Goal: Task Accomplishment & Management: Manage account settings

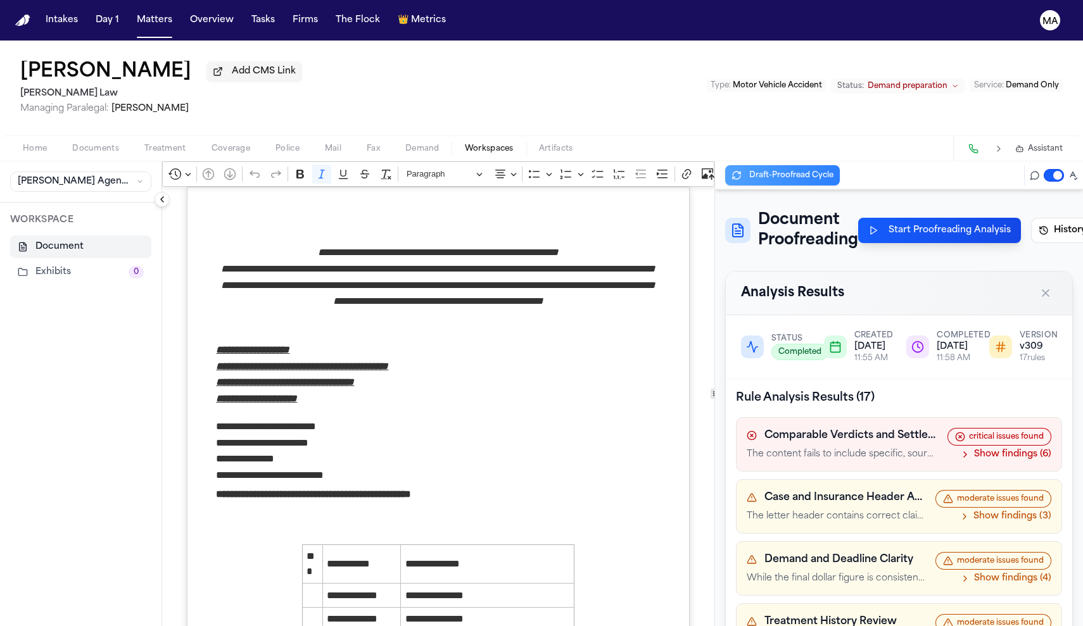
click at [519, 68] on div "[PERSON_NAME] Add CMS Link [PERSON_NAME] Law Managing Paralegal: [PERSON_NAME] …" at bounding box center [541, 88] width 1083 height 95
click at [24, 155] on span "button" at bounding box center [34, 155] width 39 height 1
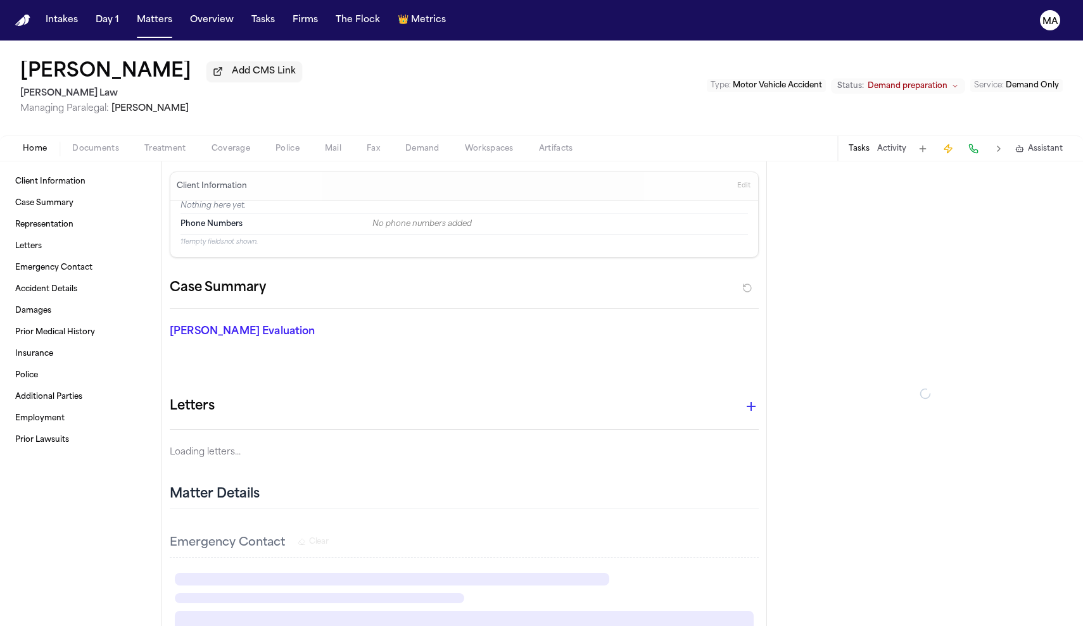
type textarea "*"
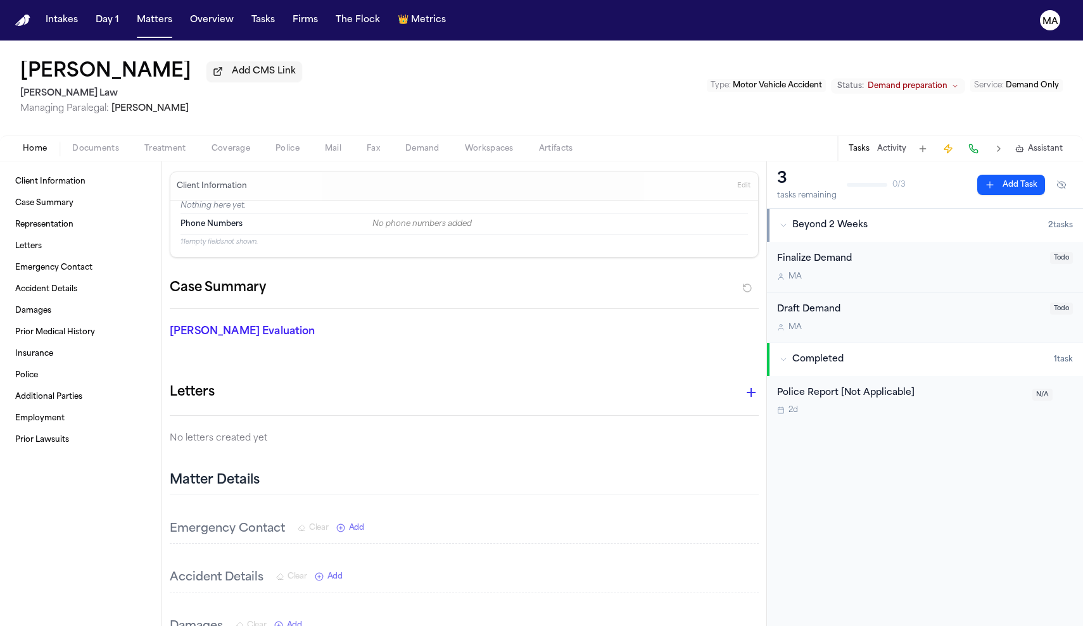
click at [72, 144] on span "Documents" at bounding box center [95, 149] width 47 height 10
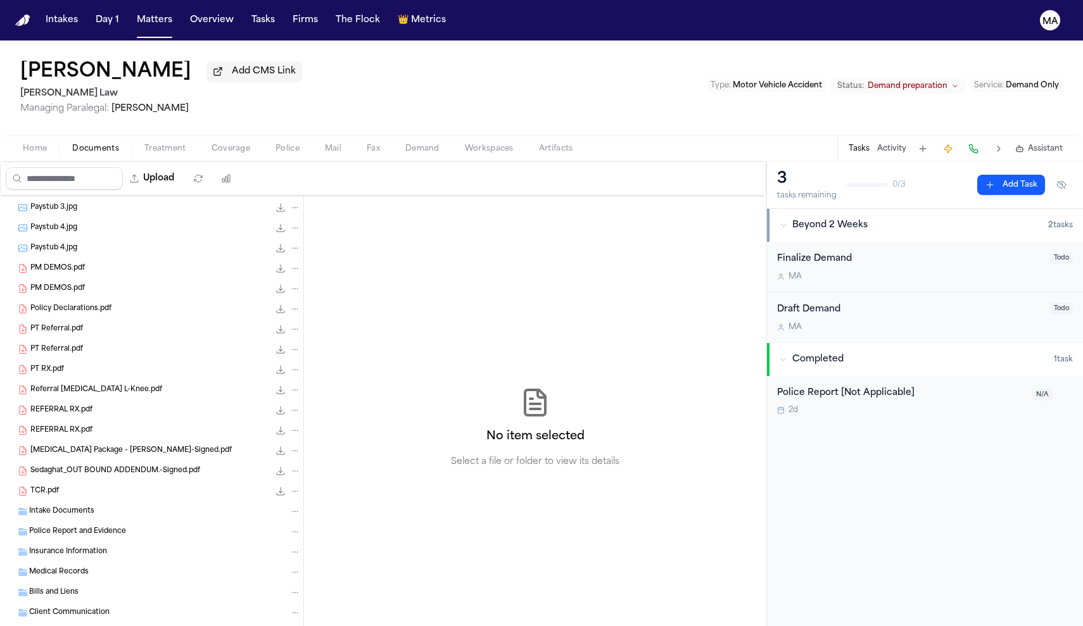
scroll to position [1865, 0]
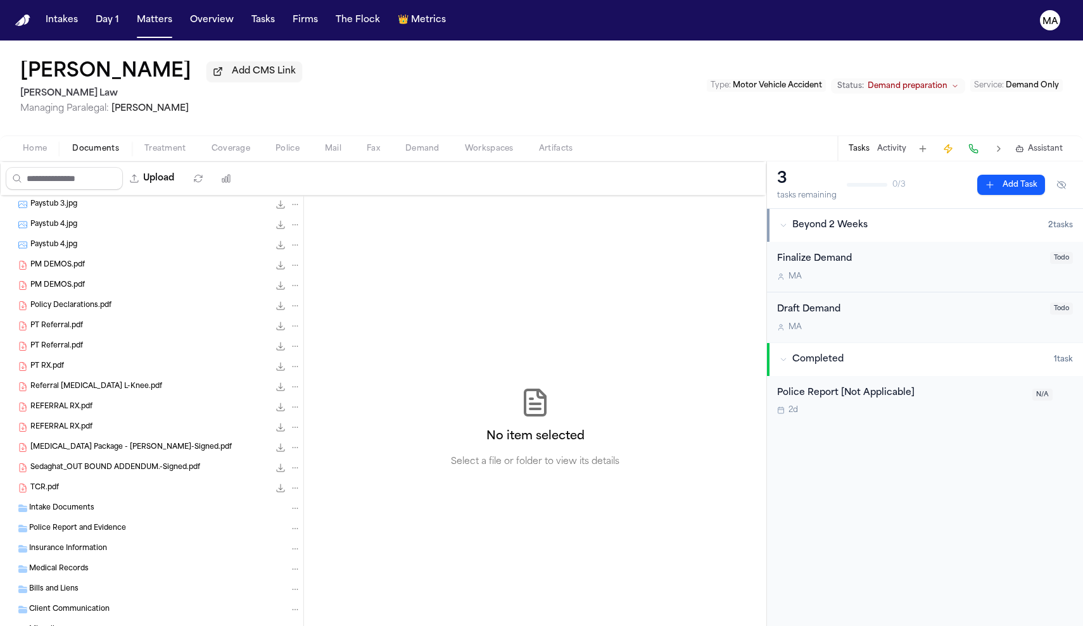
click at [99, 3] on nav "Intakes Day 1 Matters Overview Tasks Firms The Flock 👑 Metrics MA" at bounding box center [541, 20] width 1083 height 41
click at [99, 5] on nav "Intakes Day 1 Matters Overview Tasks Firms The Flock 👑 Metrics MA" at bounding box center [541, 20] width 1083 height 41
click at [132, 9] on button "Matters" at bounding box center [155, 20] width 46 height 23
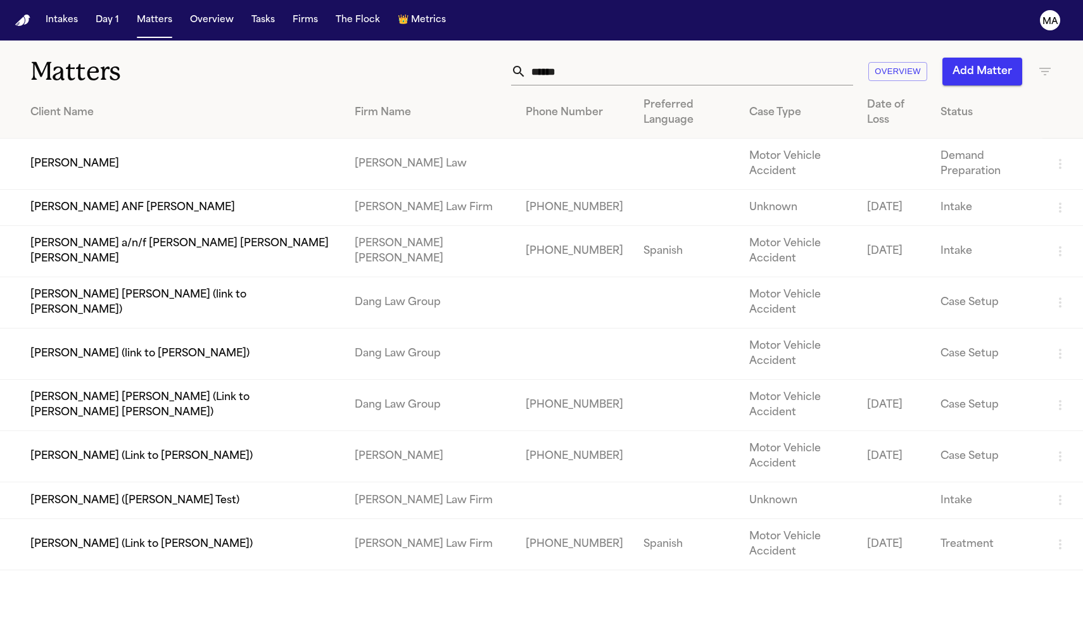
click at [138, 190] on td "[PERSON_NAME] ANF [PERSON_NAME]" at bounding box center [172, 208] width 344 height 36
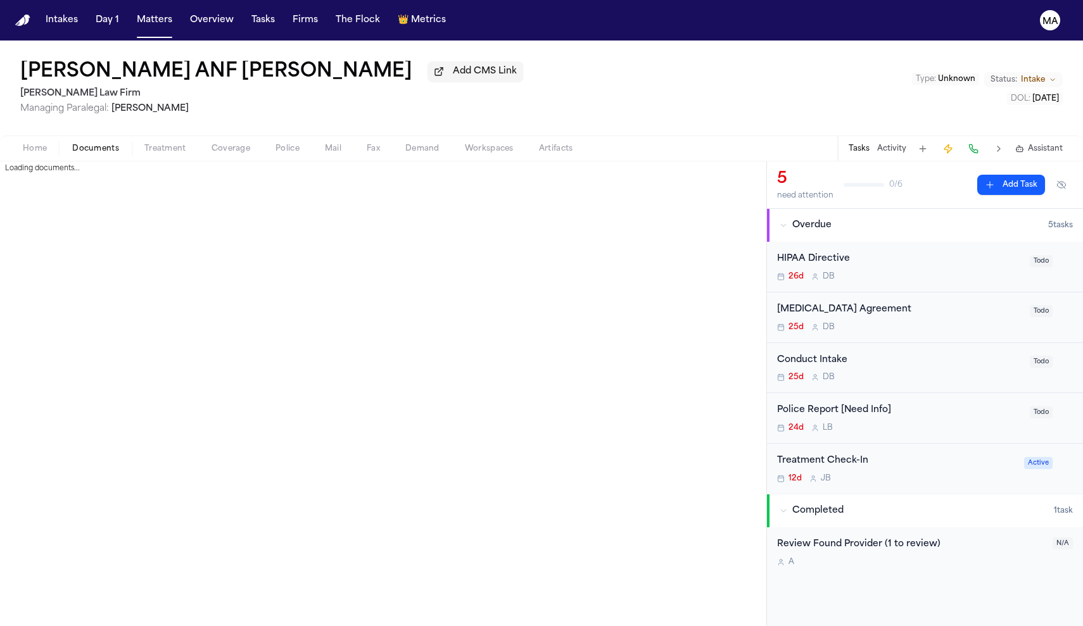
click at [72, 144] on span "Documents" at bounding box center [95, 149] width 47 height 10
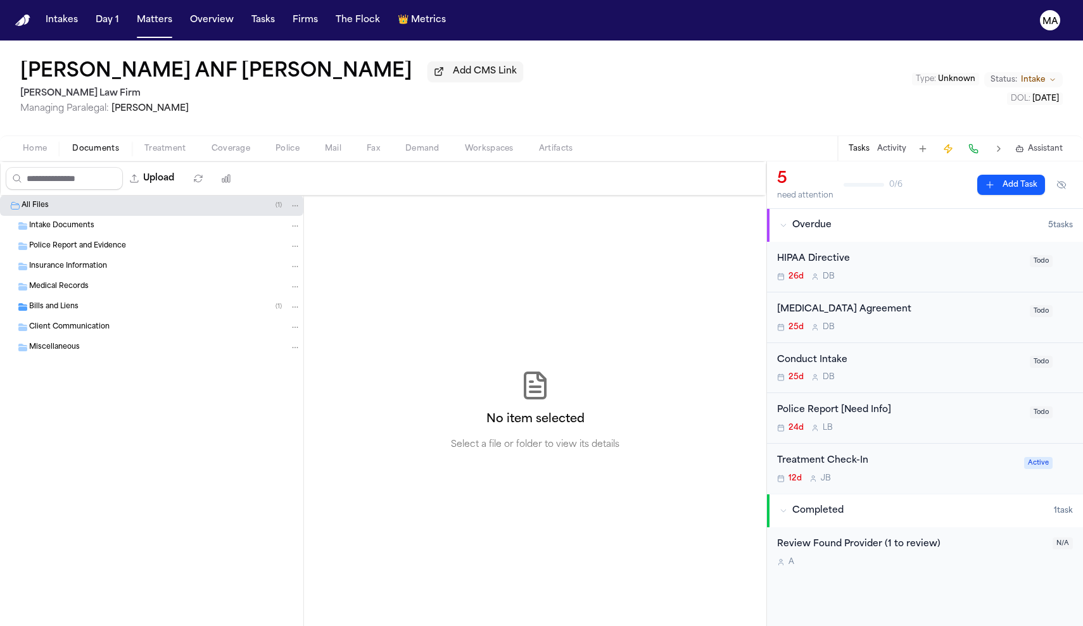
click at [132, 15] on button "Matters" at bounding box center [155, 20] width 46 height 23
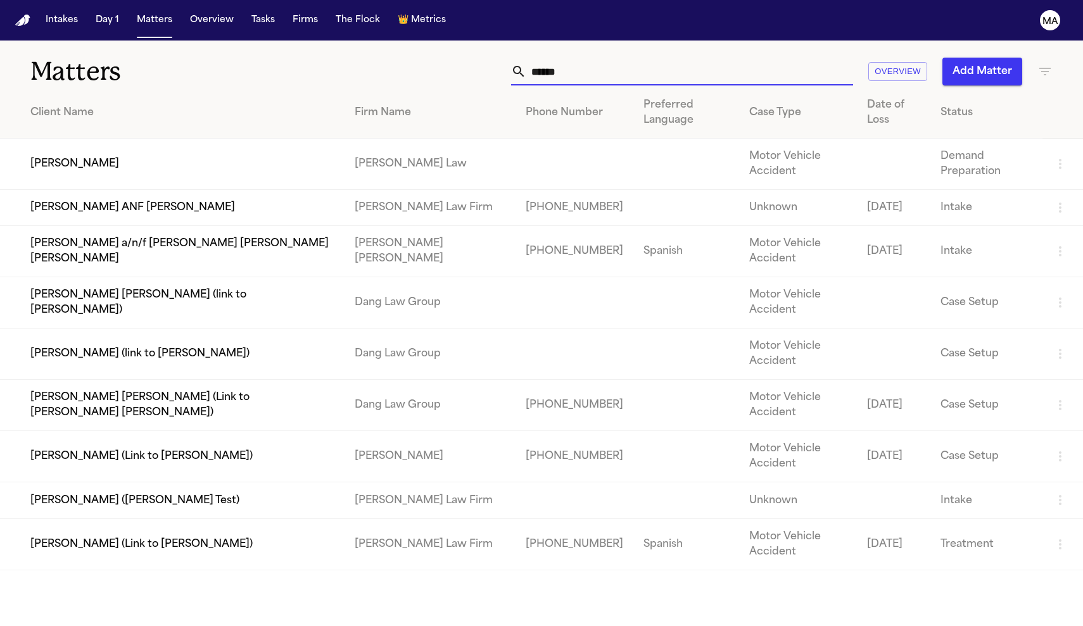
drag, startPoint x: 785, startPoint y: 45, endPoint x: 610, endPoint y: 45, distance: 174.7
click at [610, 58] on div "****** Overview Add Matter" at bounding box center [687, 72] width 730 height 28
drag, startPoint x: 744, startPoint y: 57, endPoint x: 665, endPoint y: 42, distance: 80.0
click at [670, 58] on div "****** Overview Add Matter" at bounding box center [687, 72] width 730 height 28
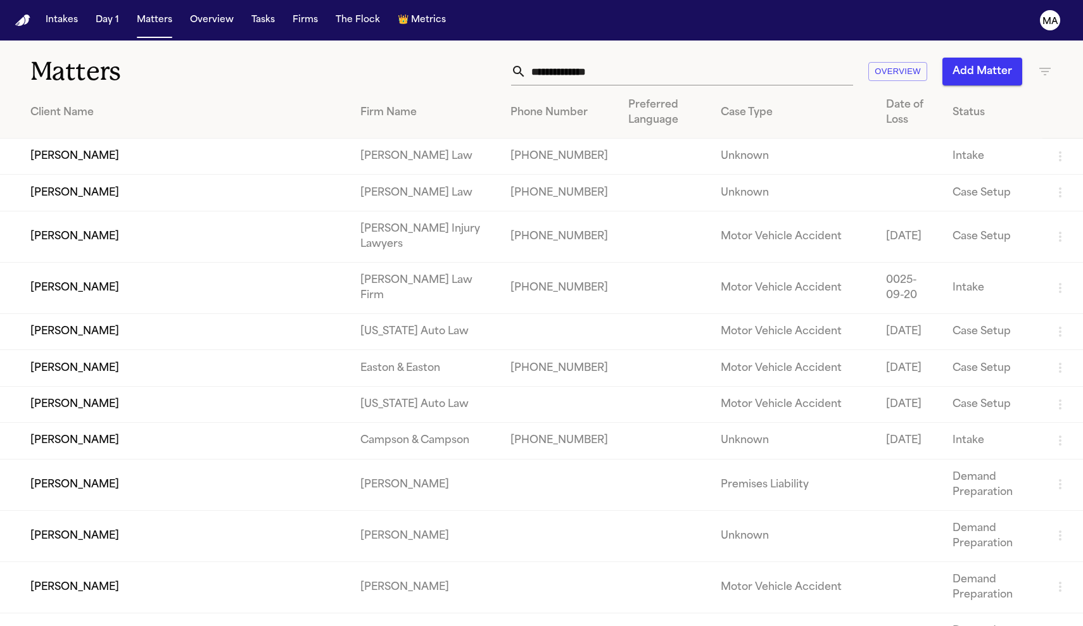
click at [1046, 68] on icon "button" at bounding box center [1044, 72] width 11 height 8
click at [1046, 626] on div at bounding box center [541, 626] width 1083 height 0
click at [1045, 64] on icon "button" at bounding box center [1044, 71] width 15 height 15
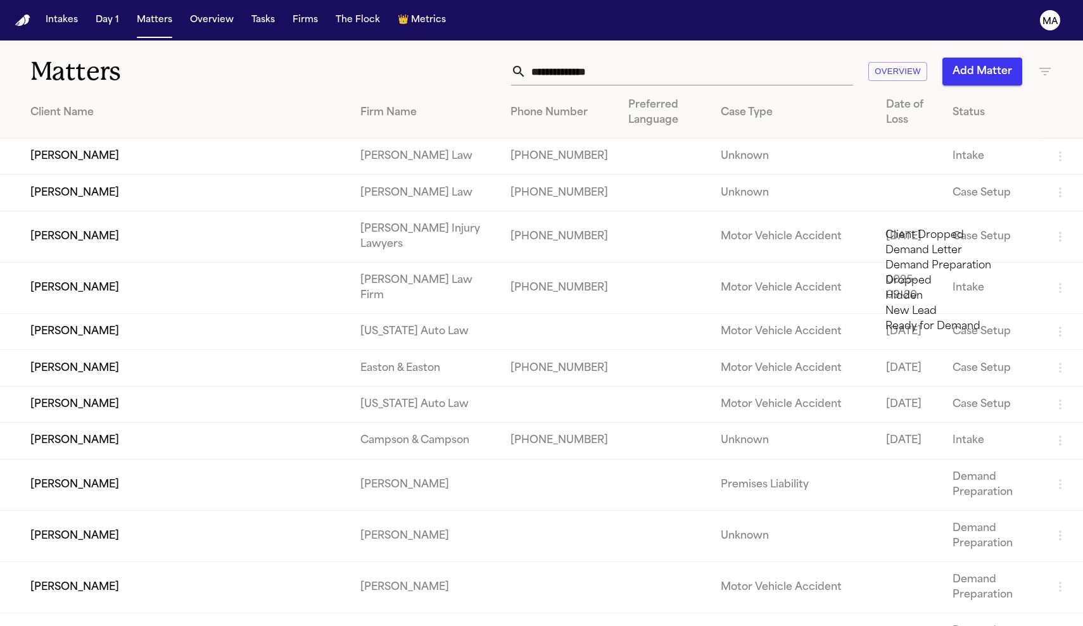
type input "***"
type input "*"
type input "******"
click at [962, 243] on li "Demand Letter" at bounding box center [975, 235] width 180 height 15
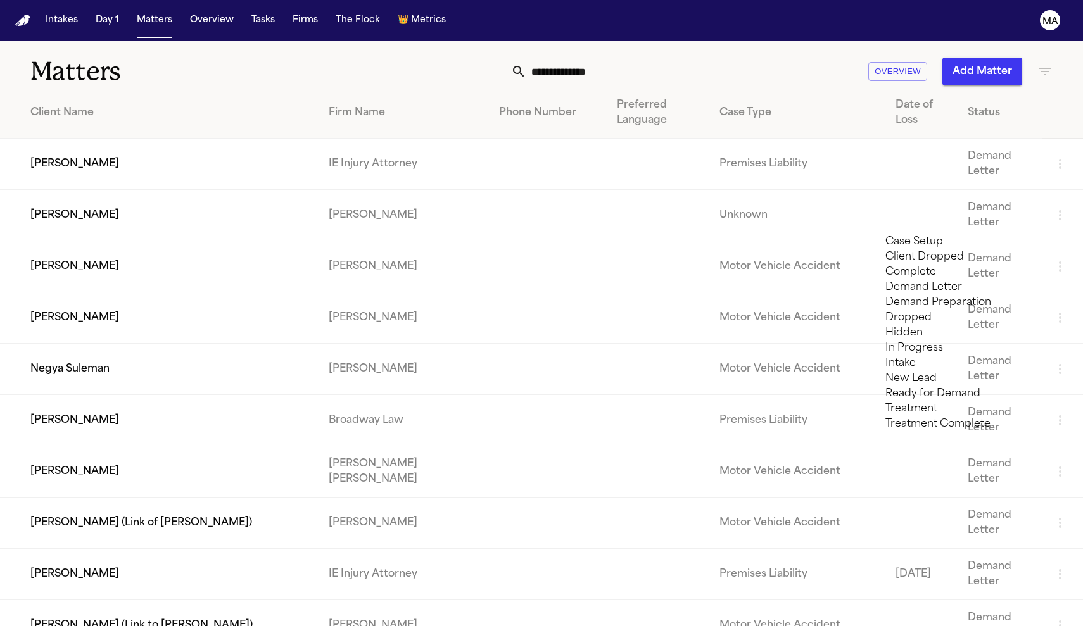
click at [230, 626] on div at bounding box center [541, 626] width 1083 height 0
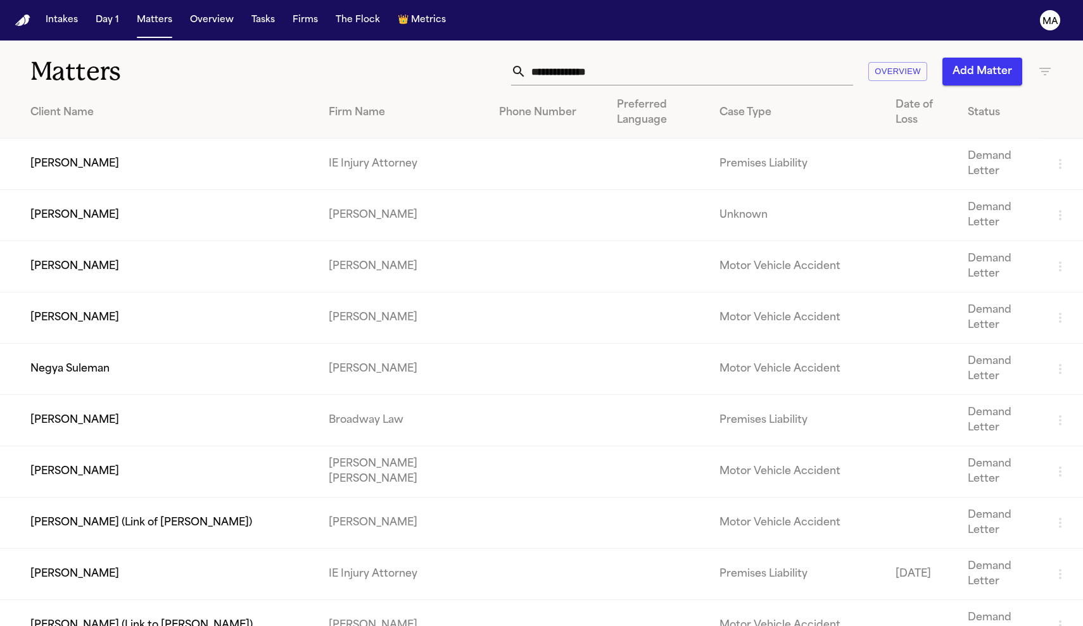
click at [134, 446] on td "[PERSON_NAME]" at bounding box center [159, 471] width 318 height 51
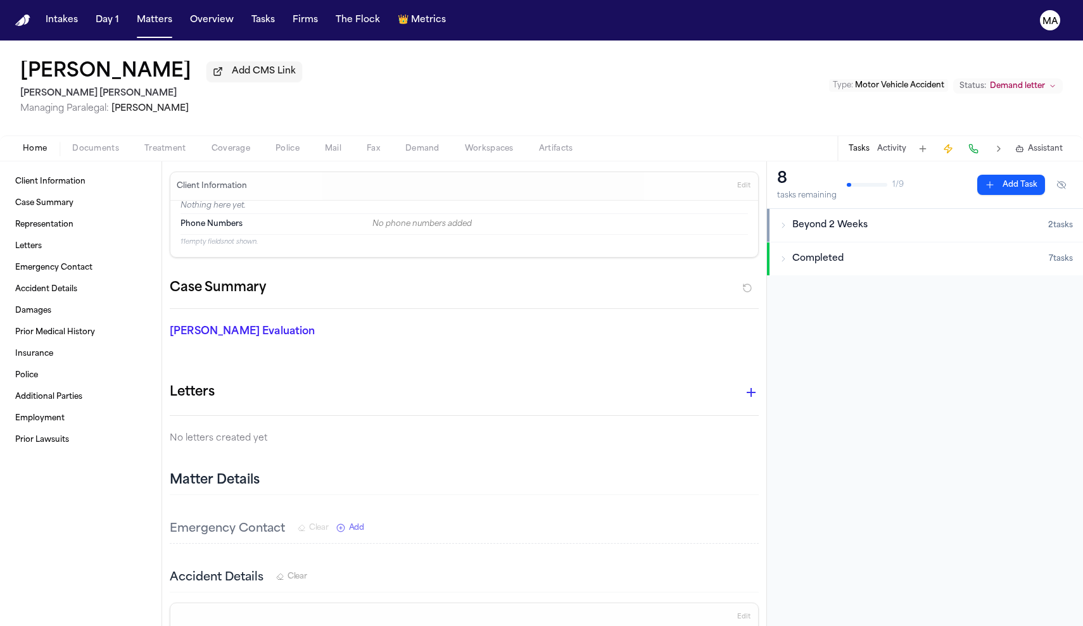
click at [72, 144] on span "Documents" at bounding box center [95, 149] width 47 height 10
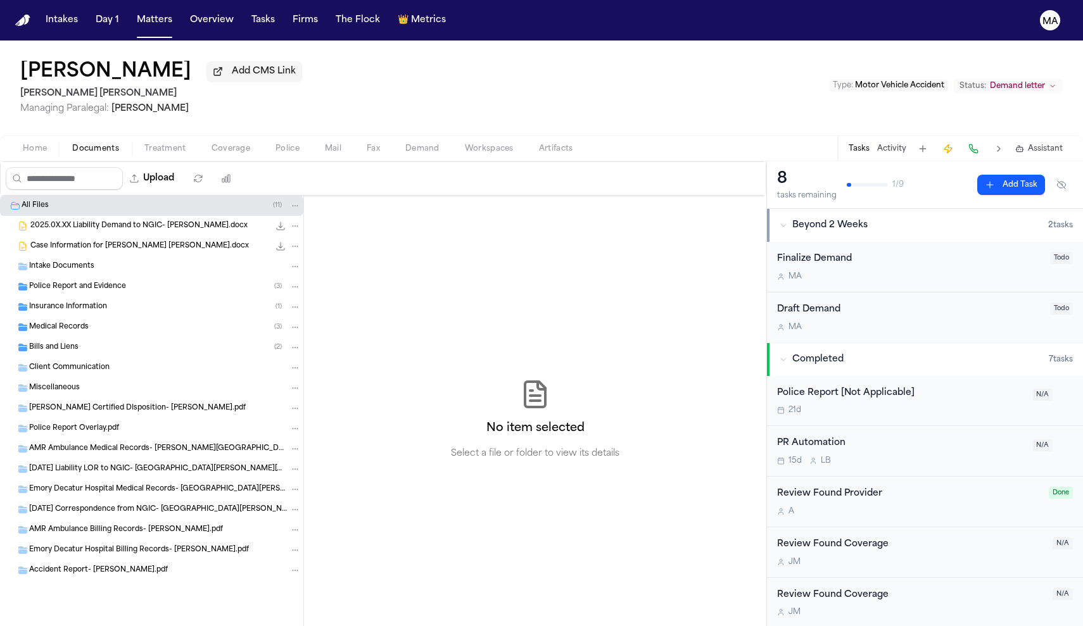
click at [91, 337] on div "Bills and Liens ( 2 )" at bounding box center [151, 347] width 303 height 20
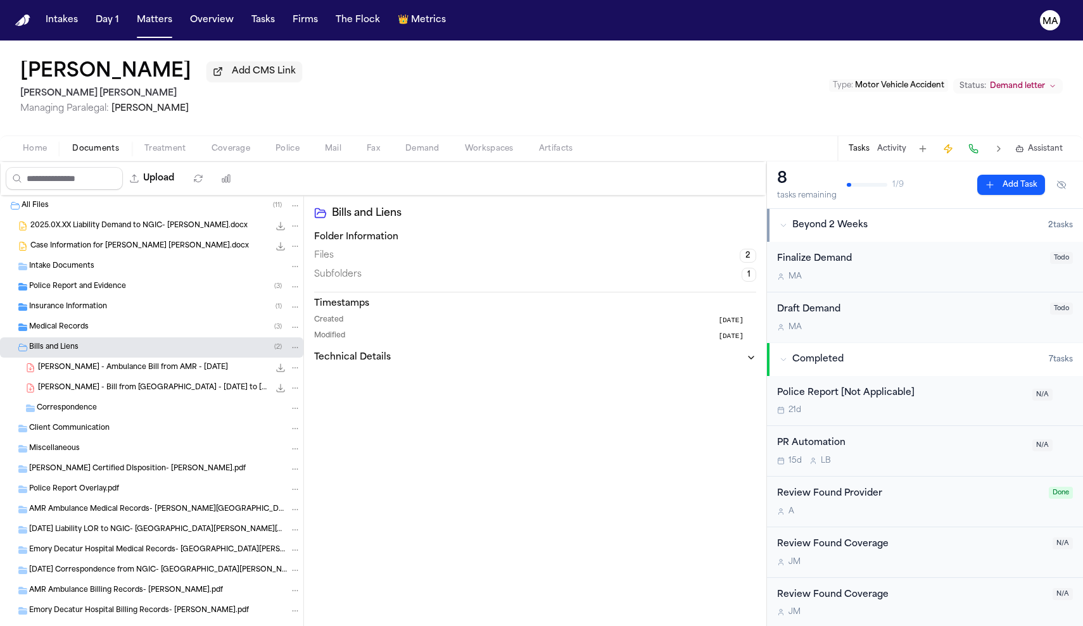
click at [83, 322] on div "Medical Records ( 3 )" at bounding box center [165, 327] width 272 height 11
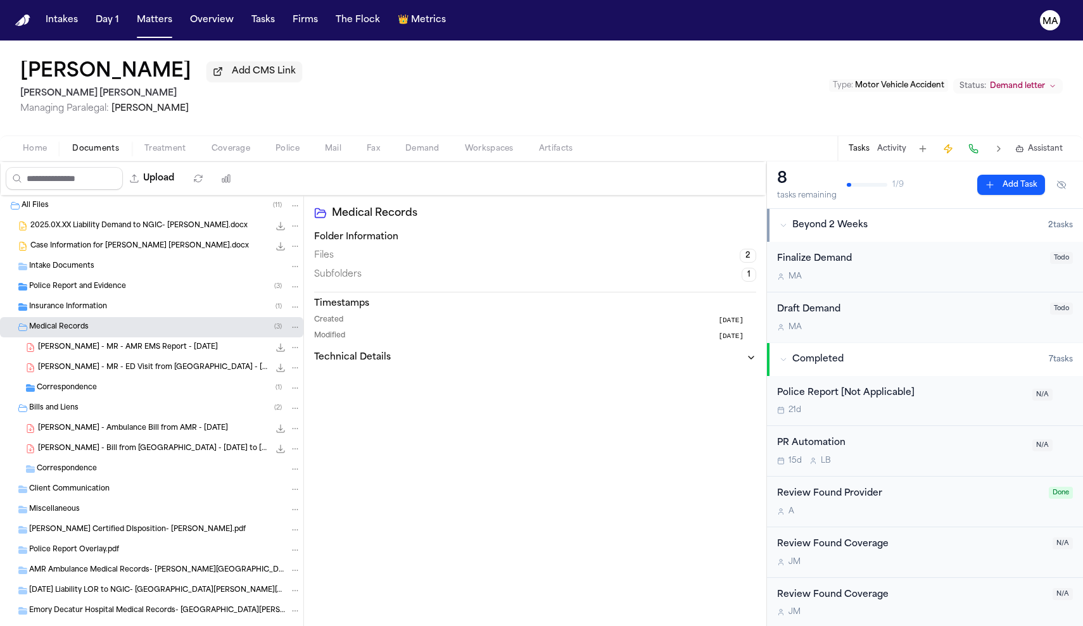
click at [100, 343] on span "[PERSON_NAME] - MR - AMR EMS Report - [DATE]" at bounding box center [128, 348] width 180 height 11
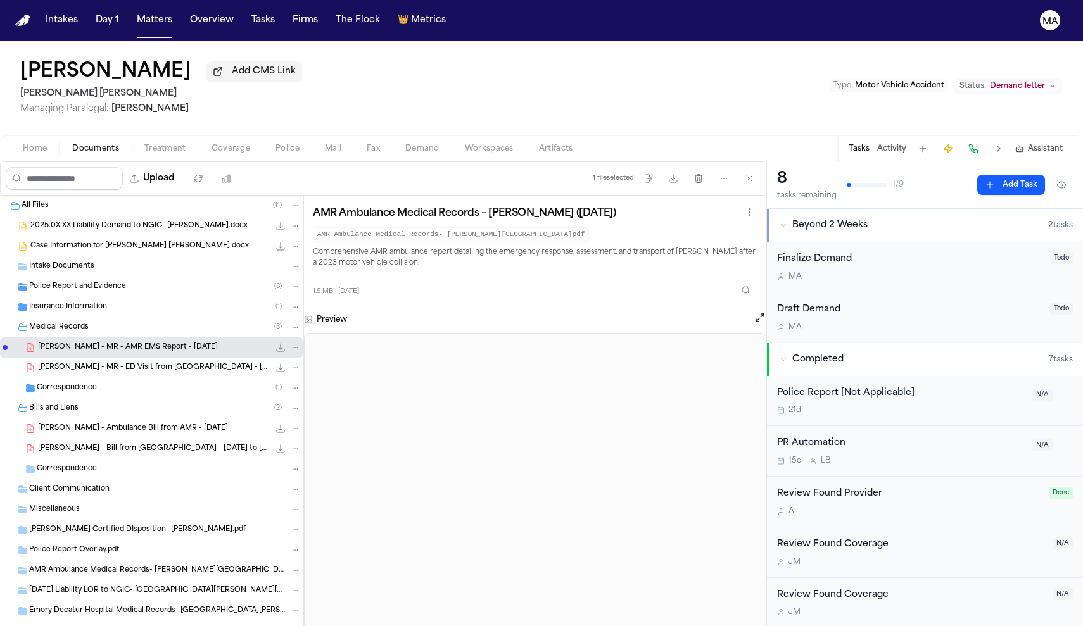
click at [68, 322] on span "Medical Records" at bounding box center [59, 327] width 60 height 11
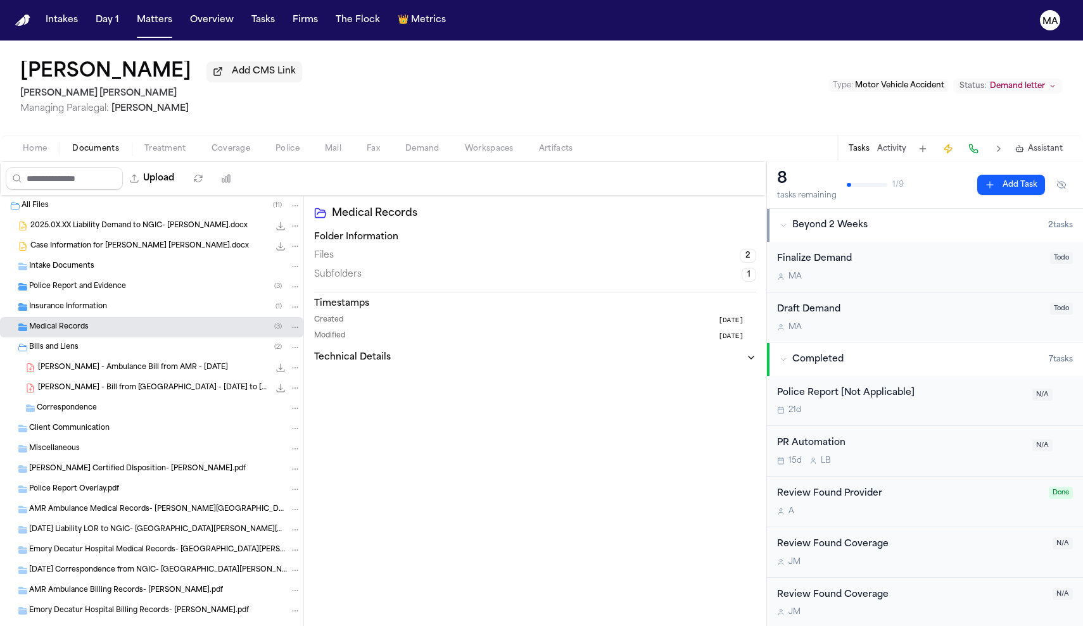
click at [83, 342] on div "Bills and Liens ( 2 )" at bounding box center [165, 347] width 272 height 11
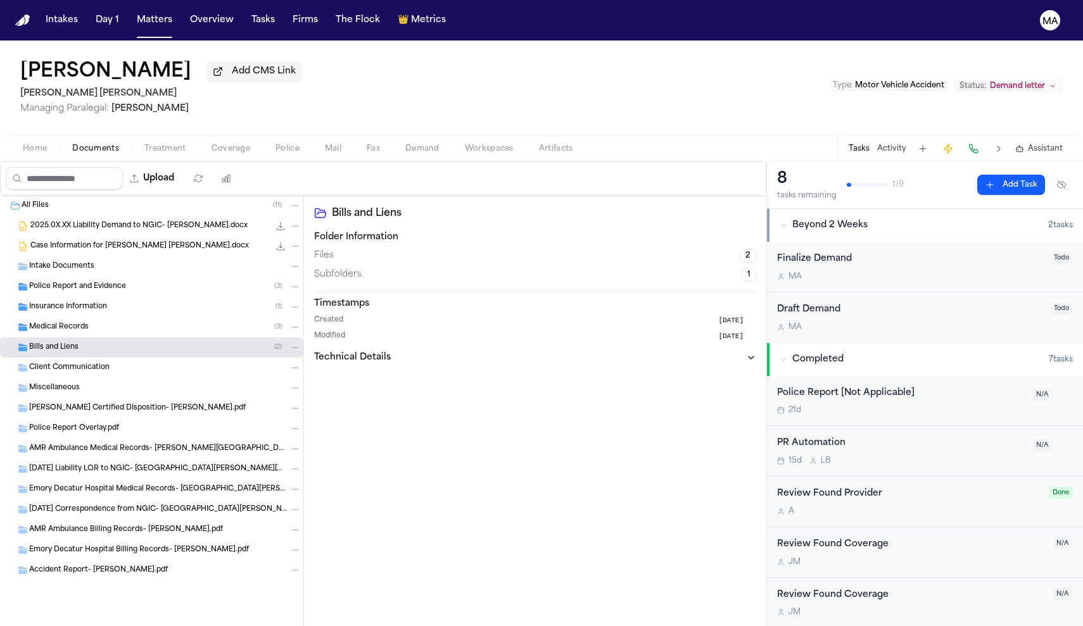
click at [906, 144] on button "Activity" at bounding box center [891, 149] width 29 height 10
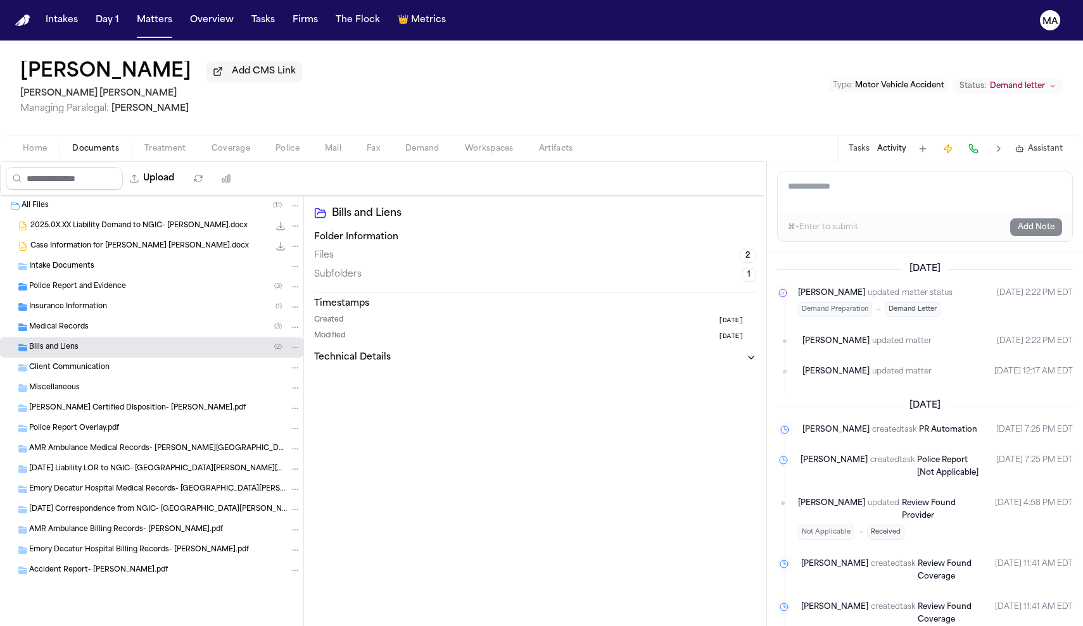
click at [422, 288] on div "Bills and Liens Folder Information Files 2 Subfolders 1 Timestamps Created [DAT…" at bounding box center [535, 420] width 462 height 448
click at [869, 144] on button "Tasks" at bounding box center [858, 149] width 21 height 10
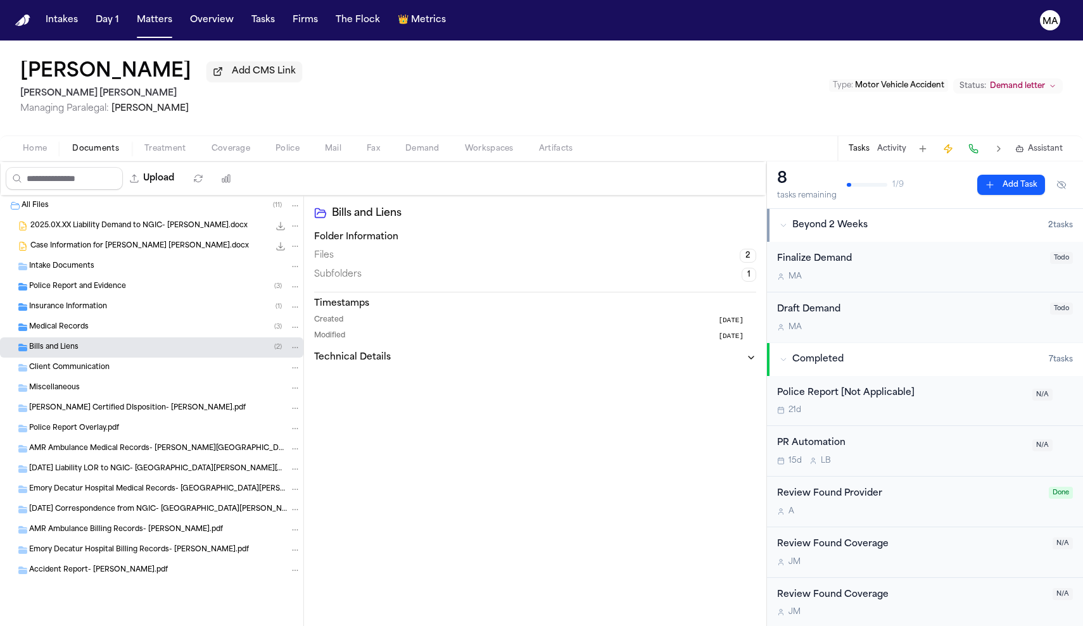
click at [111, 135] on div "Home Documents Treatment Coverage Police Mail Fax Demand Workspaces Artifacts T…" at bounding box center [541, 147] width 1083 height 25
click at [144, 144] on span "Treatment" at bounding box center [165, 149] width 42 height 10
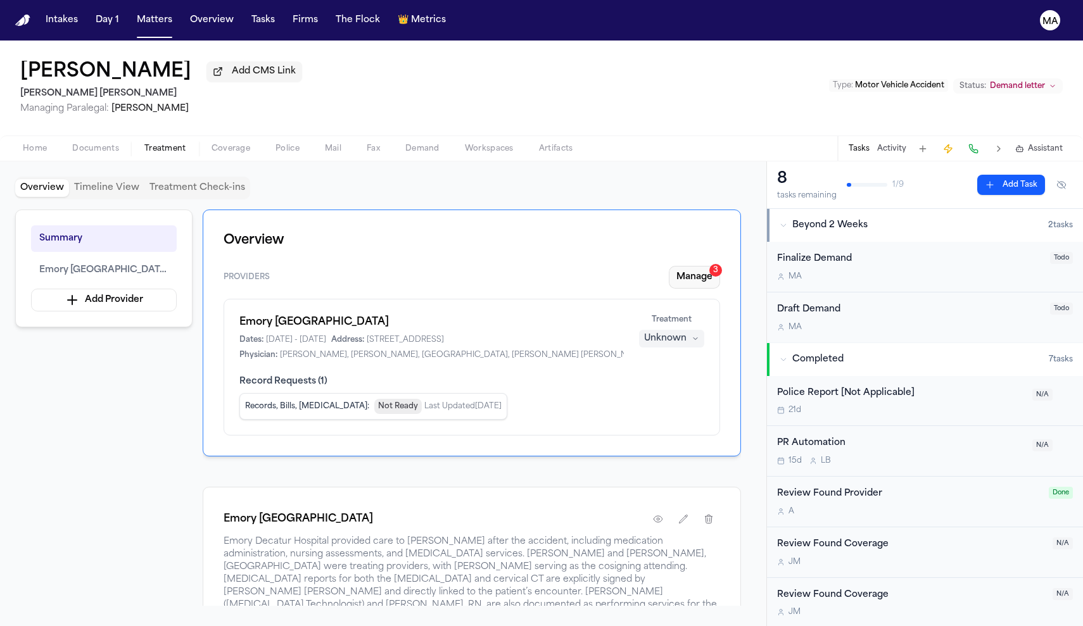
click at [720, 266] on button "Manage 3" at bounding box center [694, 277] width 51 height 23
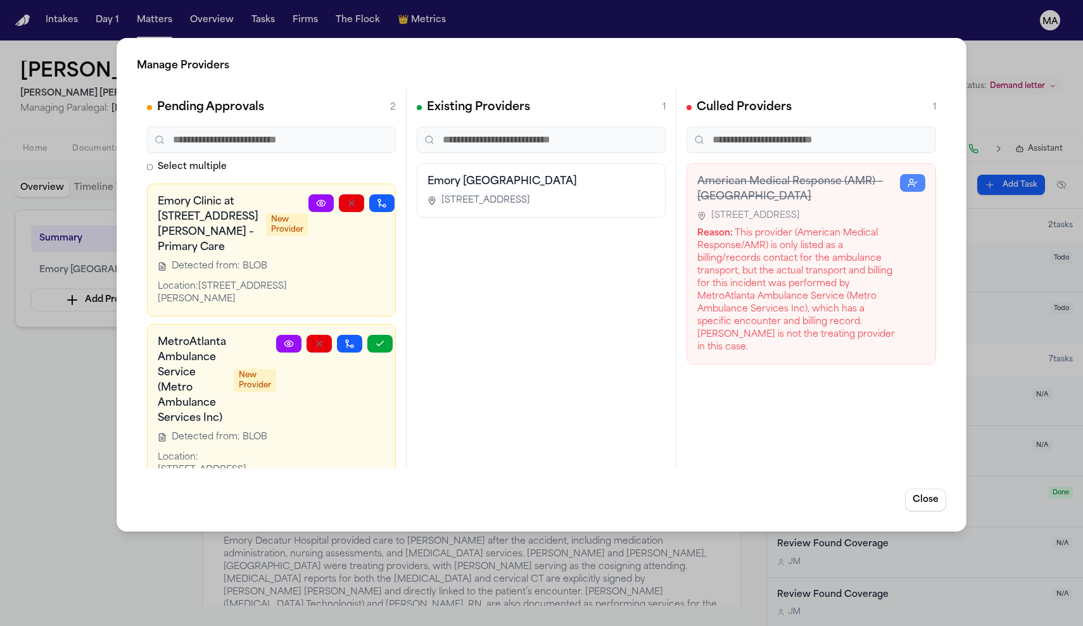
click at [230, 190] on div "Emory Clinic at [STREET_ADDRESS][PERSON_NAME] – Primary Care New Provider Detec…" at bounding box center [271, 250] width 249 height 133
drag, startPoint x: 137, startPoint y: 206, endPoint x: 242, endPoint y: 208, distance: 105.1
click at [226, 335] on h3 "MetroAtlanta Ambulance Service (Metro Ambulance Services Inc)" at bounding box center [192, 380] width 68 height 91
click at [234, 451] on div "Location: [STREET_ADDRESS][PERSON_NAME]" at bounding box center [217, 470] width 118 height 38
click at [294, 339] on icon at bounding box center [289, 344] width 10 height 10
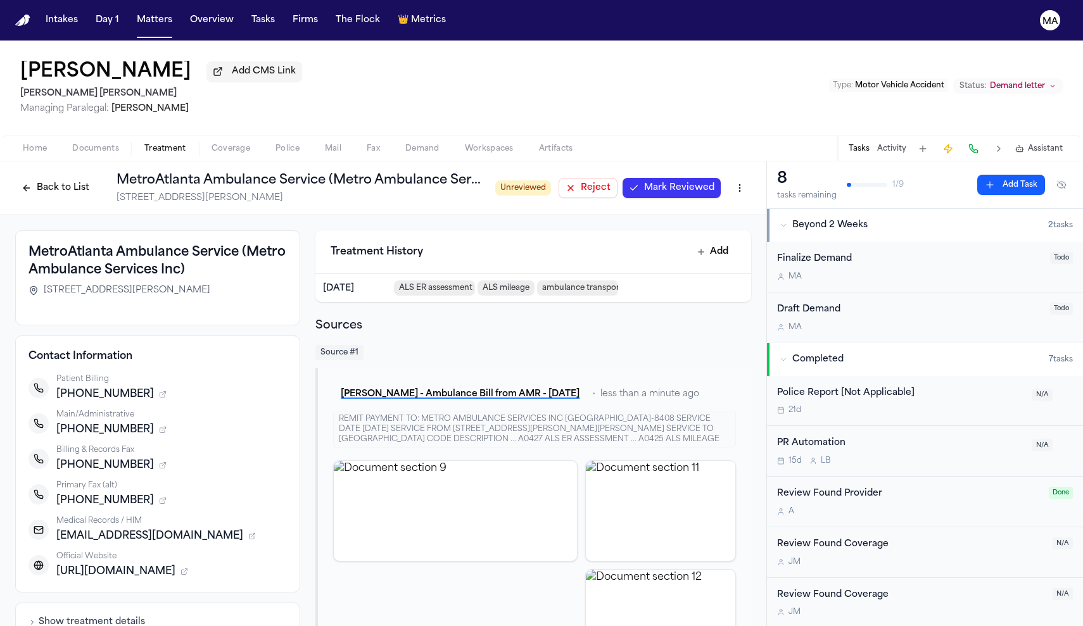
click at [419, 461] on img "View document section 9" at bounding box center [455, 511] width 242 height 100
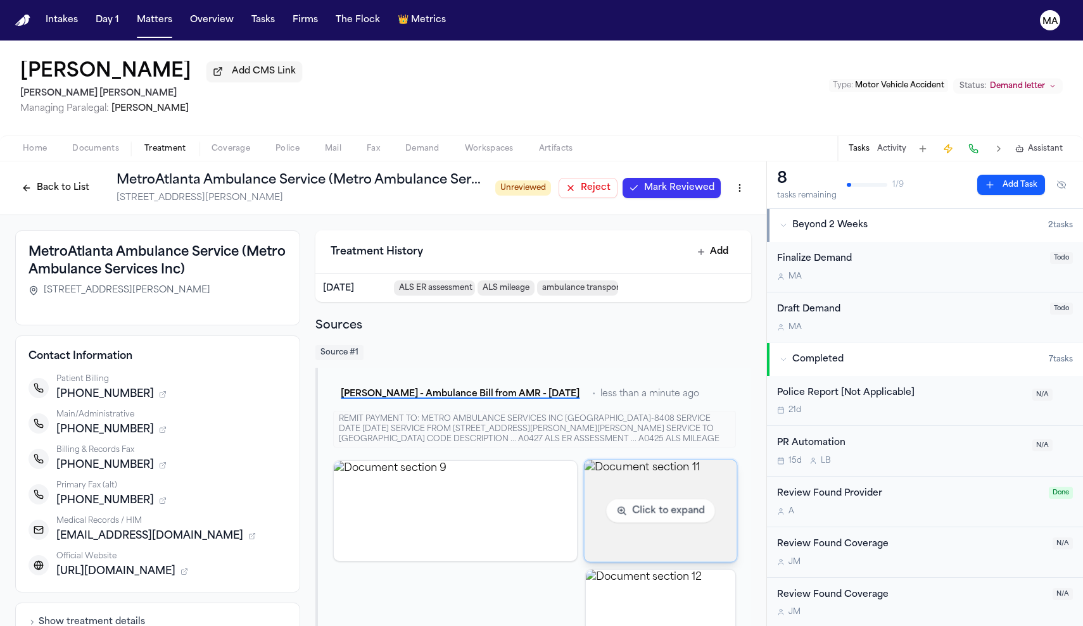
click at [584, 460] on img "View document section 11" at bounding box center [660, 511] width 153 height 102
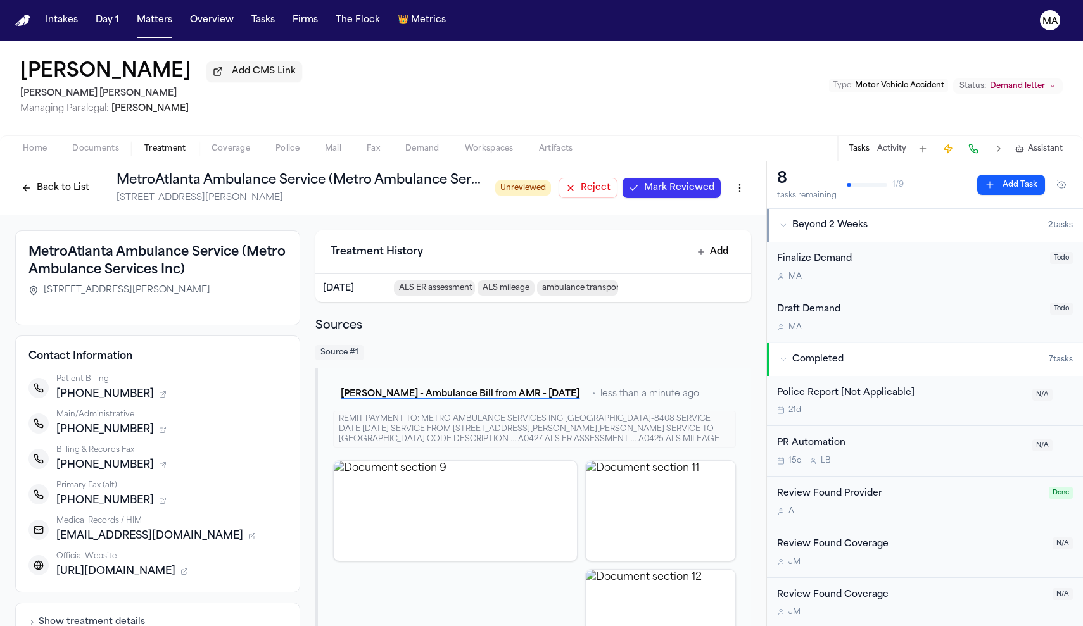
click at [36, 619] on icon "button" at bounding box center [32, 623] width 8 height 8
click at [96, 178] on button "Back to List" at bounding box center [55, 188] width 80 height 20
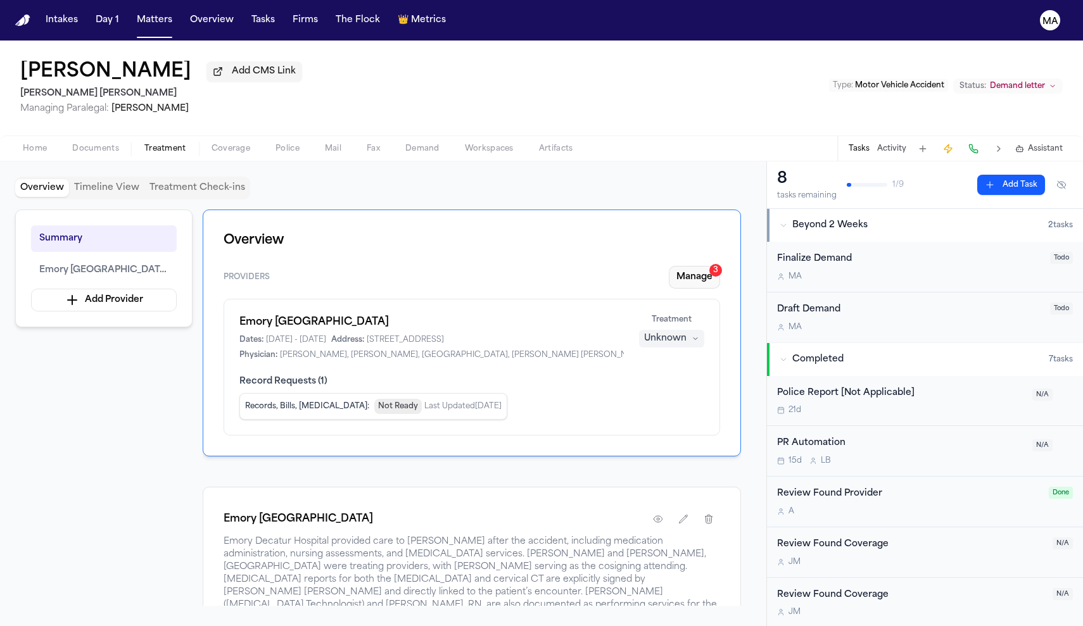
click at [720, 266] on button "Manage 3" at bounding box center [694, 277] width 51 height 23
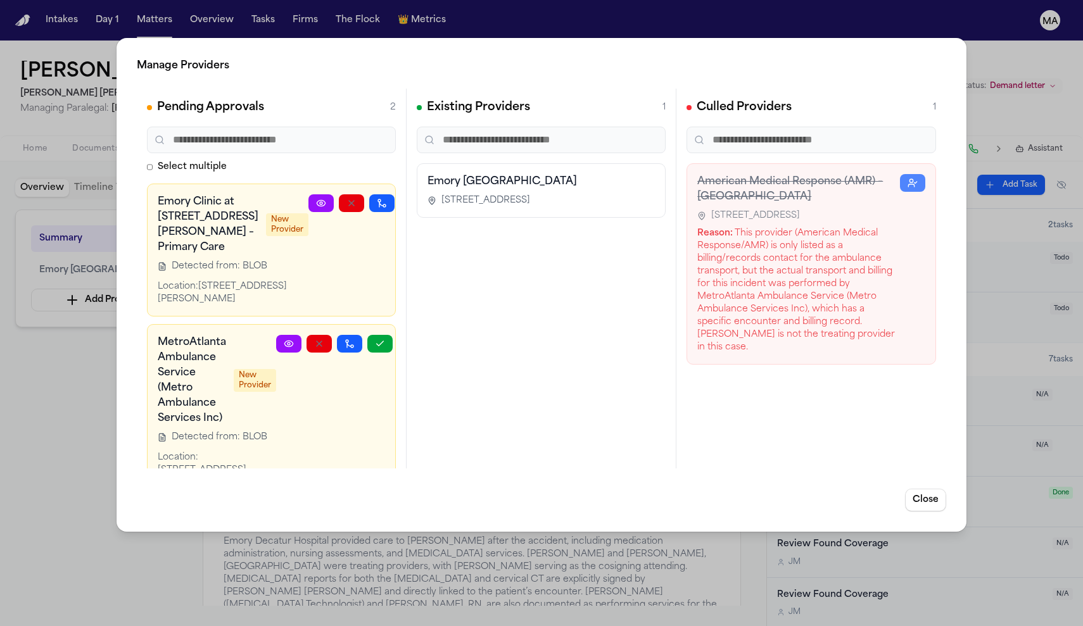
click at [400, 194] on button "button" at bounding box center [412, 203] width 25 height 18
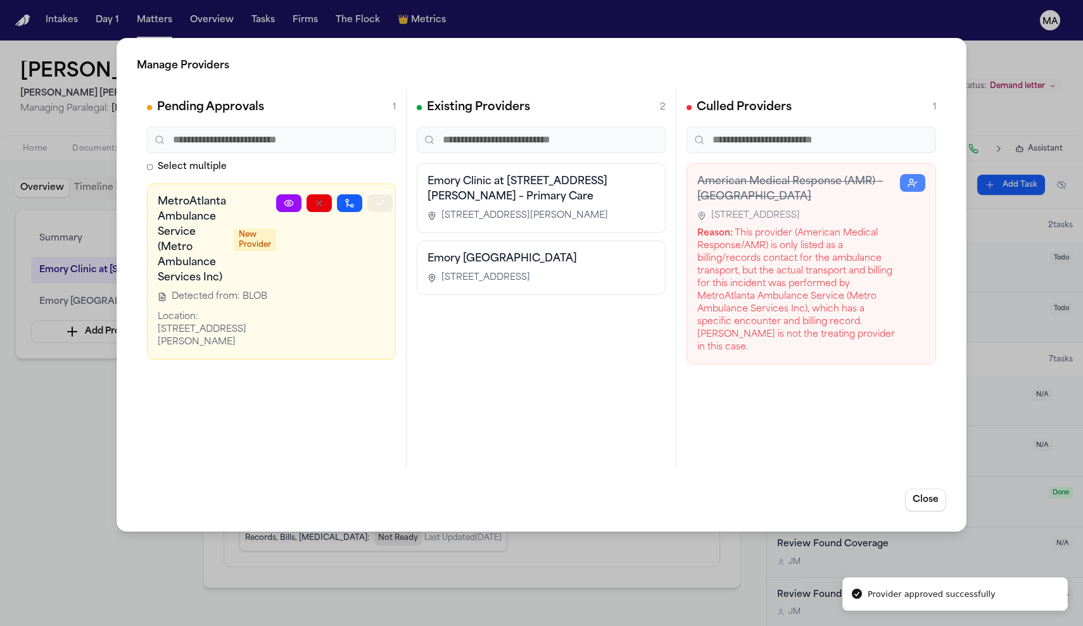
click at [381, 198] on icon "button" at bounding box center [380, 203] width 10 height 10
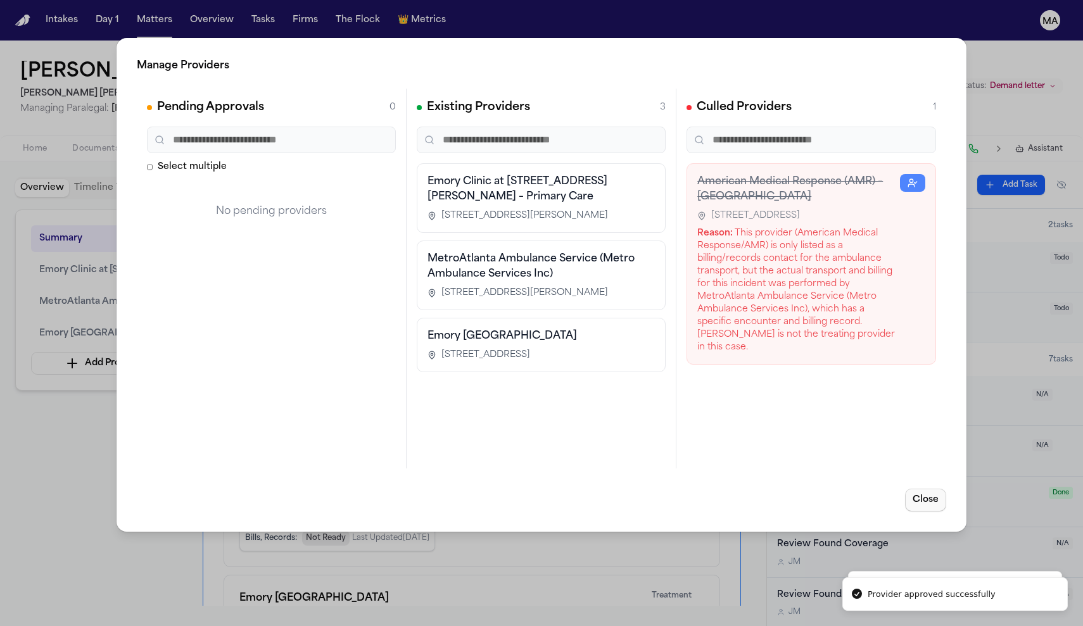
click at [946, 489] on button "Close" at bounding box center [925, 500] width 41 height 23
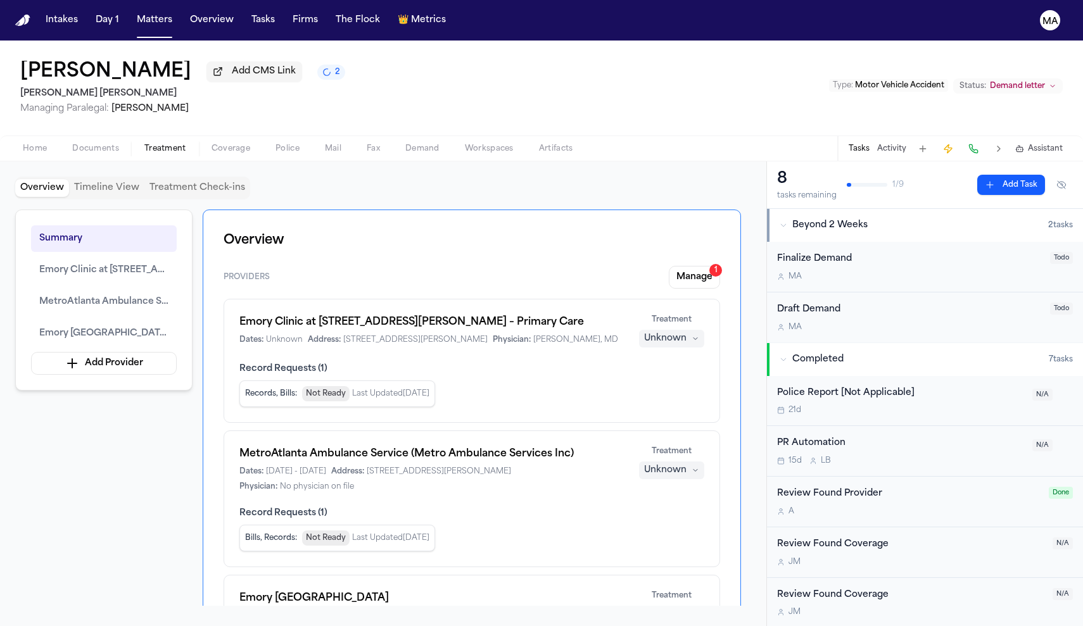
click at [686, 464] on div "Unknown" at bounding box center [665, 470] width 42 height 13
click at [691, 305] on span "Completed" at bounding box center [703, 311] width 50 height 13
click at [683, 525] on div "Bills, Records : Ready Last Updated Sep 1, 2025" at bounding box center [471, 538] width 465 height 27
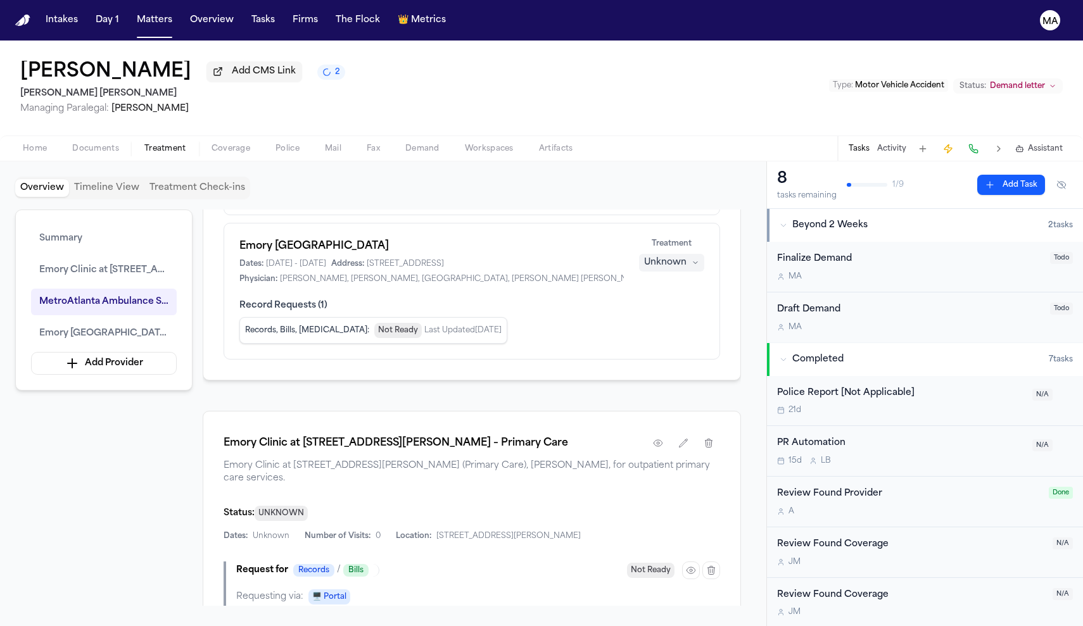
scroll to position [393, 0]
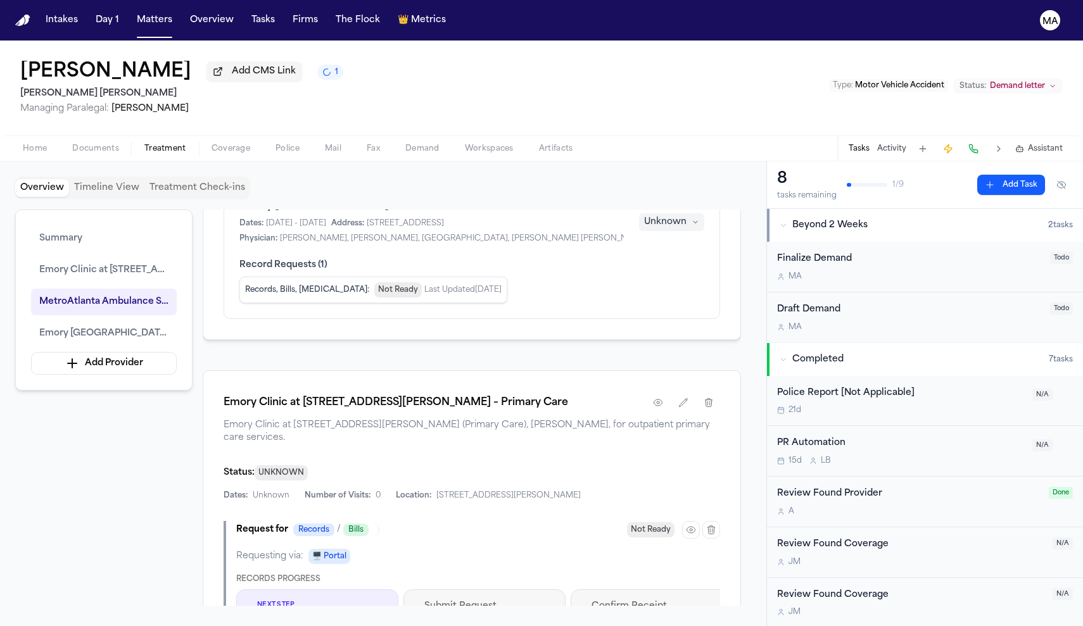
drag, startPoint x: 291, startPoint y: 377, endPoint x: 261, endPoint y: 374, distance: 29.9
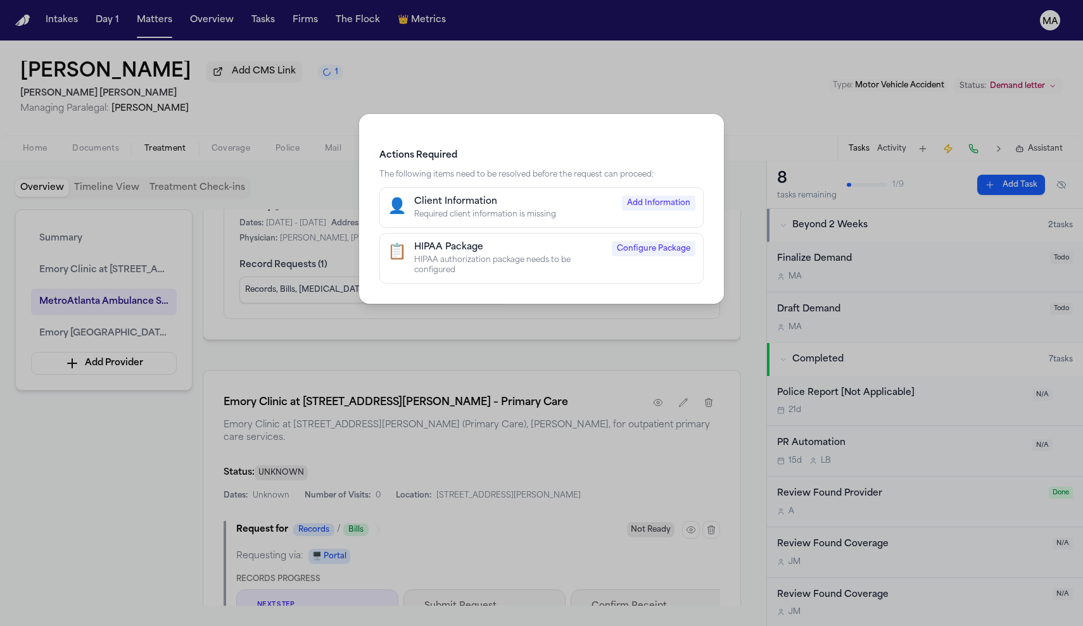
click at [513, 196] on div "Client Information" at bounding box center [514, 202] width 200 height 13
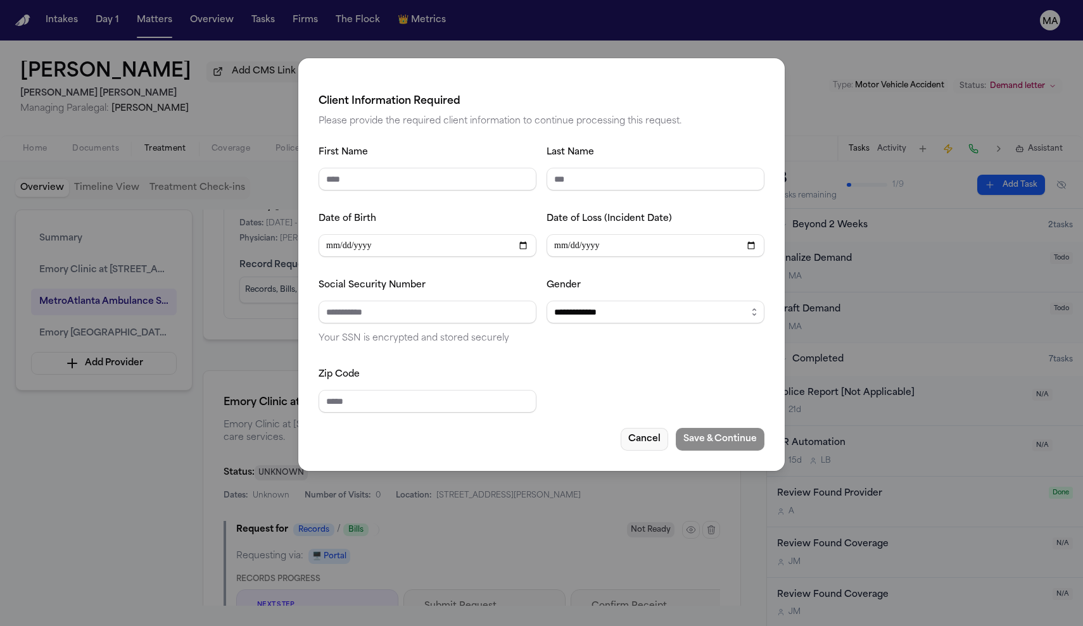
click at [620, 428] on button "Cancel" at bounding box center [643, 439] width 47 height 23
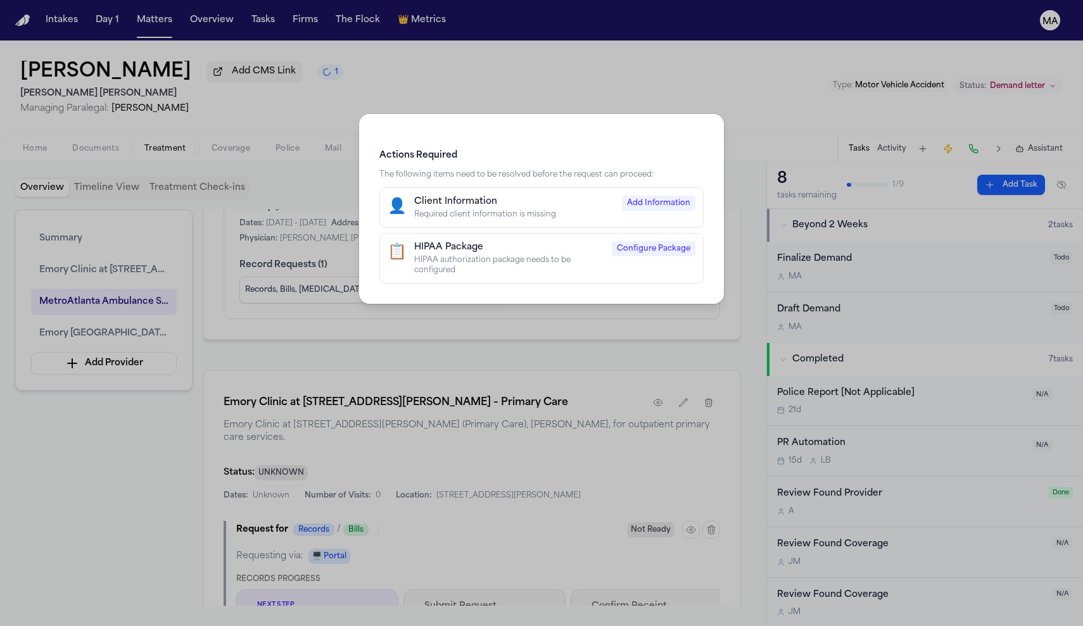
click at [550, 255] on div "HIPAA authorization package needs to be configured" at bounding box center [509, 265] width 190 height 20
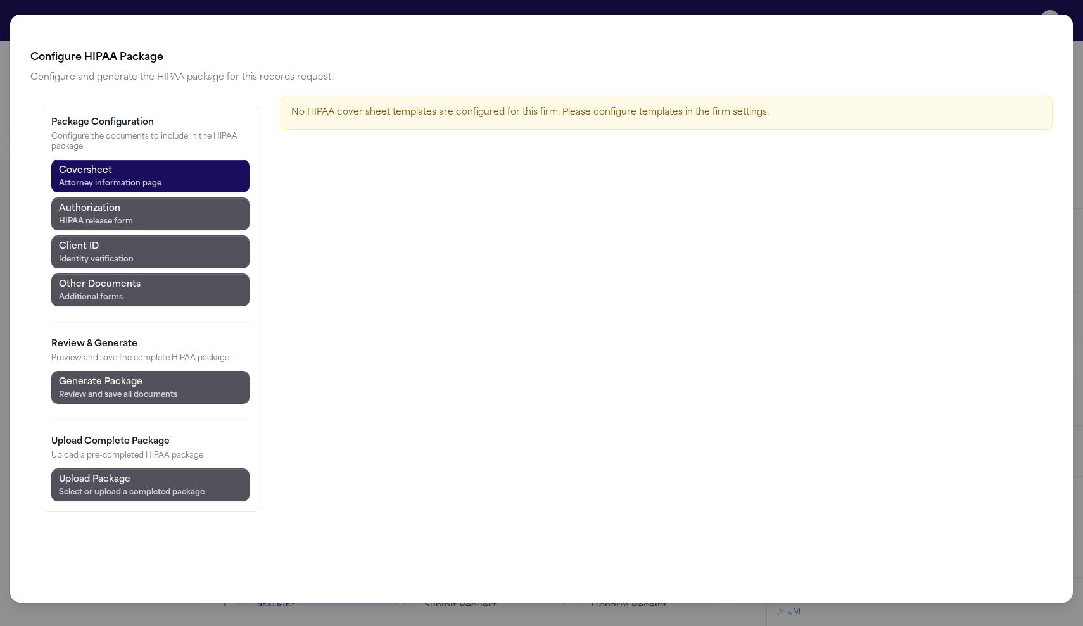
click at [496, 10] on div "Configure HIPAA Package Configure and generate the HIPAA package for this recor…" at bounding box center [541, 313] width 1083 height 626
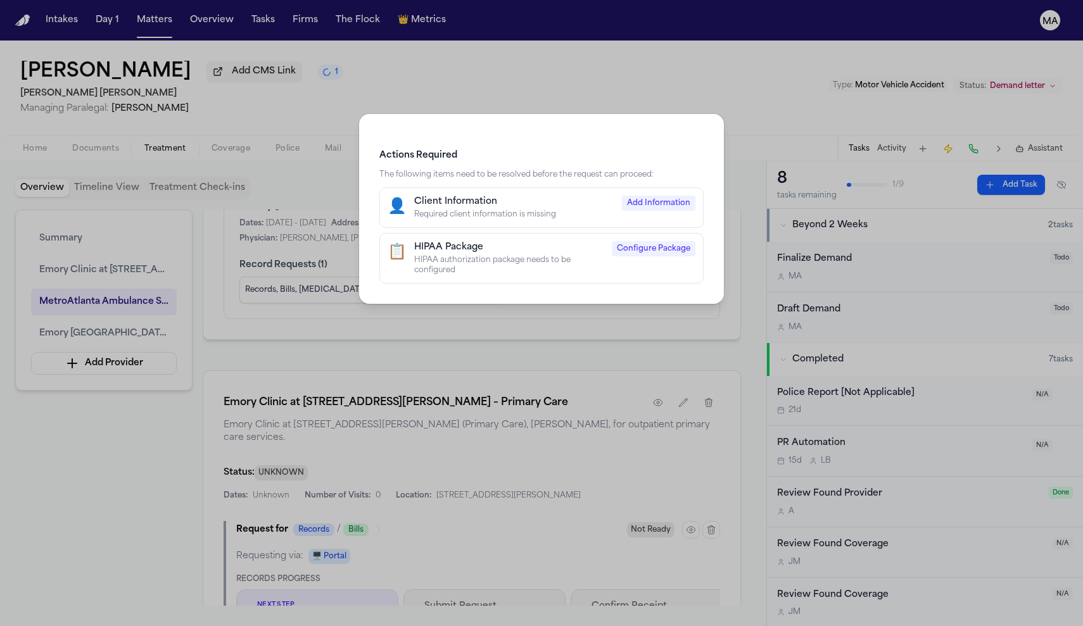
click at [588, 87] on div "Actions Required The following items need to be resolved before the request can…" at bounding box center [541, 313] width 1083 height 626
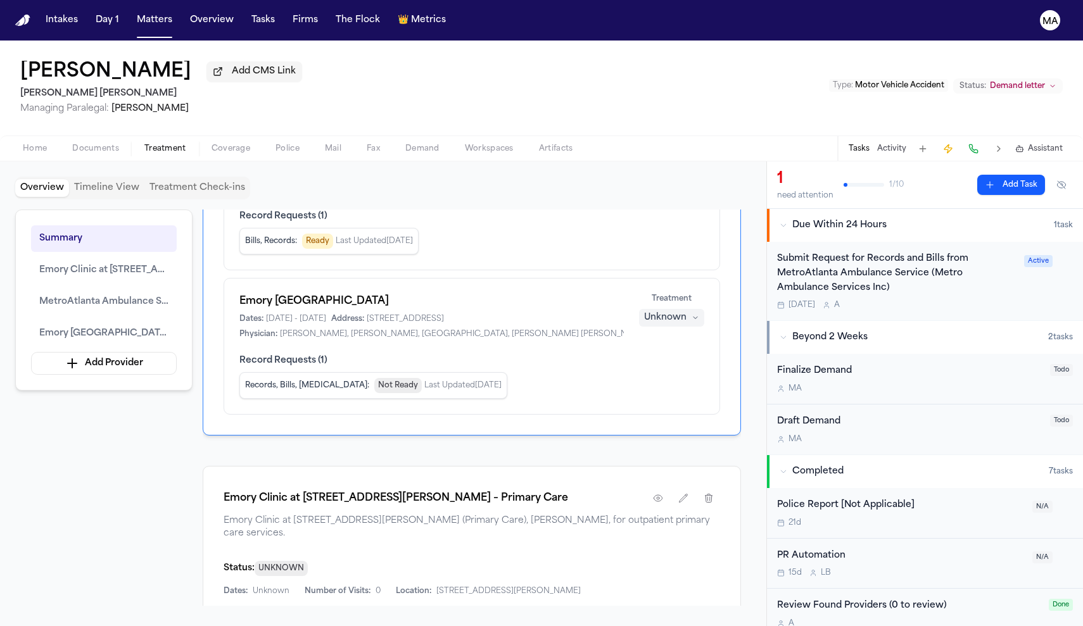
scroll to position [297, 0]
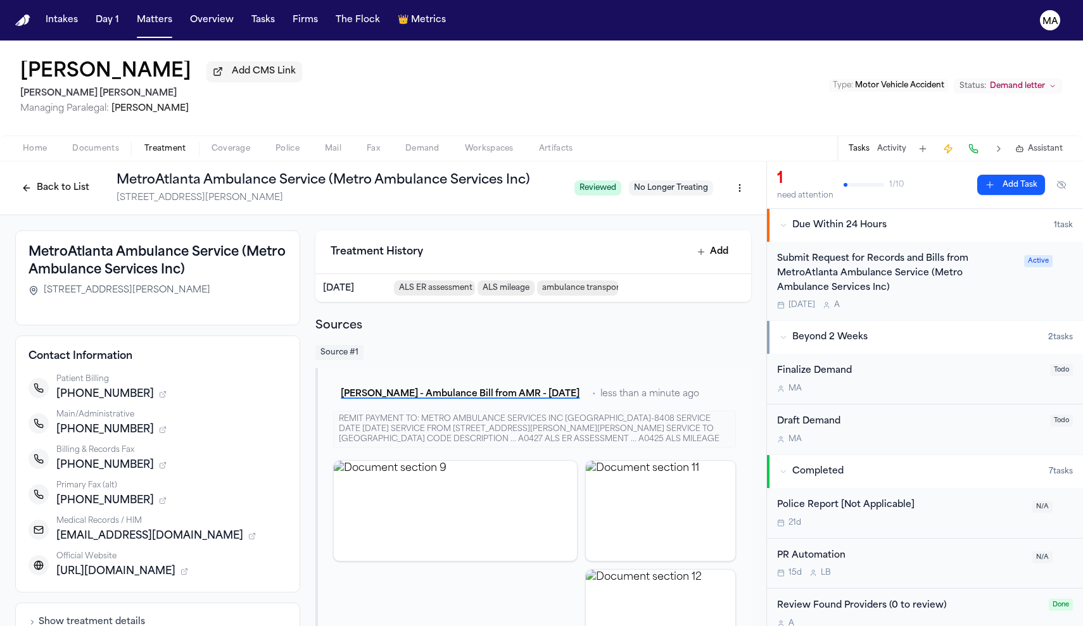
click at [842, 135] on div "Home Documents Treatment Coverage Police Mail Fax Demand Workspaces Artifacts T…" at bounding box center [541, 147] width 1083 height 25
click at [468, 317] on h2 "Sources" at bounding box center [533, 326] width 436 height 18
click at [183, 172] on div "Back to List MetroAtlanta Ambulance Service (Metro Ambulance Services Inc) [STR…" at bounding box center [289, 188] width 549 height 33
click at [96, 178] on button "Back to List" at bounding box center [55, 188] width 80 height 20
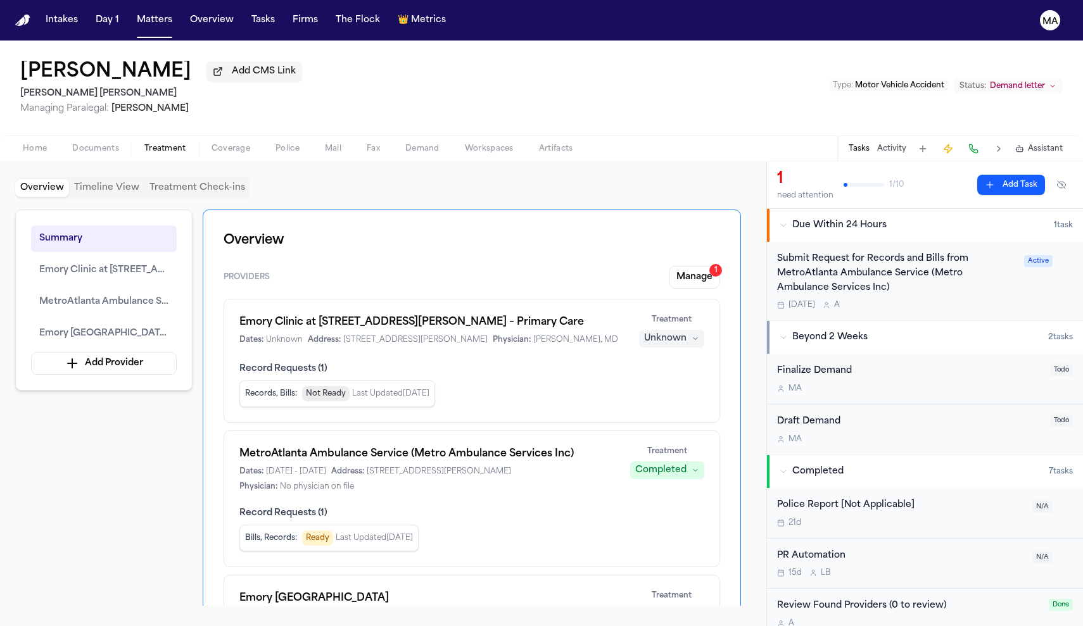
click at [656, 177] on div "Overview Timeline View Treatment Check-ins Summary Emory Clinic at [STREET_ADDR…" at bounding box center [383, 394] width 736 height 434
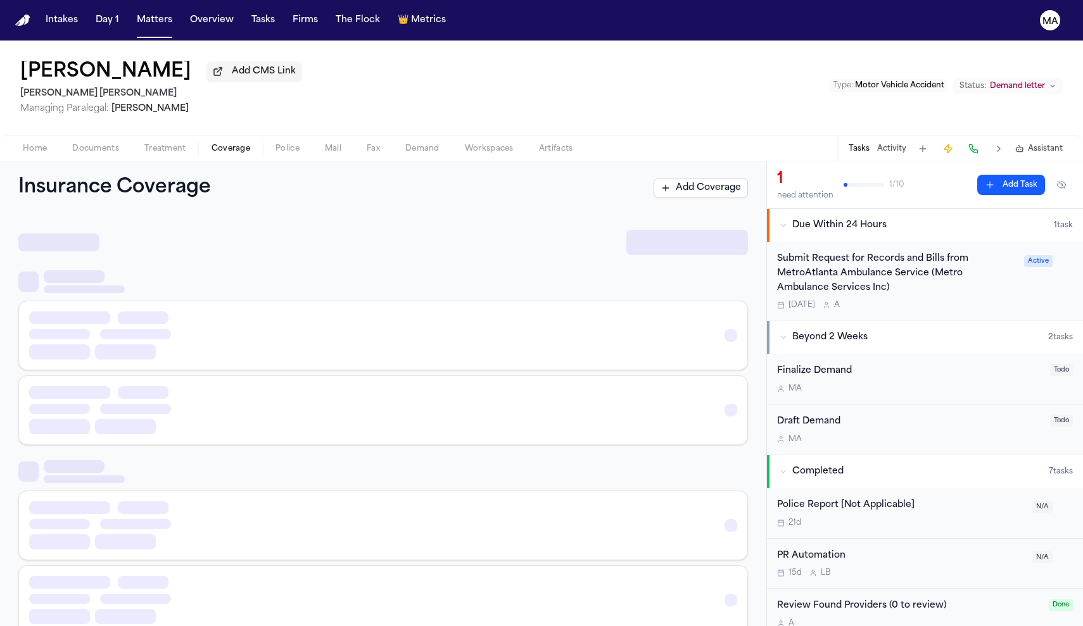
click at [211, 144] on span "Coverage" at bounding box center [230, 149] width 39 height 10
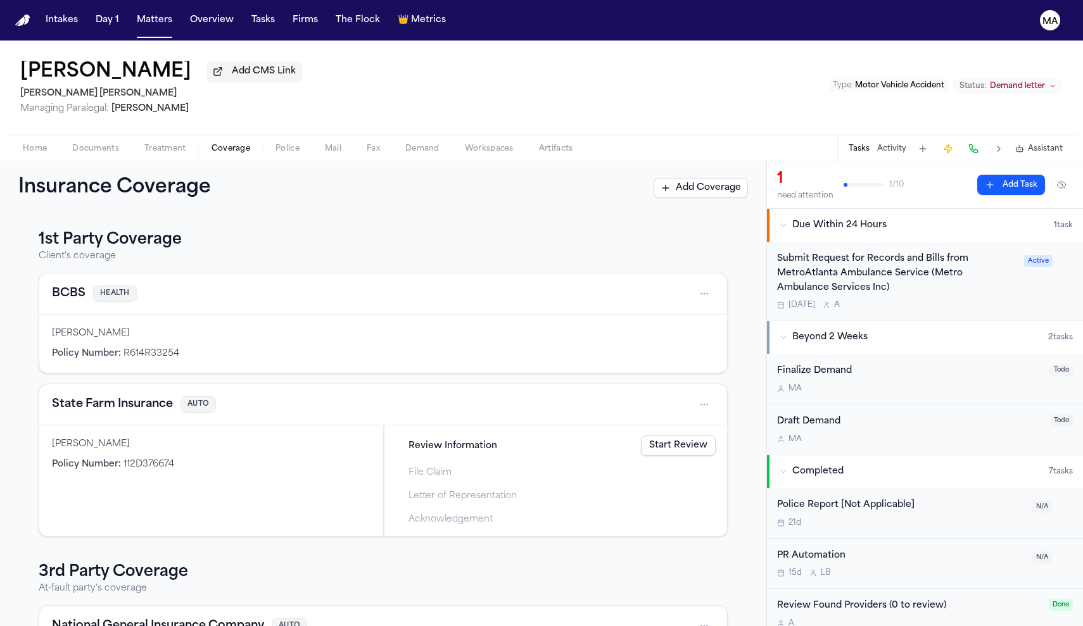
click at [906, 144] on button "Activity" at bounding box center [891, 149] width 29 height 10
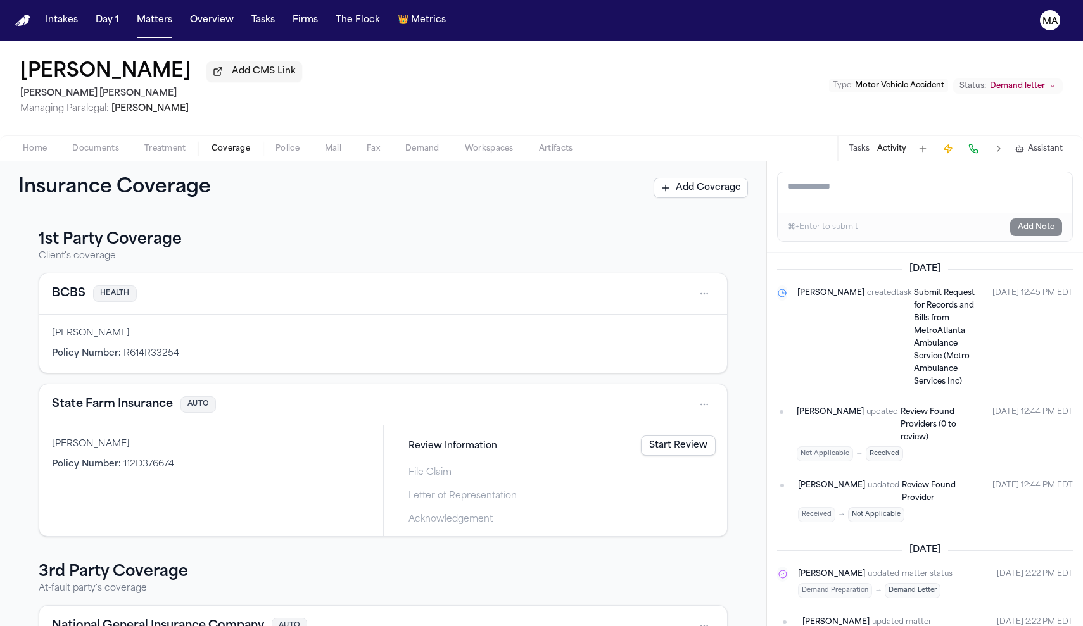
click at [869, 144] on button "Tasks" at bounding box center [858, 149] width 21 height 10
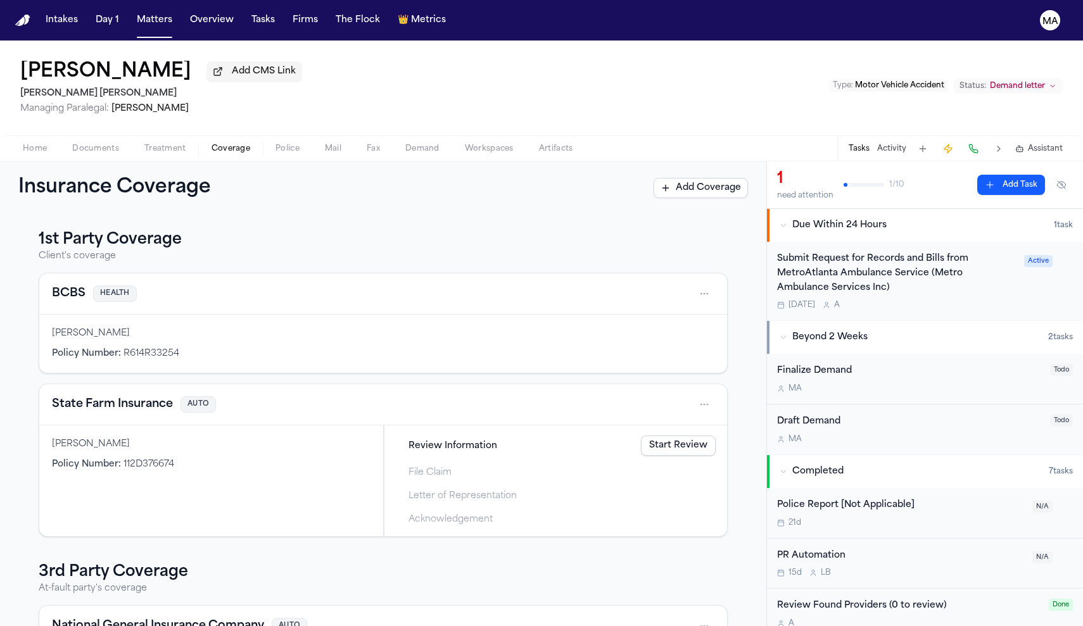
click at [1053, 144] on span "Assistant" at bounding box center [1045, 149] width 35 height 10
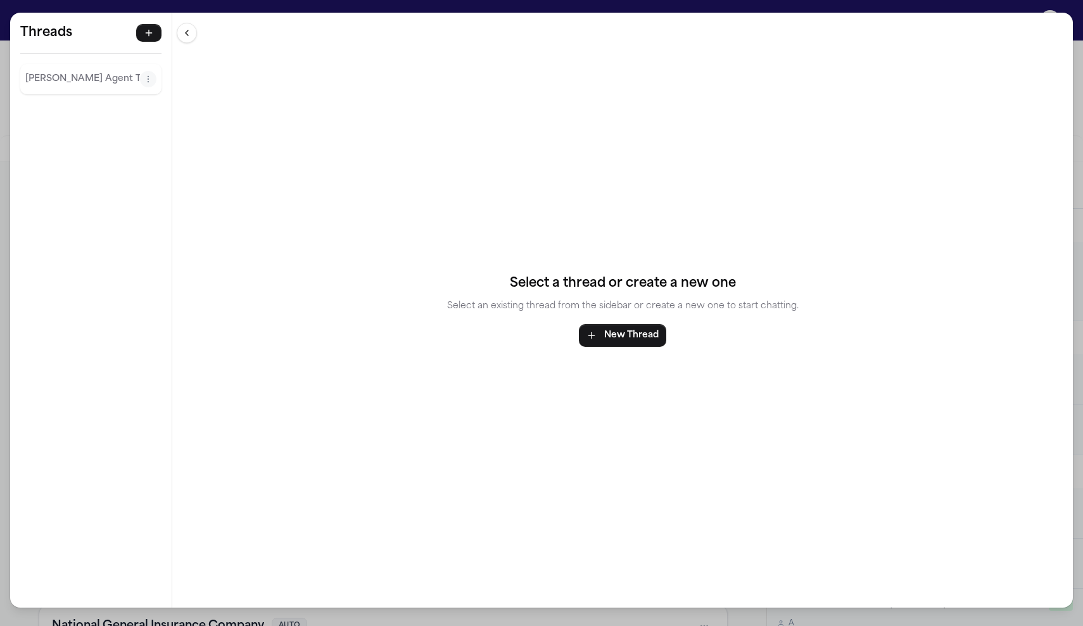
click at [25, 72] on p "Finch Agent Thread" at bounding box center [82, 79] width 115 height 15
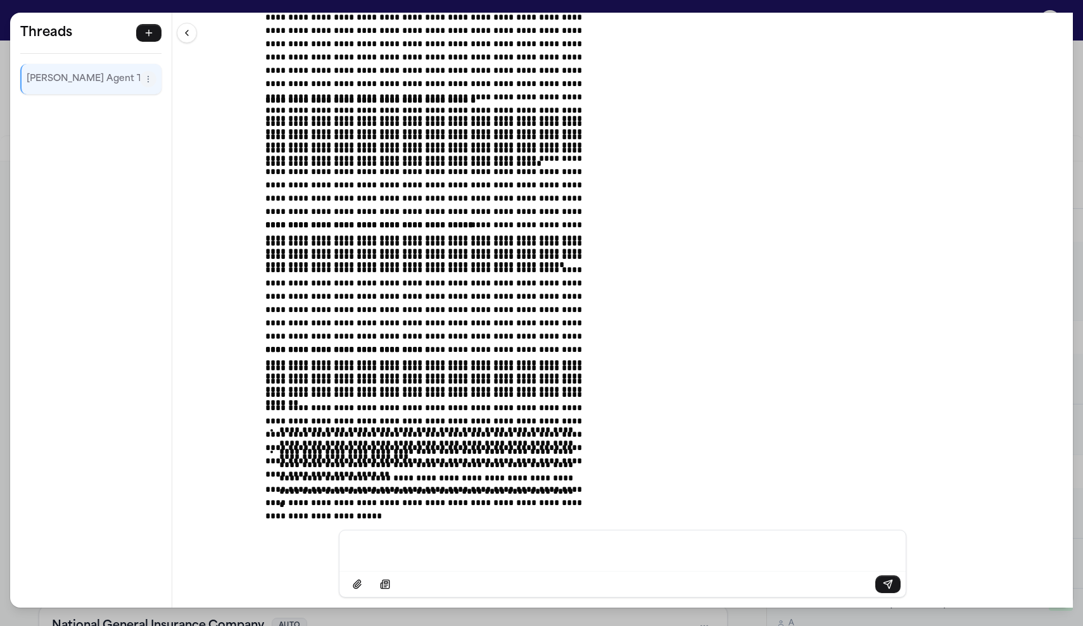
scroll to position [8108, 0]
click at [501, 555] on p "Message input" at bounding box center [623, 549] width 536 height 13
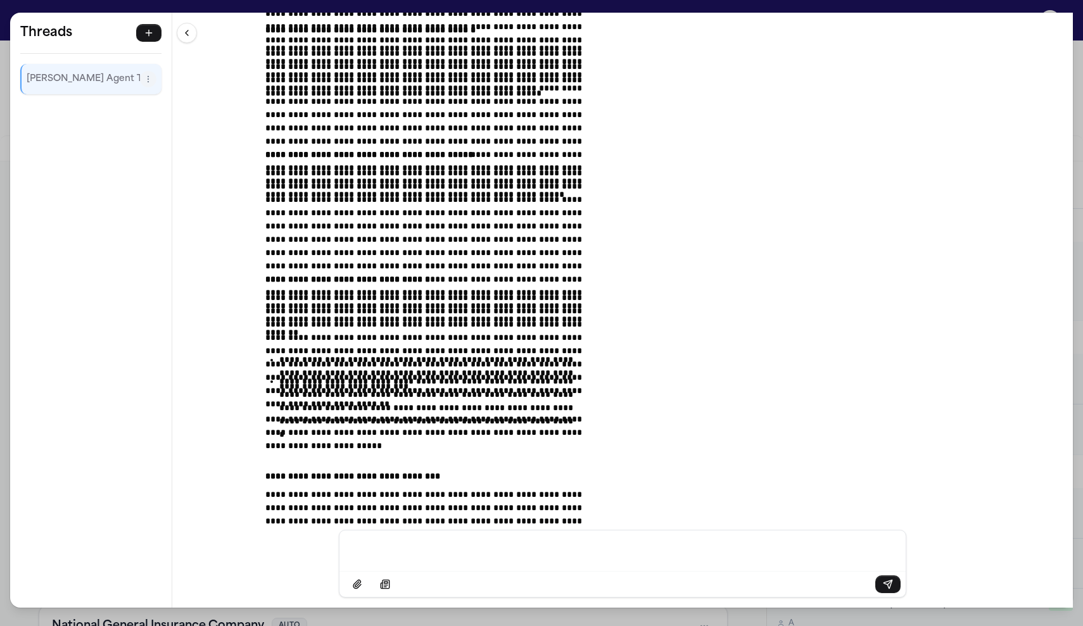
scroll to position [8187, 0]
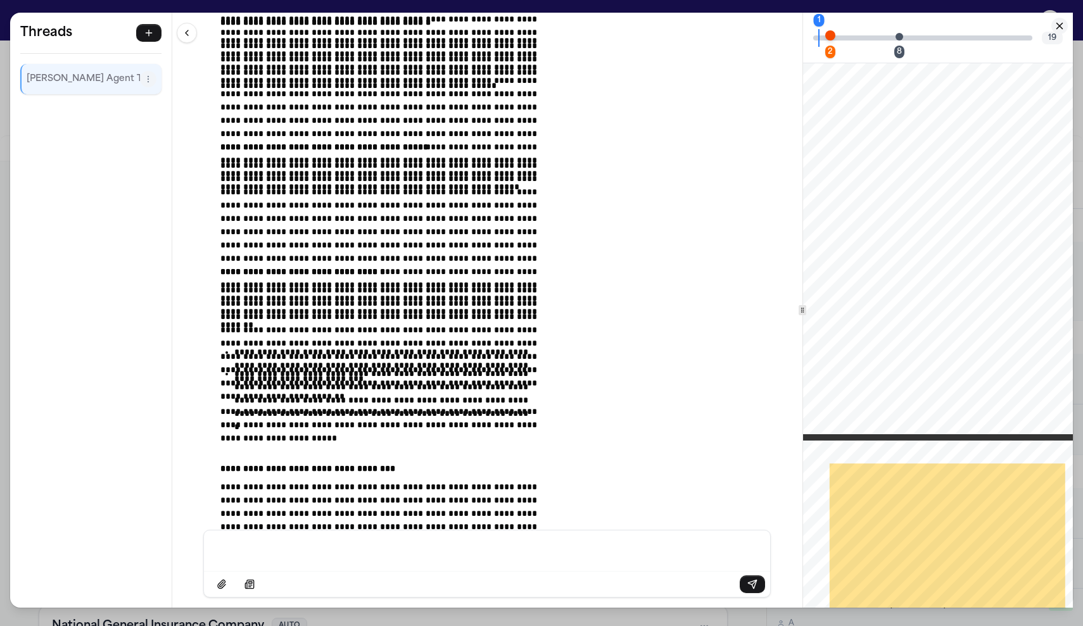
click at [825, 46] on div "2" at bounding box center [830, 52] width 10 height 13
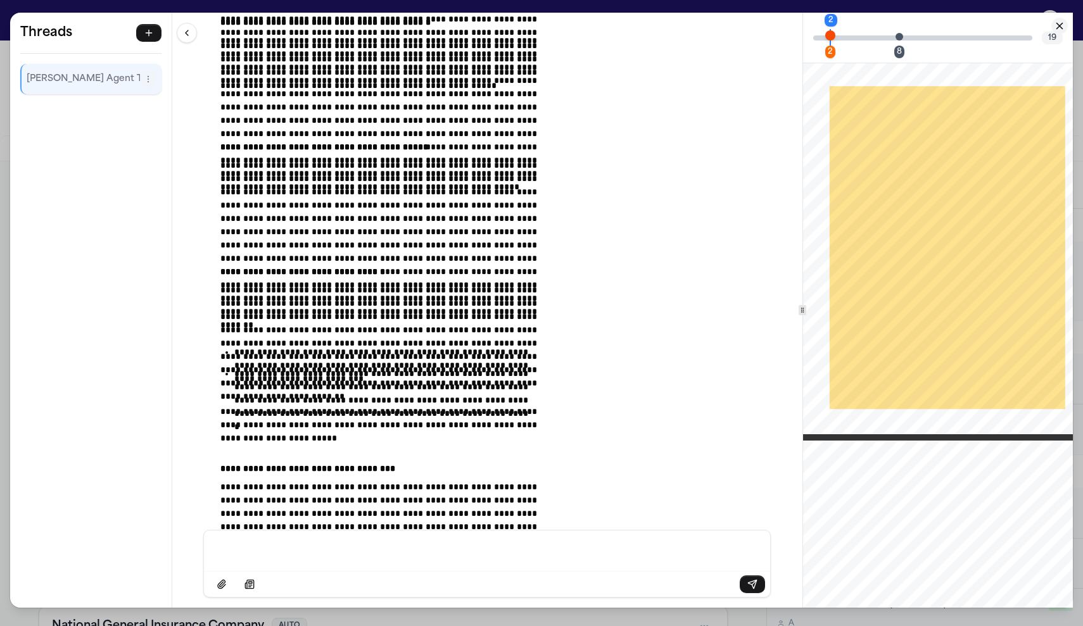
click at [894, 46] on div "8" at bounding box center [899, 52] width 10 height 13
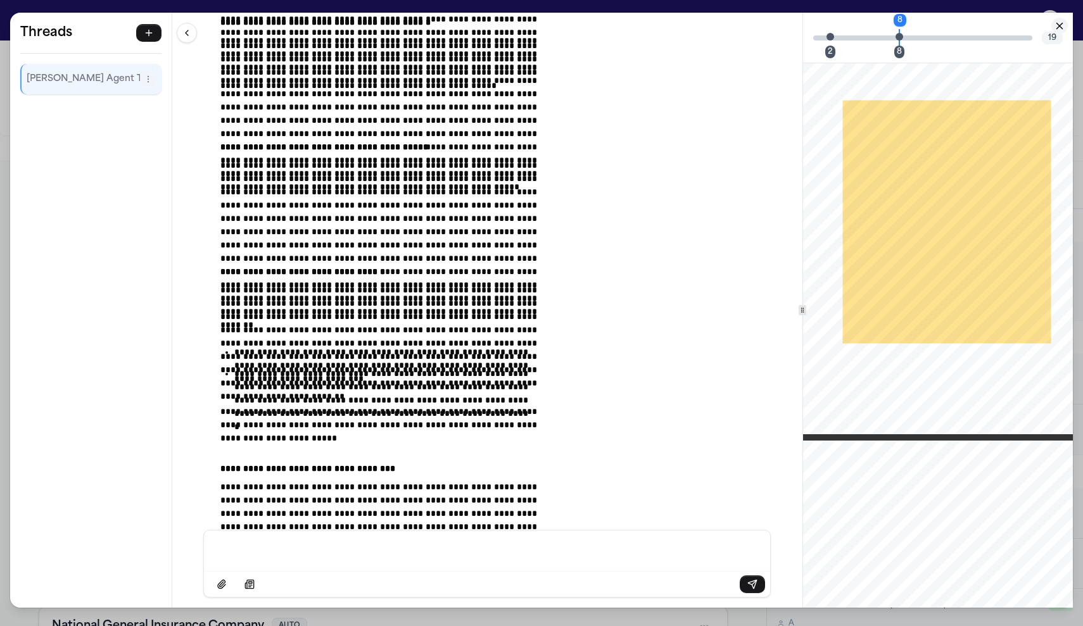
click at [1065, 22] on icon "Close citation panel" at bounding box center [1059, 25] width 11 height 11
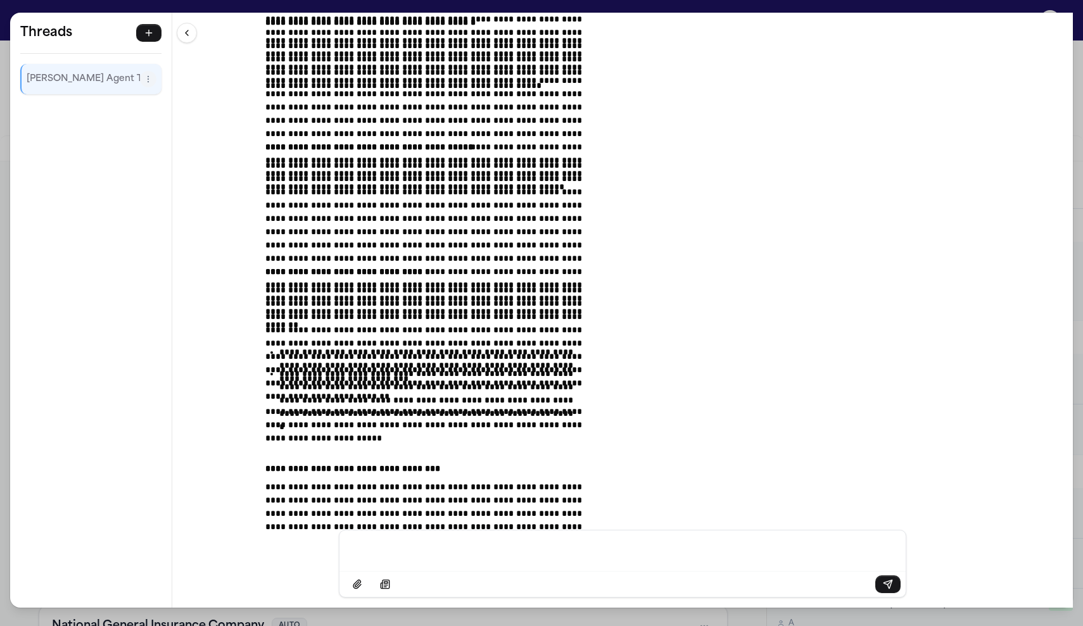
click at [448, 9] on div "**********" at bounding box center [541, 313] width 1083 height 626
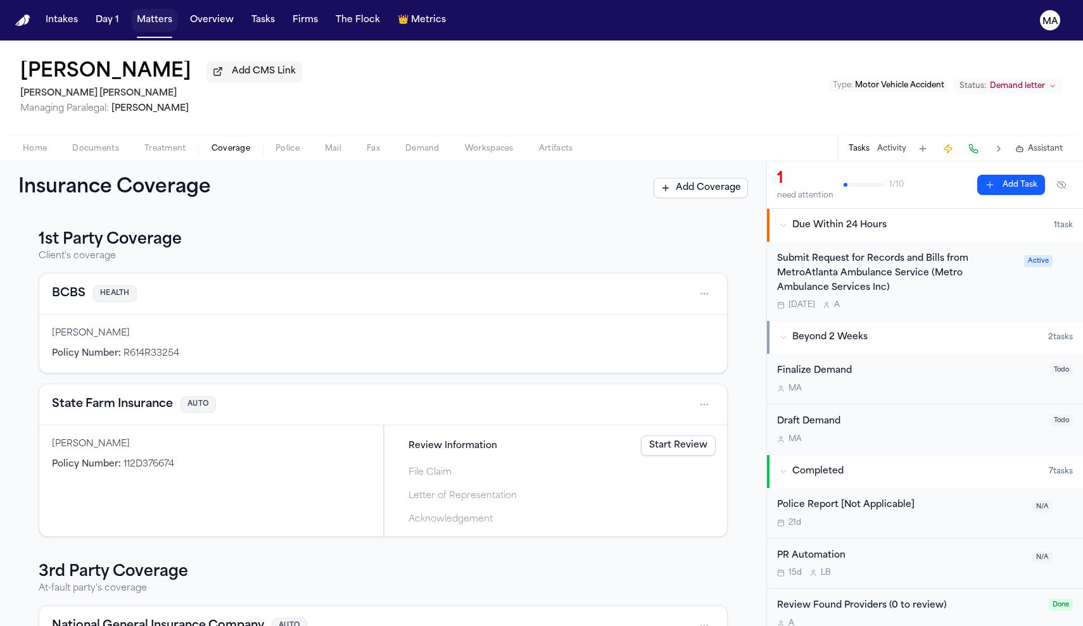
click at [132, 15] on button "Matters" at bounding box center [155, 20] width 46 height 23
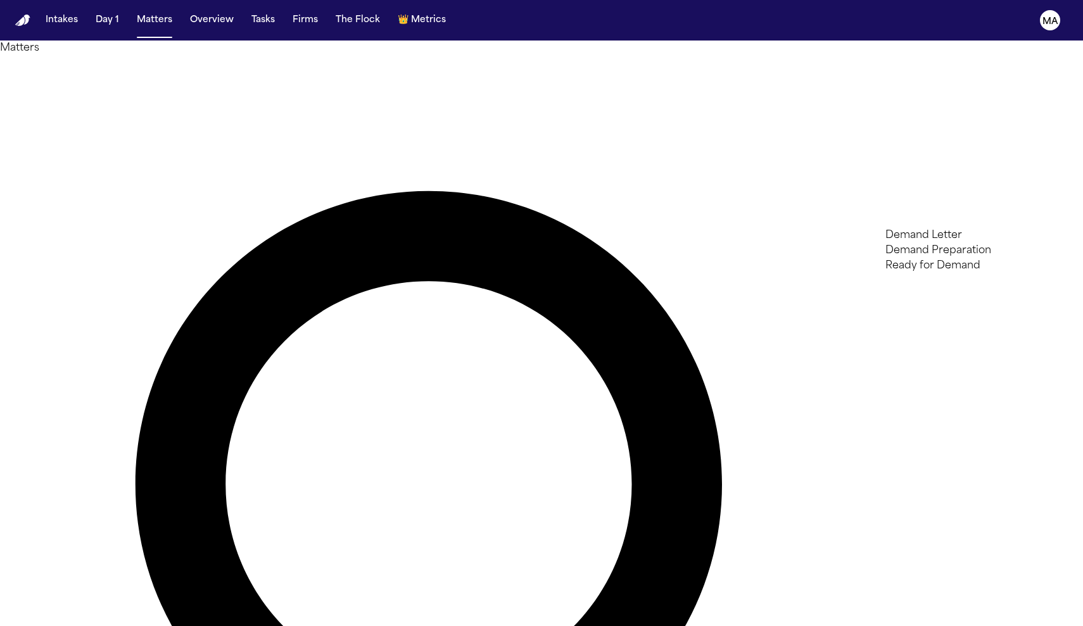
type input "******"
click at [940, 258] on li "Demand Preparation" at bounding box center [975, 250] width 180 height 15
type input "**"
click at [948, 248] on li "Demand Letter" at bounding box center [975, 241] width 180 height 15
type input "*****"
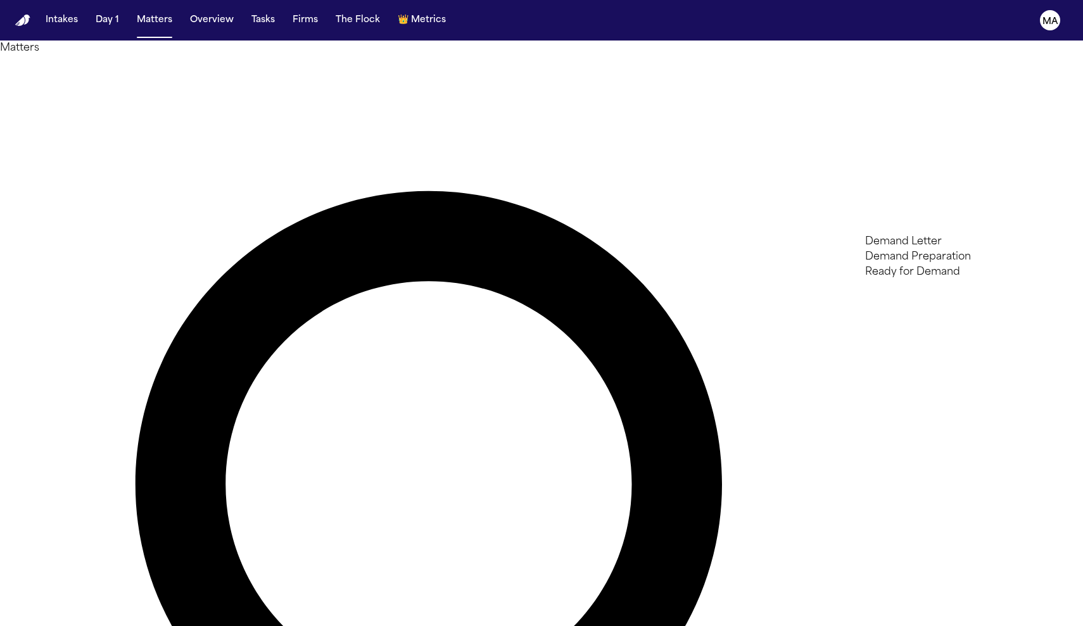
click at [937, 276] on li "Ready for Demand" at bounding box center [965, 272] width 200 height 15
click at [229, 626] on div at bounding box center [541, 626] width 1083 height 0
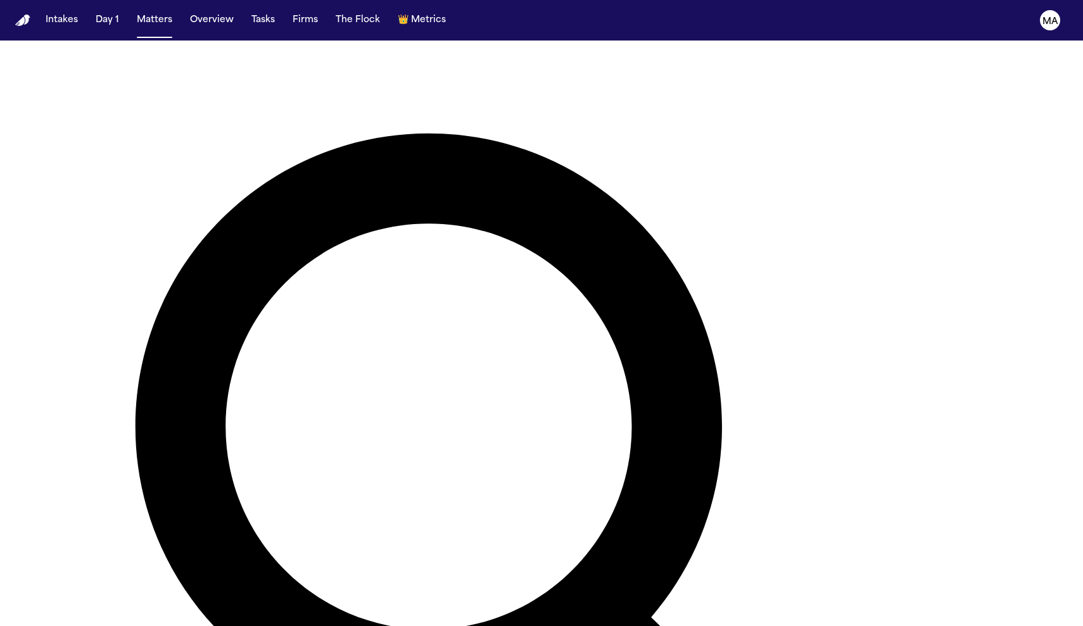
scroll to position [58, 0]
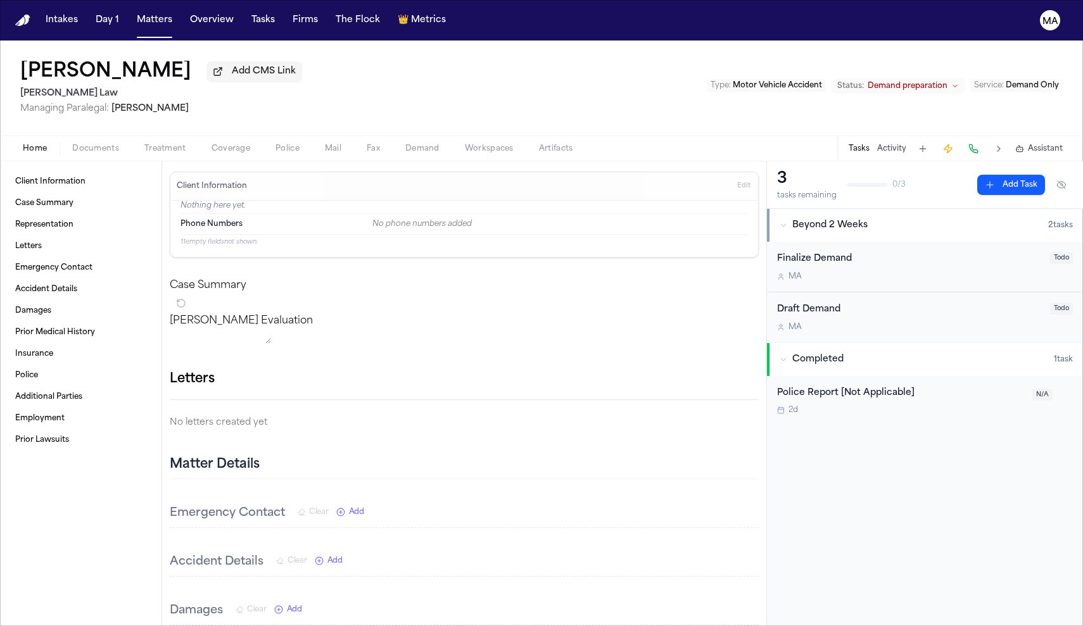
click at [465, 144] on span "Workspaces" at bounding box center [489, 149] width 49 height 10
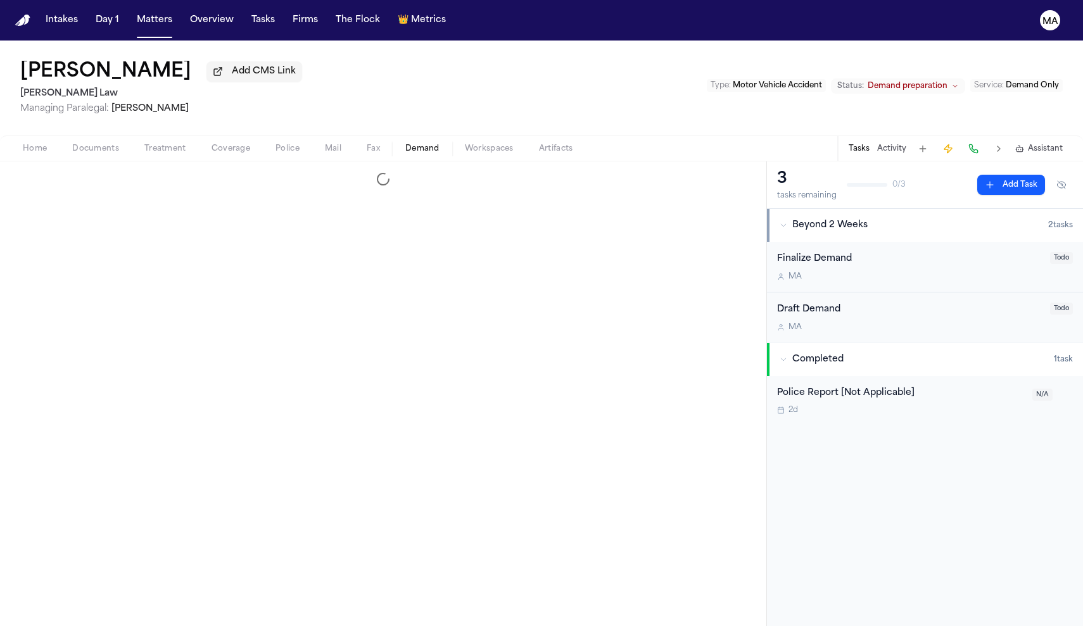
click at [405, 144] on span "Demand" at bounding box center [422, 149] width 34 height 10
select select "**********"
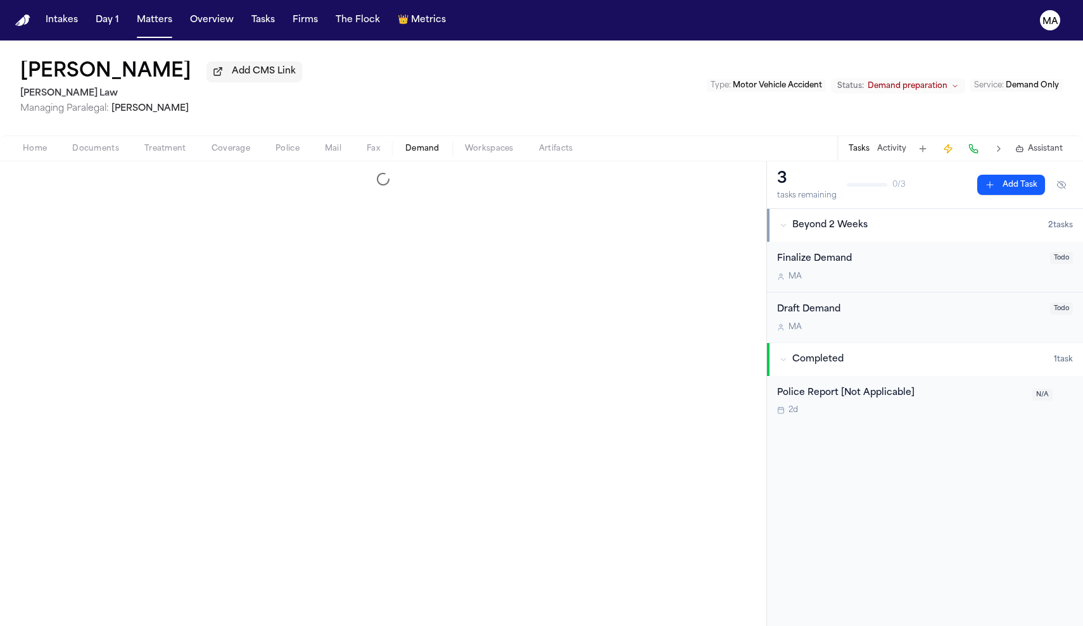
select select "**********"
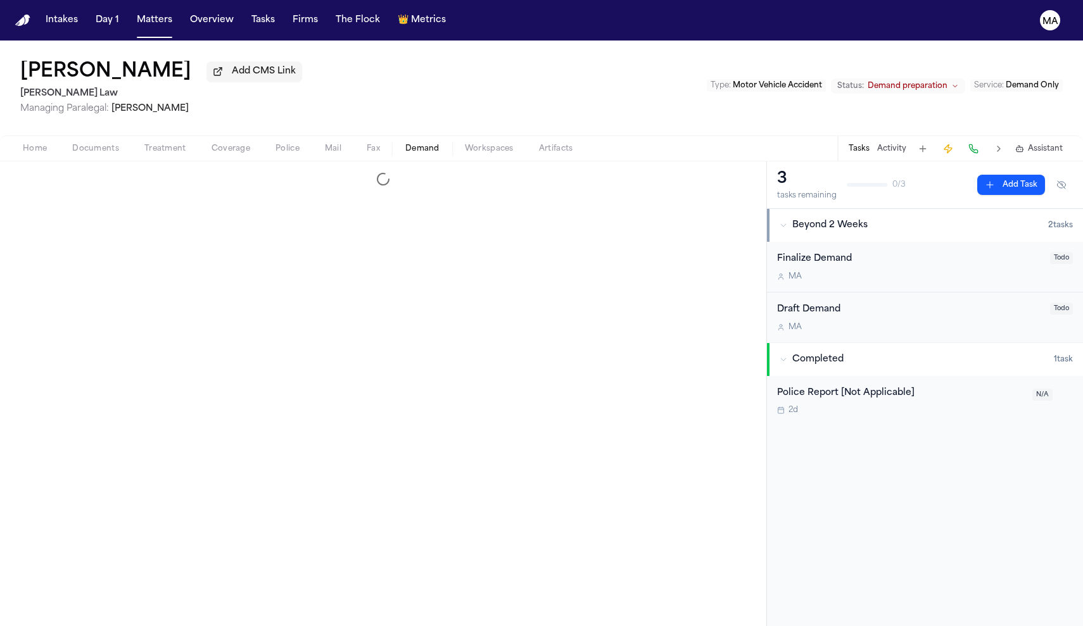
select select "**********"
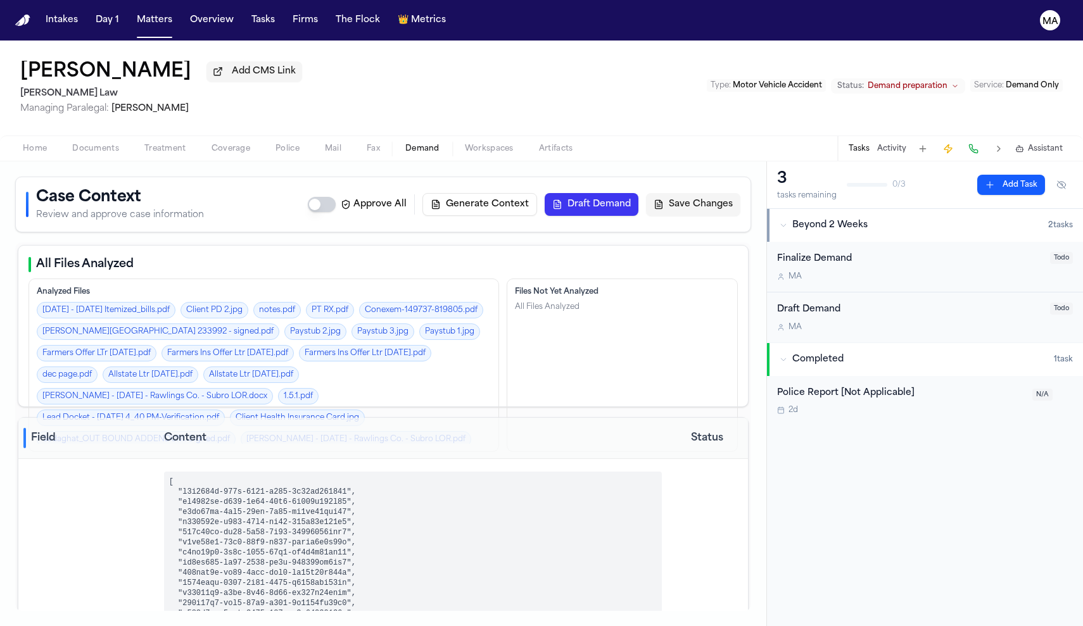
click at [434, 72] on div "[PERSON_NAME] Add CMS Link [PERSON_NAME] Law Managing Paralegal: [PERSON_NAME] …" at bounding box center [541, 88] width 1083 height 95
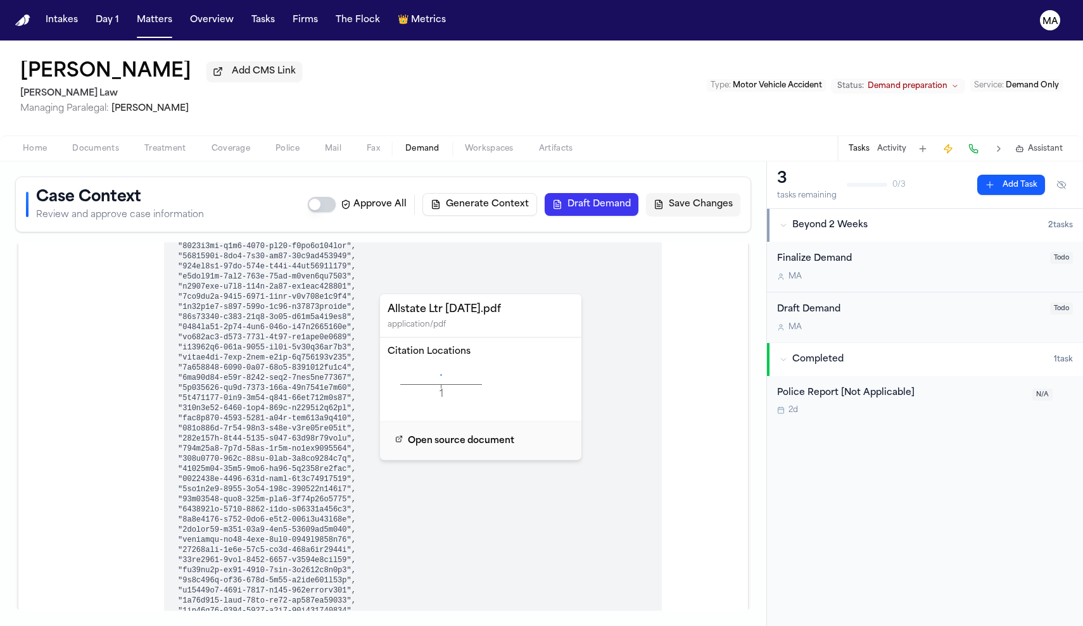
scroll to position [946, 0]
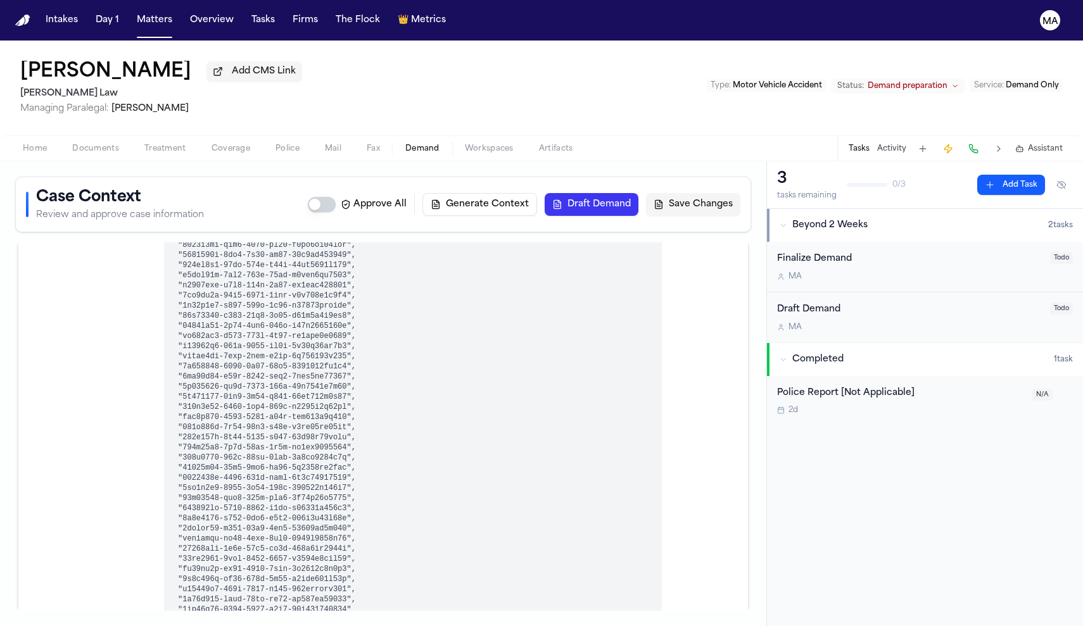
drag, startPoint x: 570, startPoint y: 216, endPoint x: 449, endPoint y: 223, distance: 121.2
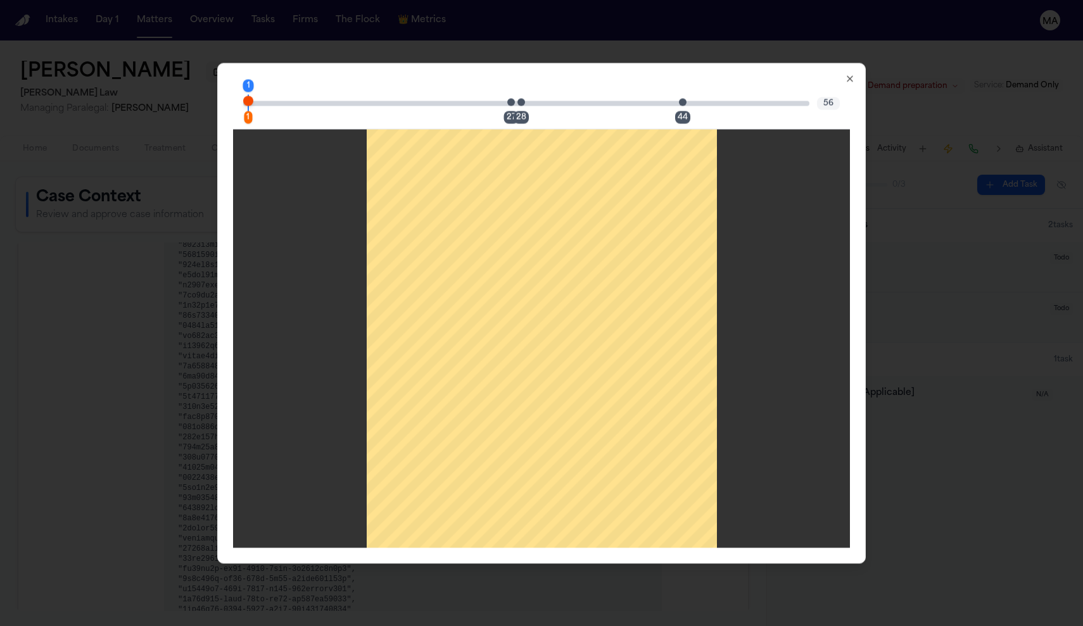
click at [519, 111] on div "27" at bounding box center [511, 117] width 15 height 13
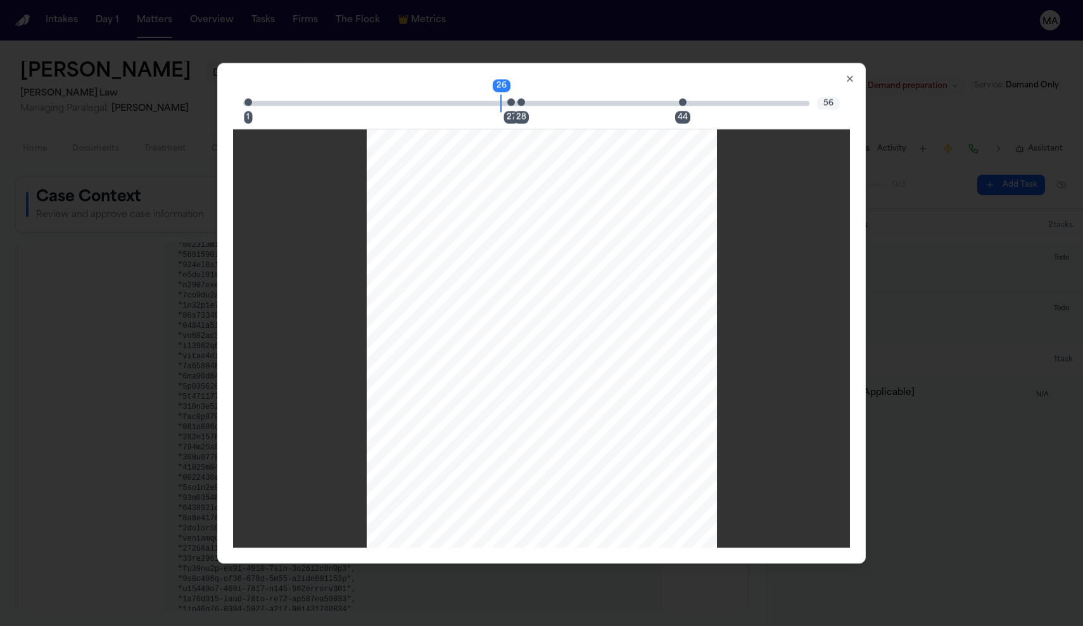
click at [525, 111] on div "28" at bounding box center [520, 117] width 15 height 13
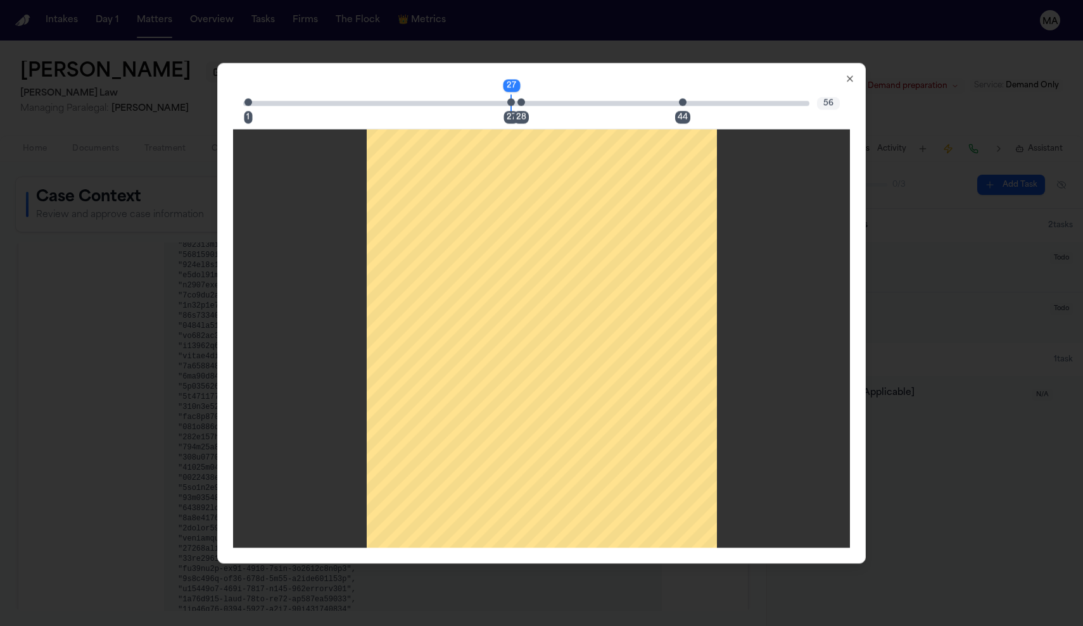
click at [527, 111] on div "28" at bounding box center [520, 117] width 15 height 13
click at [675, 111] on div "44" at bounding box center [682, 117] width 15 height 13
click at [845, 73] on icon "button" at bounding box center [850, 78] width 10 height 10
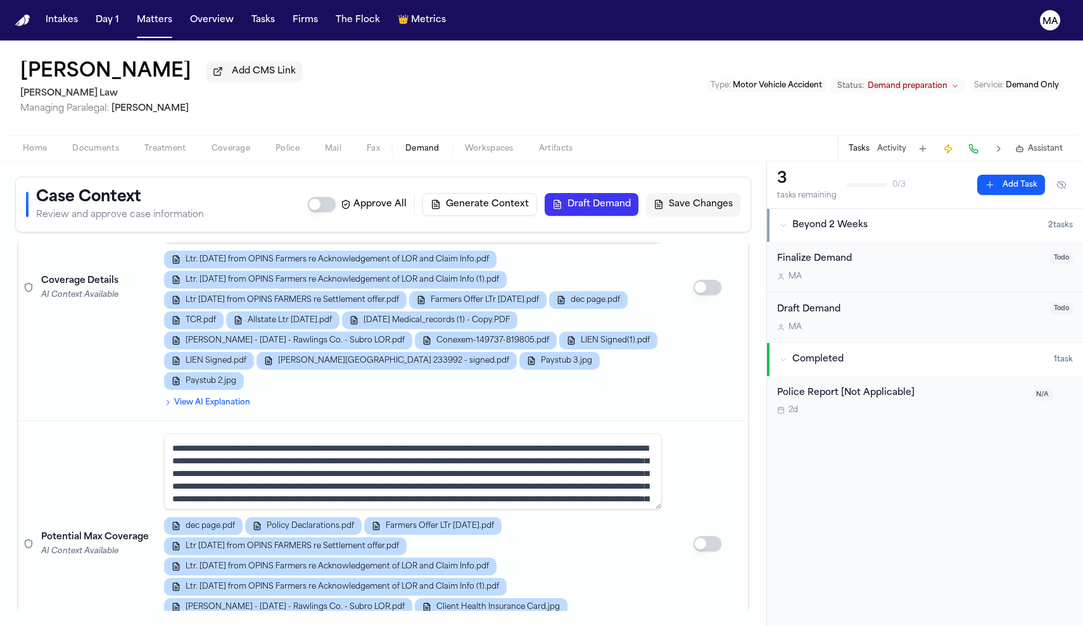
scroll to position [1433, 0]
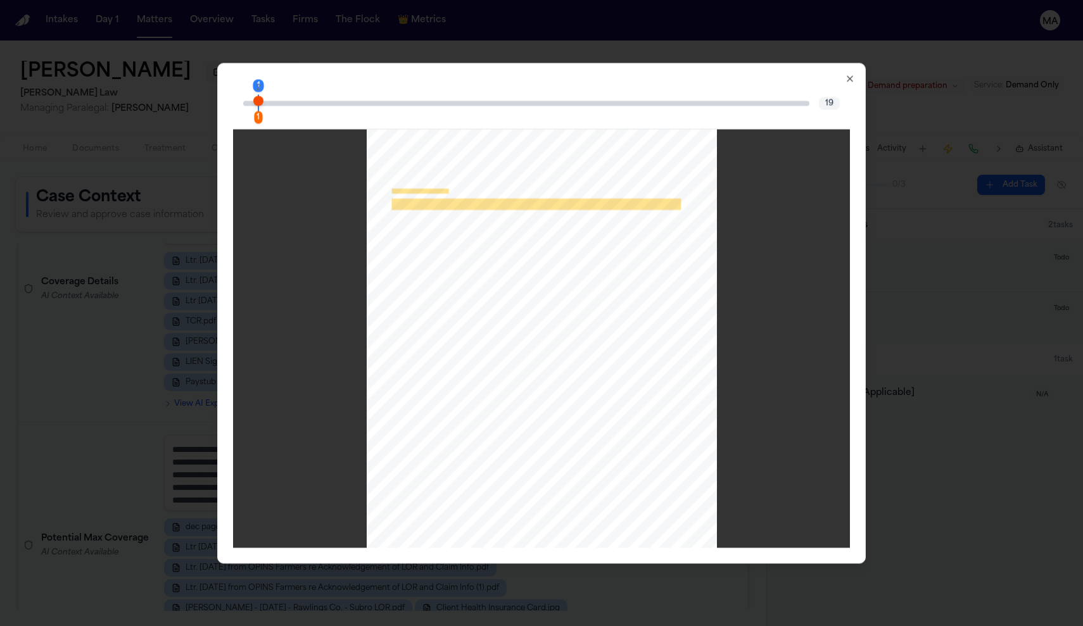
click at [845, 73] on icon "button" at bounding box center [850, 78] width 10 height 10
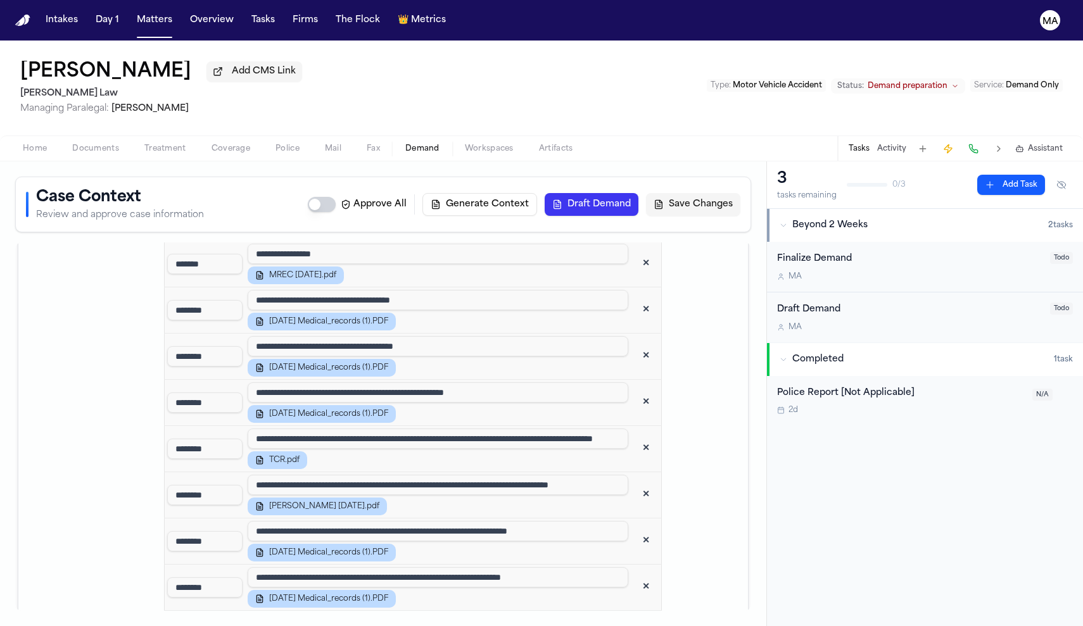
scroll to position [2640, 0]
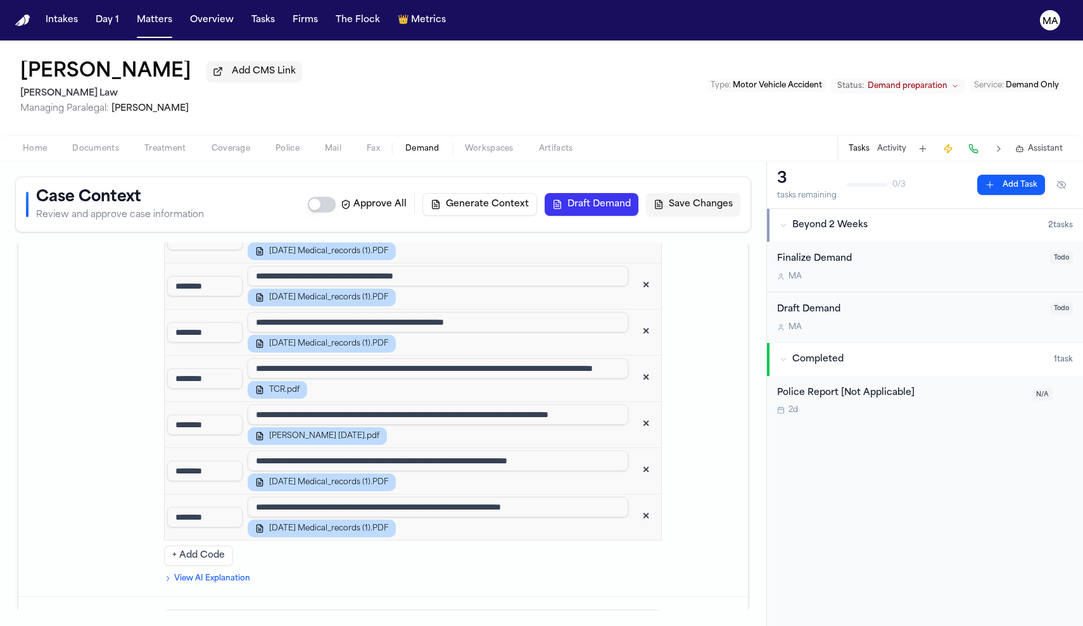
scroll to position [2712, 0]
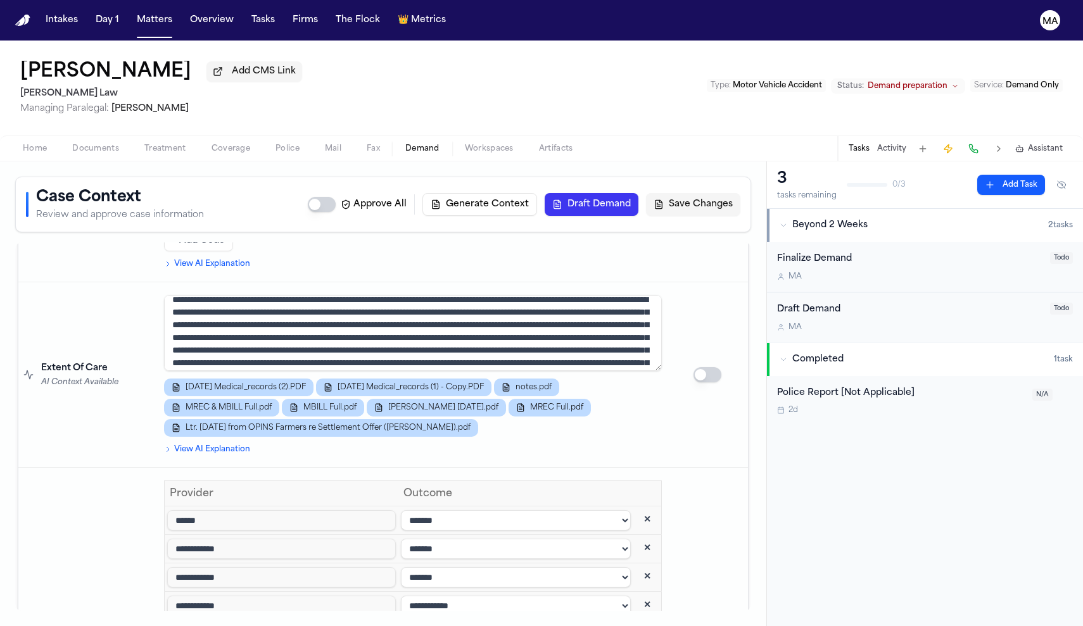
scroll to position [3018, 0]
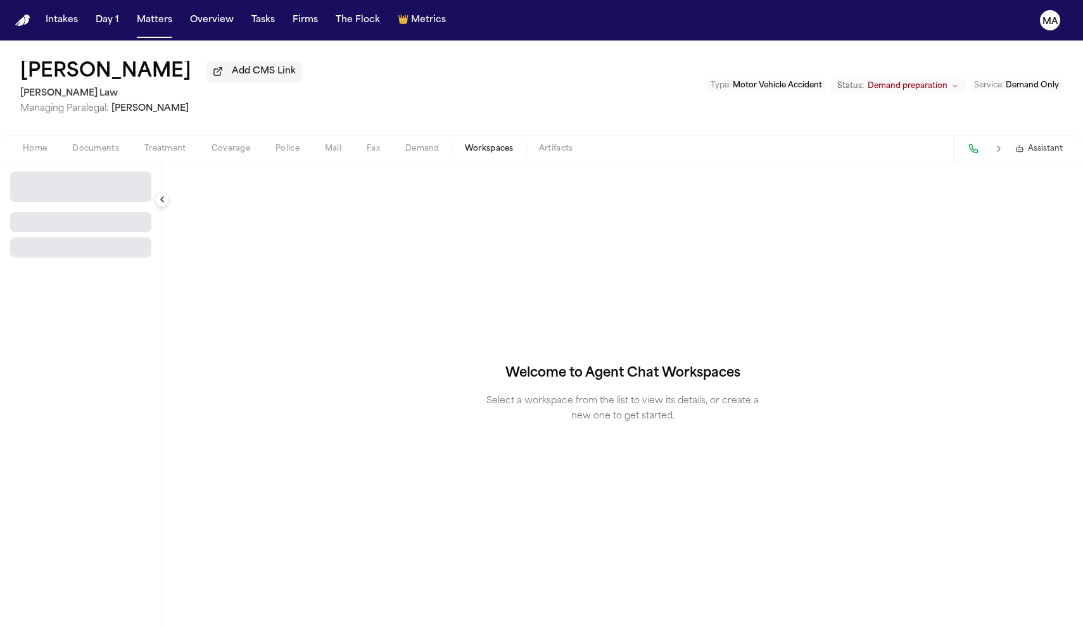
click at [465, 144] on span "Workspaces" at bounding box center [489, 149] width 49 height 10
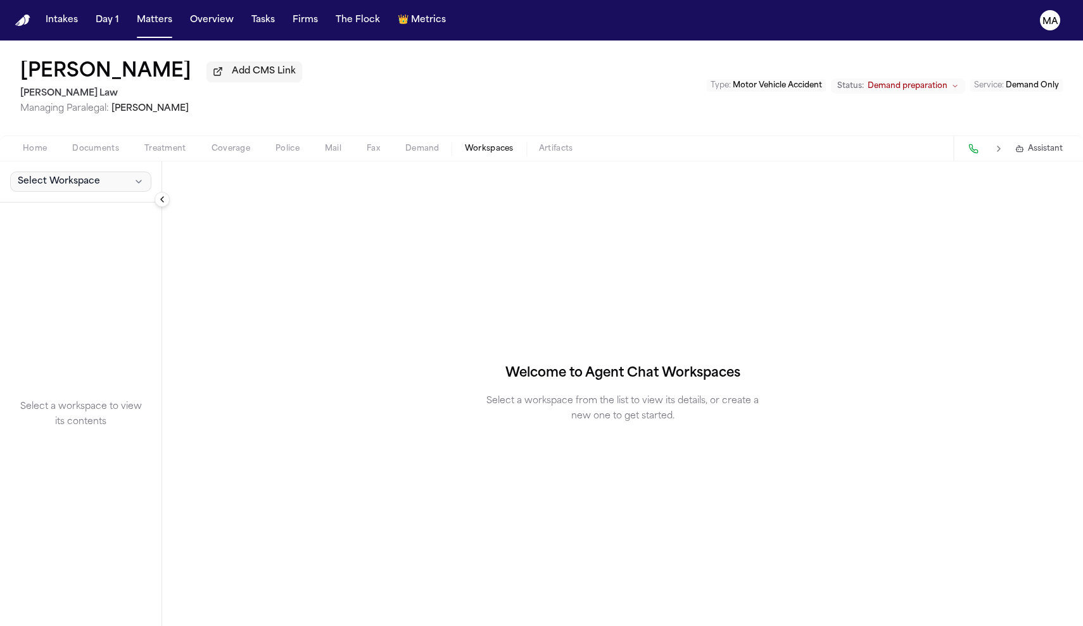
click at [68, 172] on button "Select Workspace" at bounding box center [80, 182] width 141 height 20
click at [56, 121] on span "[PERSON_NAME] Agent Demand" at bounding box center [86, 125] width 148 height 13
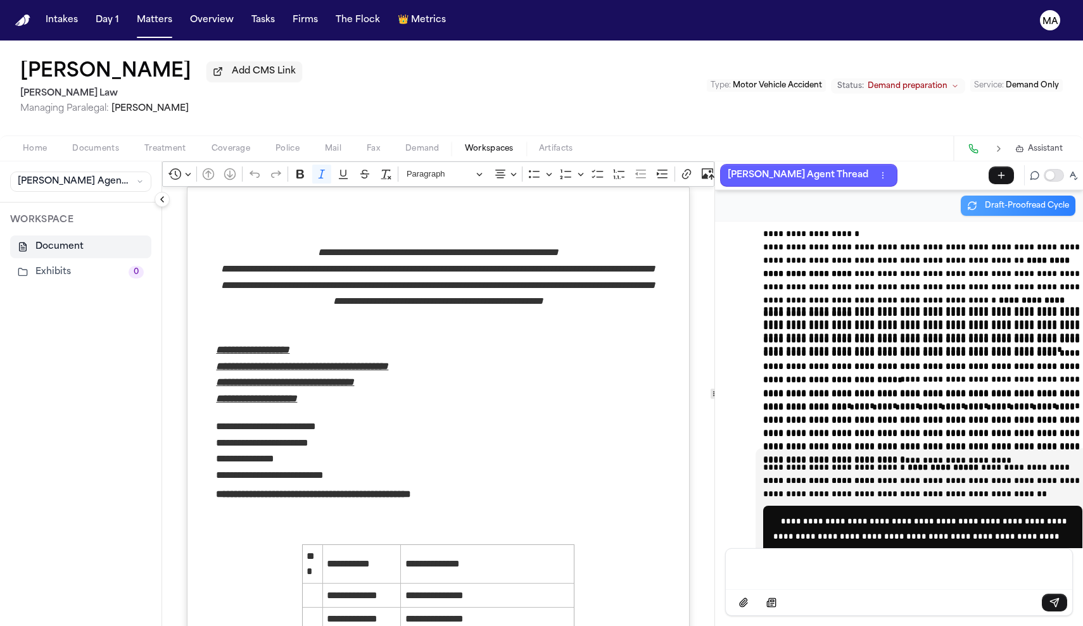
scroll to position [969, 0]
click at [1064, 169] on button "Toggle proofreading mode" at bounding box center [1053, 175] width 20 height 13
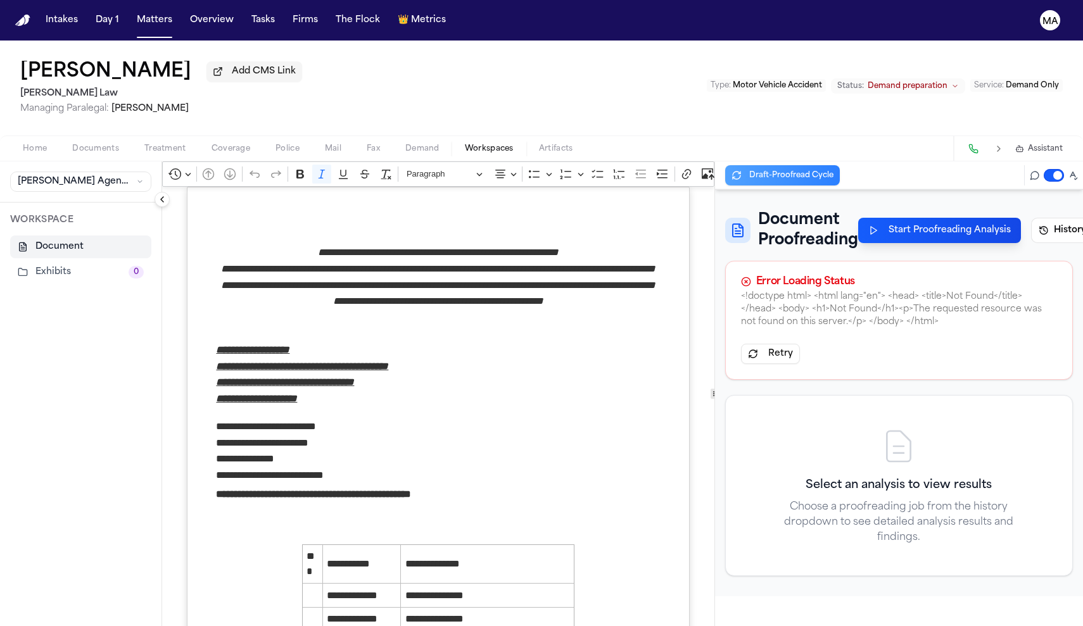
click at [1048, 218] on button "History 1" at bounding box center [1079, 230] width 96 height 25
click at [1054, 218] on button "History 1" at bounding box center [1079, 230] width 96 height 25
click at [1014, 287] on p "Sep 23 • 11:55 AM" at bounding box center [1004, 293] width 115 height 13
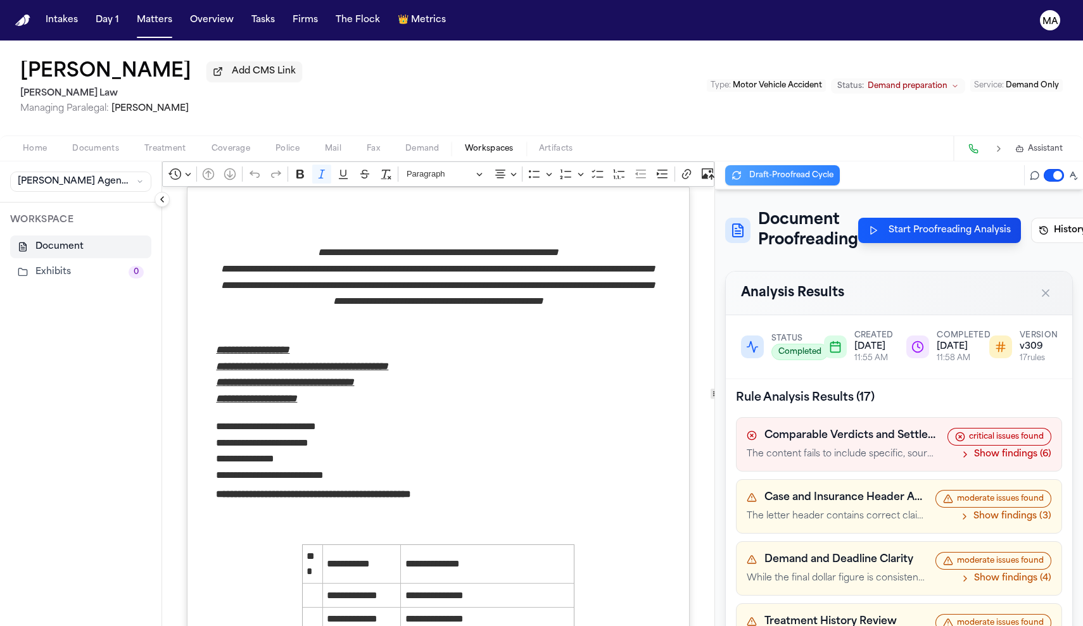
scroll to position [0, 0]
click at [912, 282] on div "Analysis Results" at bounding box center [899, 293] width 316 height 23
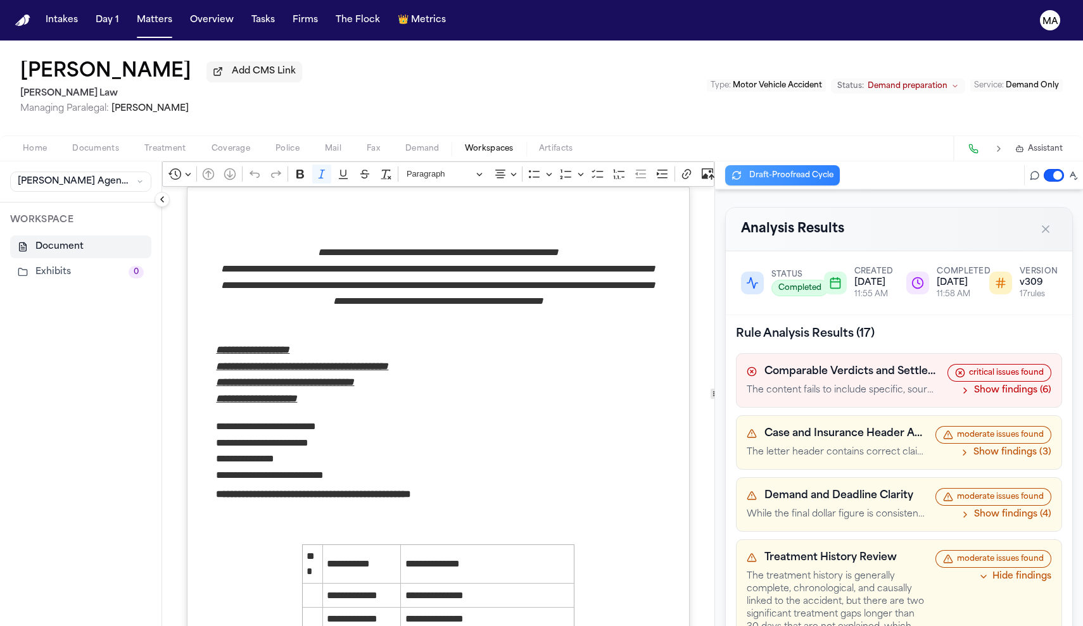
scroll to position [65, 0]
click at [1047, 570] on button "Hide findings" at bounding box center [1014, 576] width 73 height 13
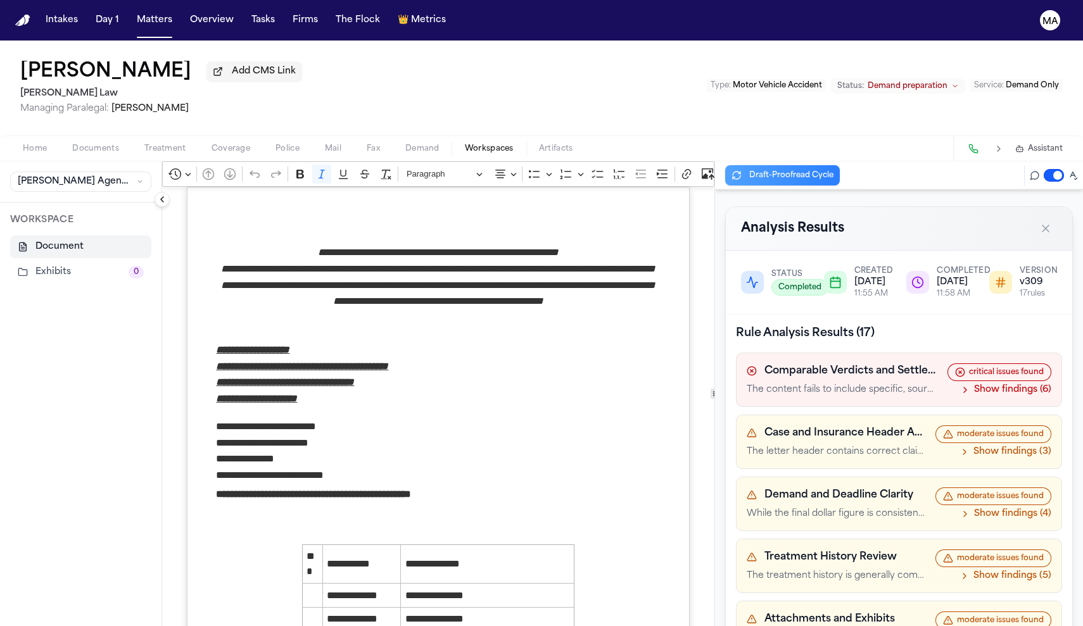
click at [219, 18] on nav "Intakes Day 1 Matters Overview Tasks Firms The Flock 👑 Metrics MA" at bounding box center [541, 20] width 1083 height 41
click at [330, 16] on button "The Flock" at bounding box center [357, 20] width 54 height 23
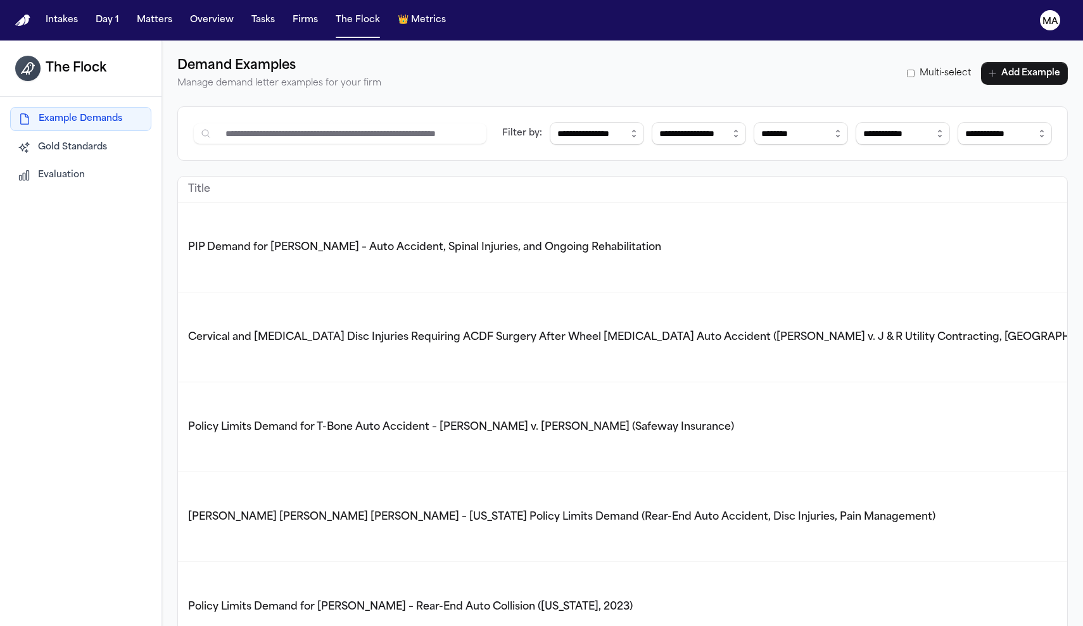
click at [424, 420] on div "Policy Limits Demand for T-Bone Auto Accident – Angelica Luna v. Noemi Andrade …" at bounding box center [650, 427] width 941 height 15
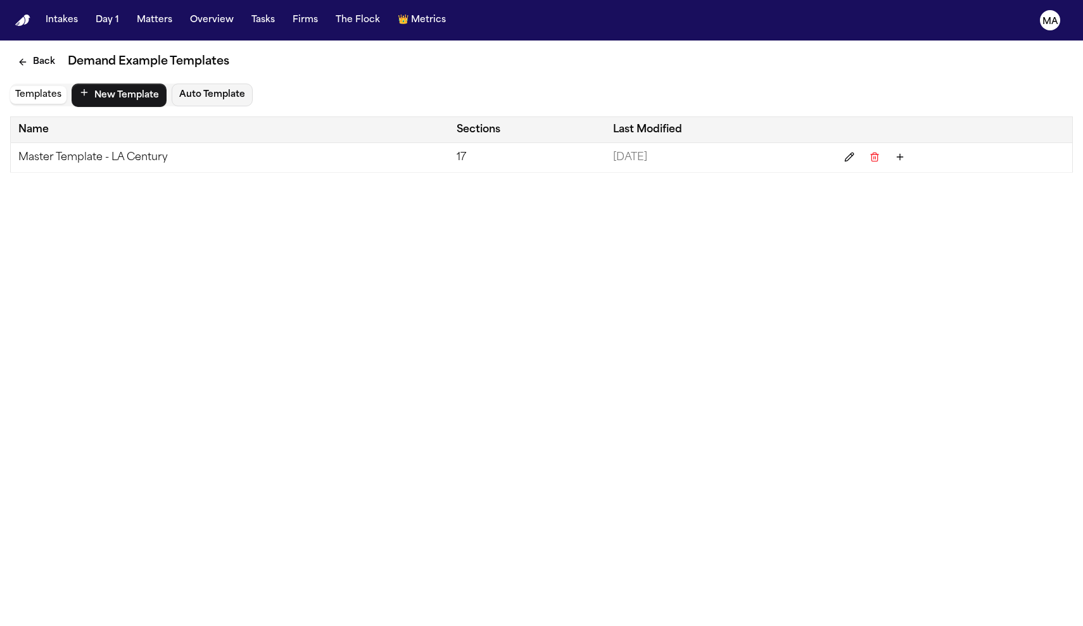
click at [61, 143] on td "Master Template - LA Century" at bounding box center [230, 158] width 438 height 30
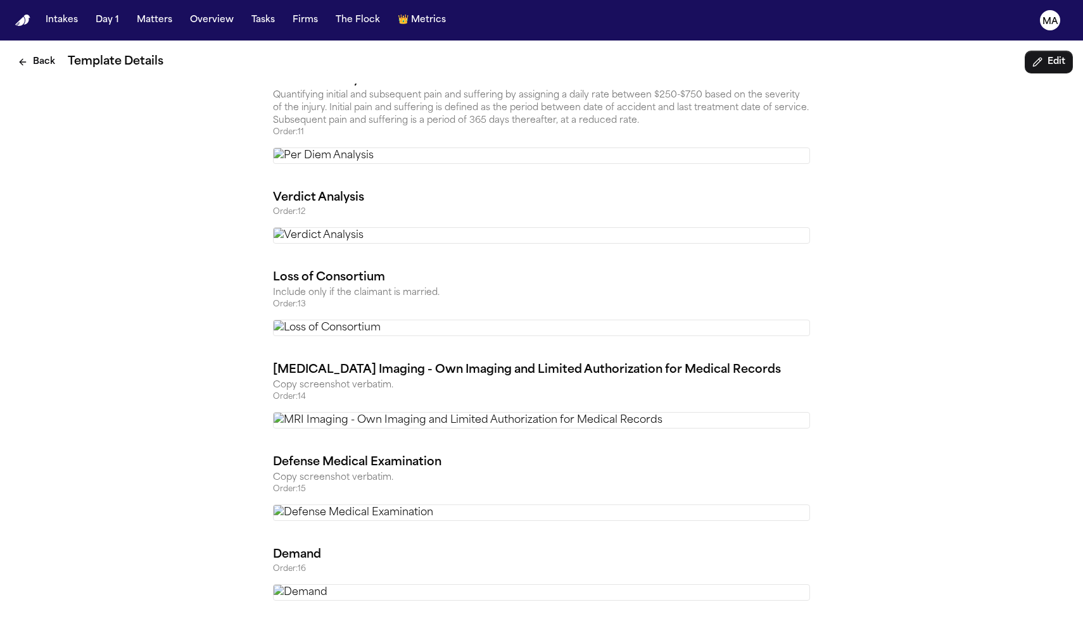
scroll to position [1659, 0]
click at [1066, 51] on button "Edit" at bounding box center [1048, 62] width 48 height 23
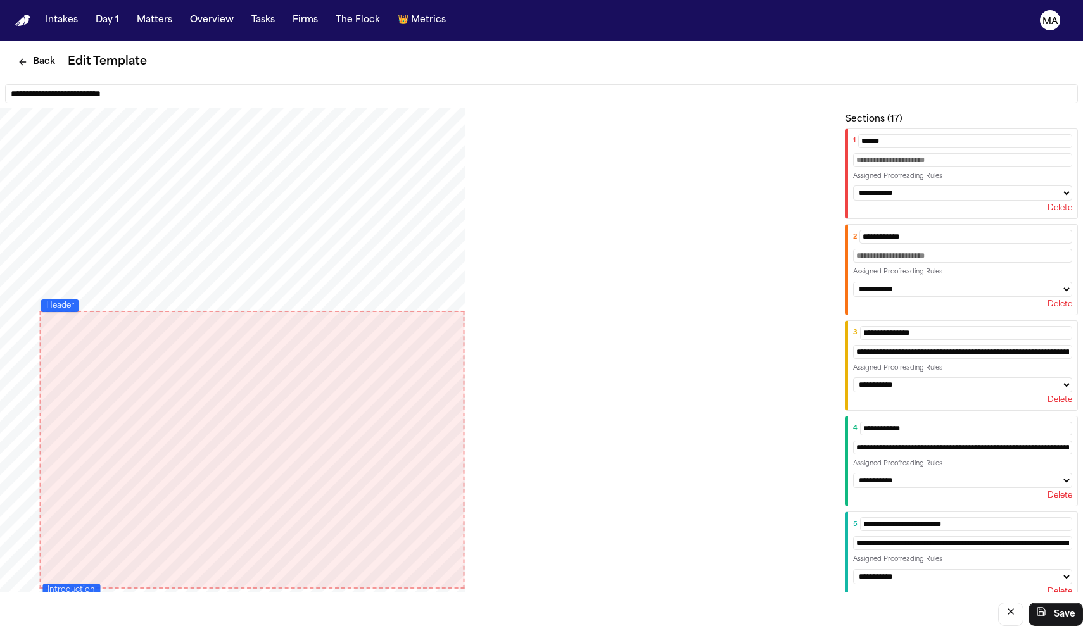
scroll to position [58, 0]
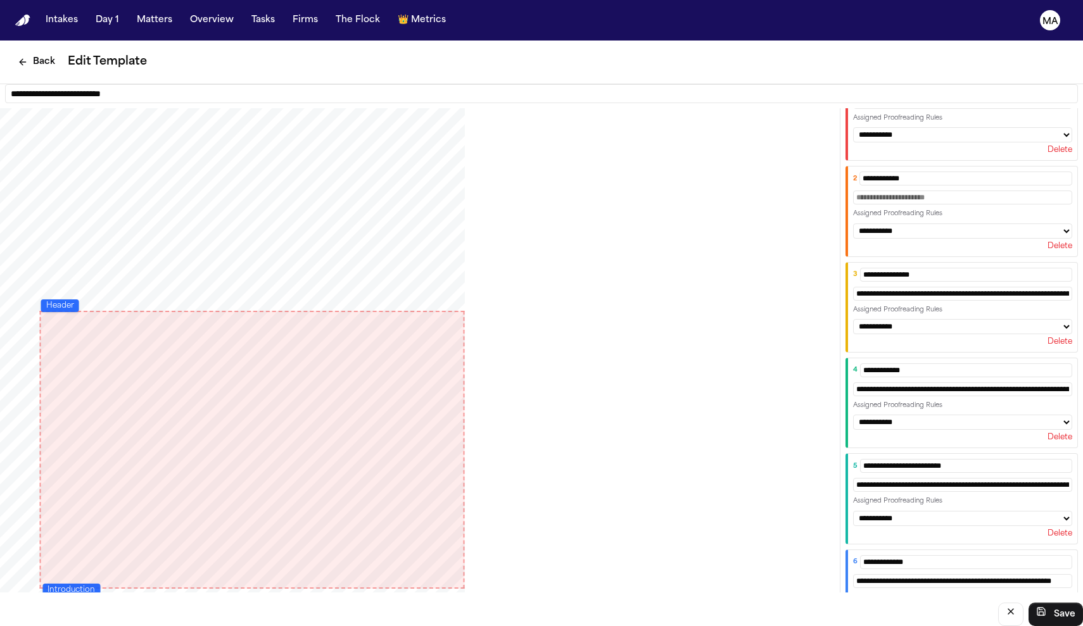
click at [981, 382] on input "**********" at bounding box center [962, 389] width 219 height 14
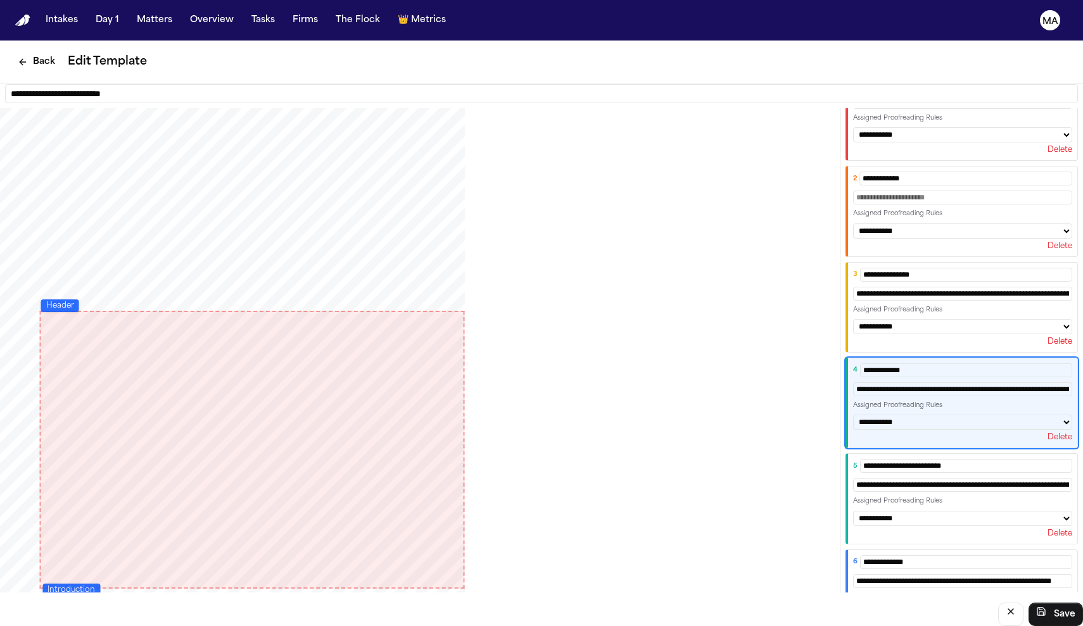
click at [1005, 382] on input "**********" at bounding box center [962, 389] width 219 height 14
click at [1055, 382] on input "**********" at bounding box center [962, 389] width 219 height 14
click at [829, 220] on div "PDF viewport" at bounding box center [414, 408] width 829 height 601
select select "***"
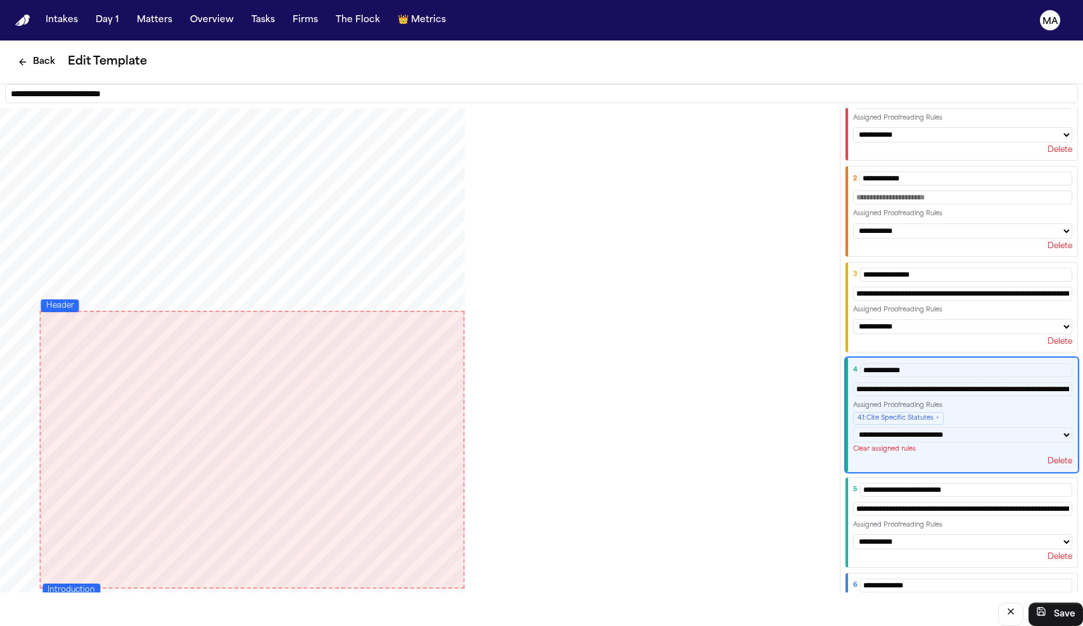
click at [829, 313] on div "PDF viewport" at bounding box center [414, 408] width 829 height 601
click at [939, 414] on button "×" at bounding box center [937, 418] width 3 height 8
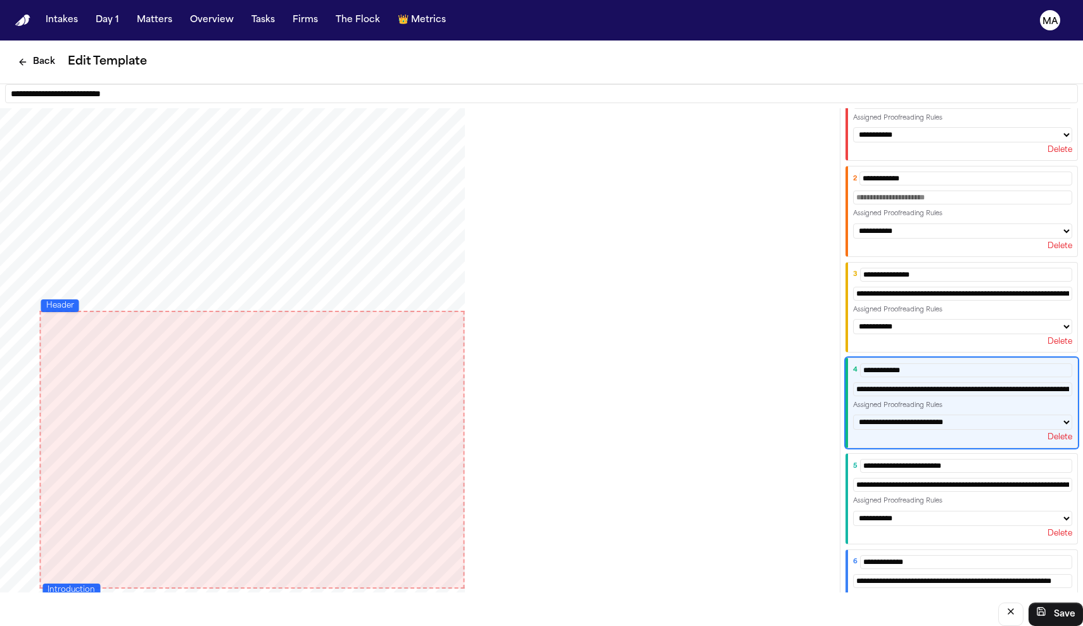
click at [750, 310] on div "PDF viewport" at bounding box center [414, 408] width 829 height 601
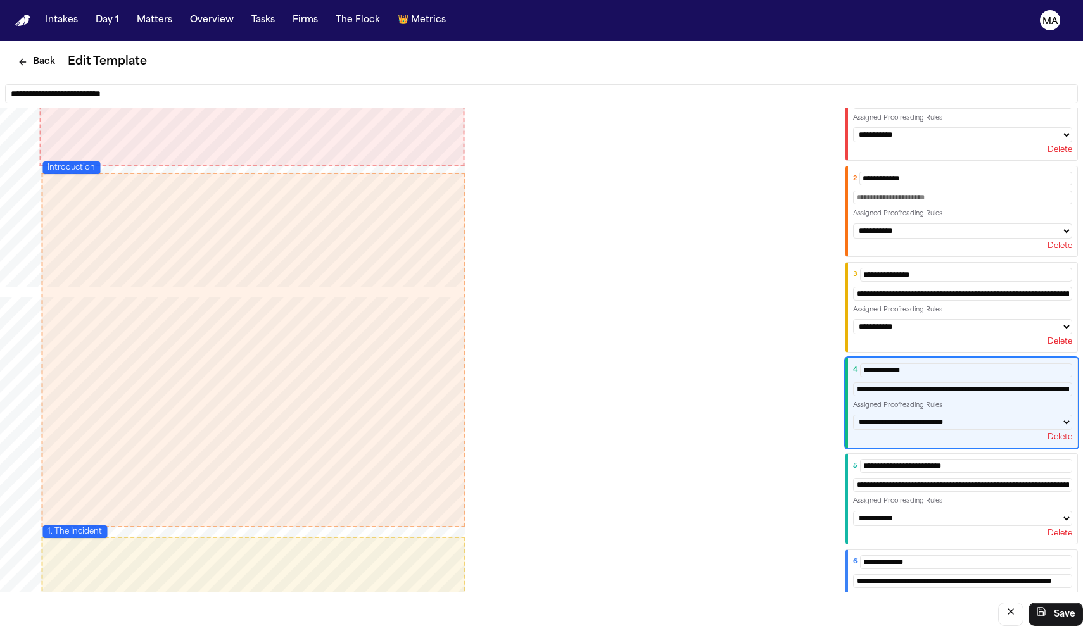
scroll to position [424, 0]
click at [672, 305] on div "PDF viewport" at bounding box center [414, 596] width 829 height 601
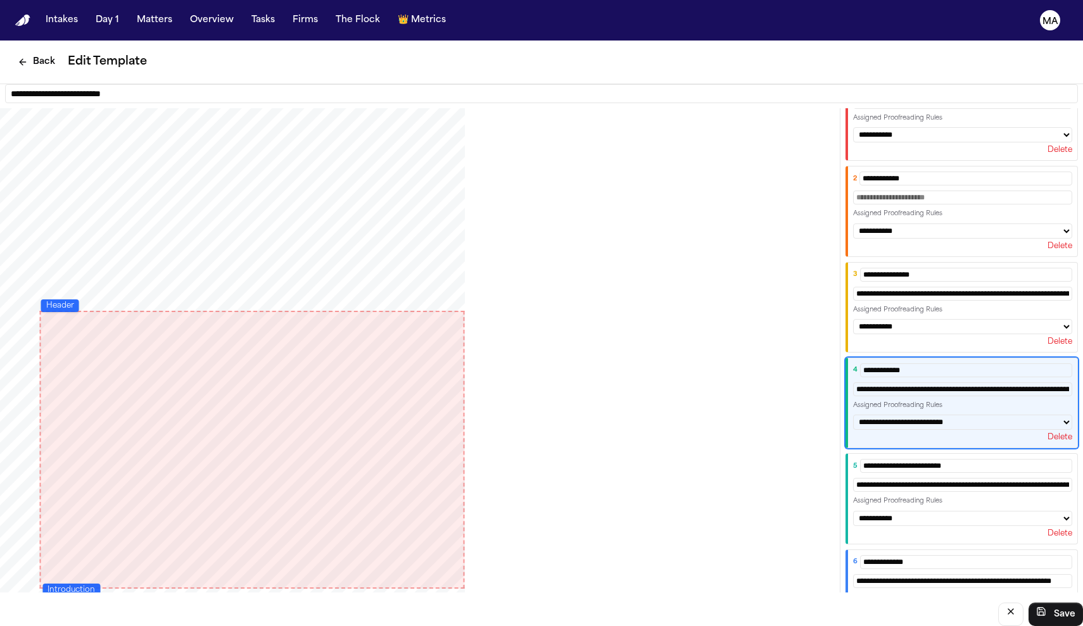
scroll to position [0, 0]
click at [18, 51] on button "Back" at bounding box center [36, 62] width 53 height 23
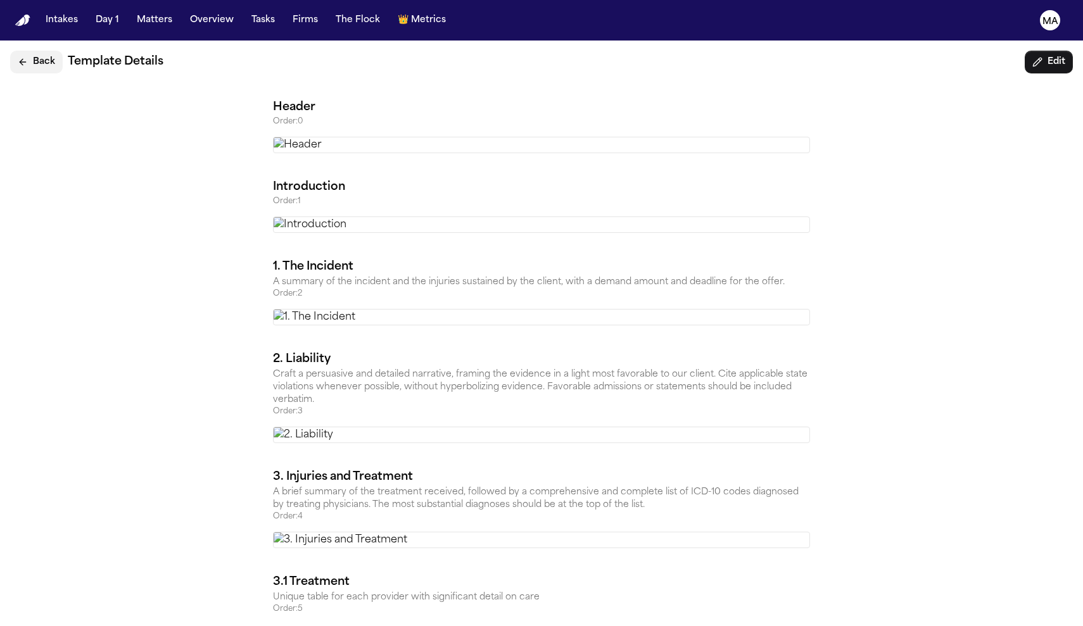
click at [27, 51] on button "Back" at bounding box center [36, 62] width 53 height 23
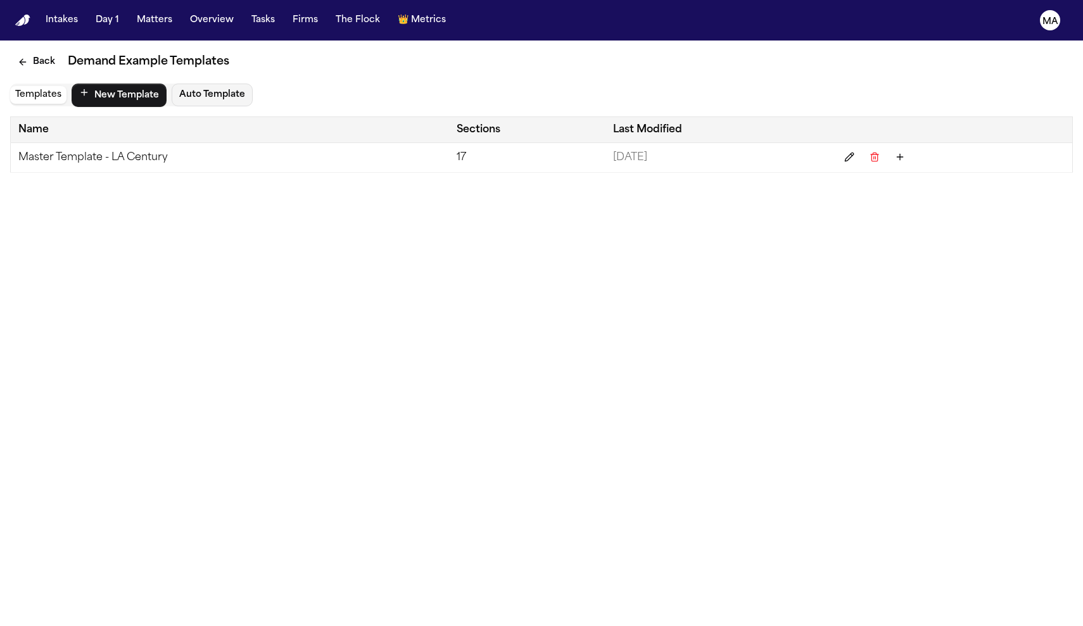
click at [400, 148] on main "Back Demand Example Templates Templates New Template Auto Template Name Section…" at bounding box center [541, 334] width 1083 height 586
click at [25, 51] on button "Back" at bounding box center [36, 62] width 53 height 23
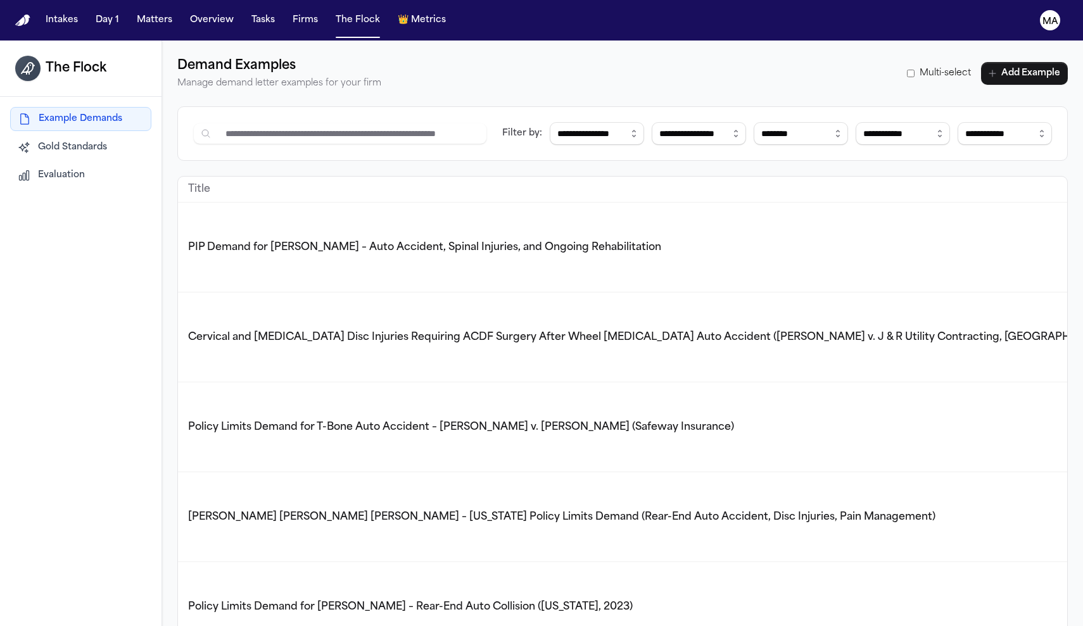
click at [406, 56] on div "Demand Examples Manage demand letter examples for your firm Multi-select Add Ex…" at bounding box center [622, 73] width 890 height 35
click at [38, 141] on span "Gold Standards" at bounding box center [72, 147] width 69 height 13
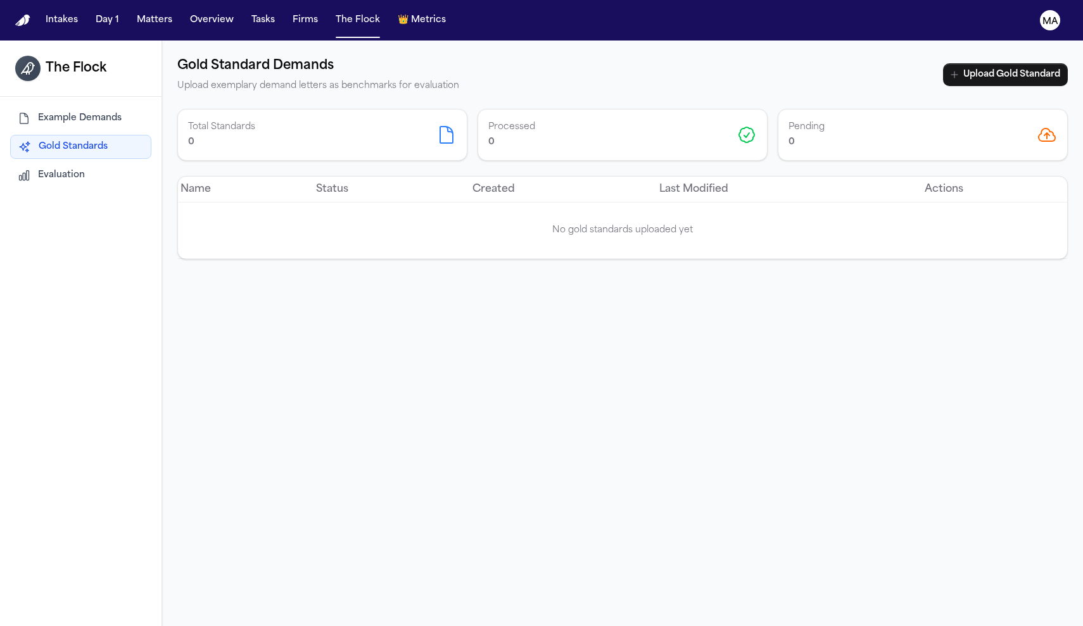
click at [38, 169] on span "Evaluation" at bounding box center [61, 175] width 47 height 13
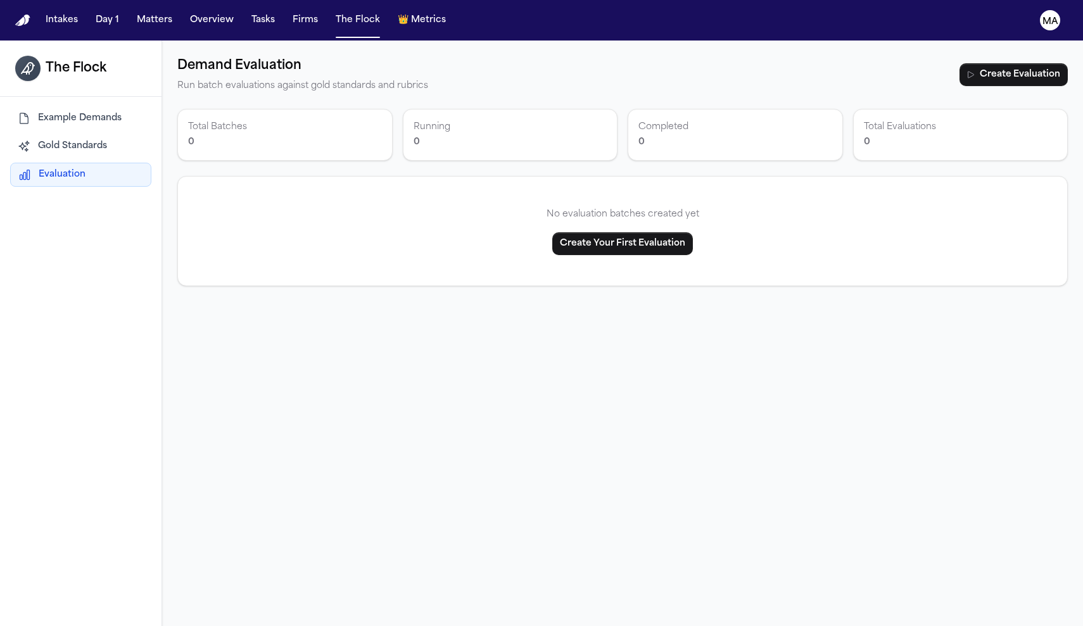
click at [48, 140] on span "Gold Standards" at bounding box center [72, 146] width 69 height 13
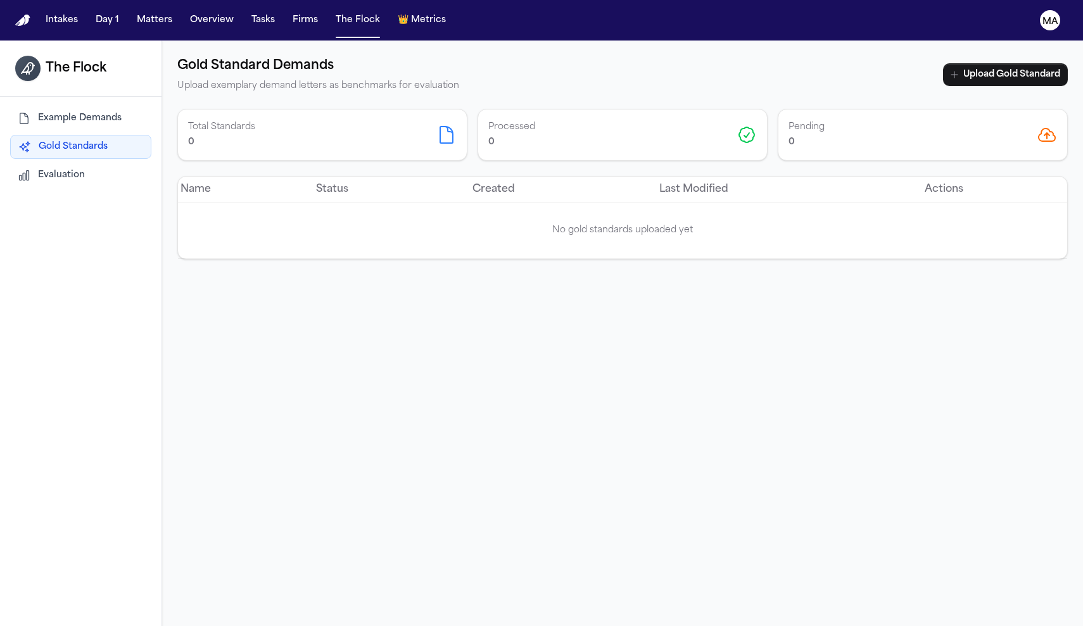
click at [42, 169] on span "Evaluation" at bounding box center [61, 175] width 47 height 13
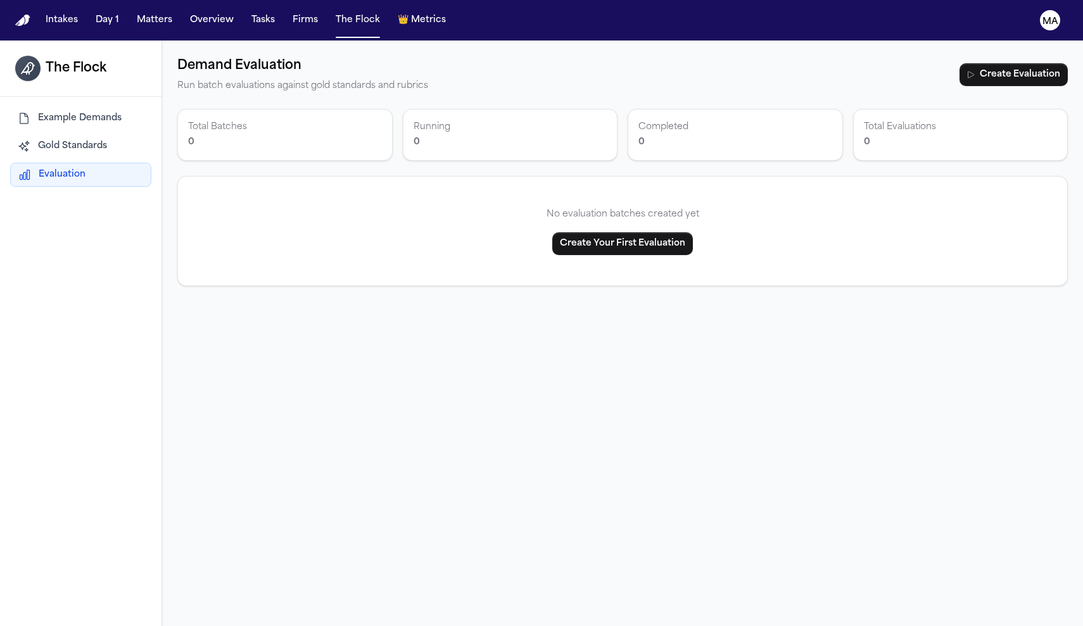
click at [52, 140] on span "Gold Standards" at bounding box center [72, 146] width 69 height 13
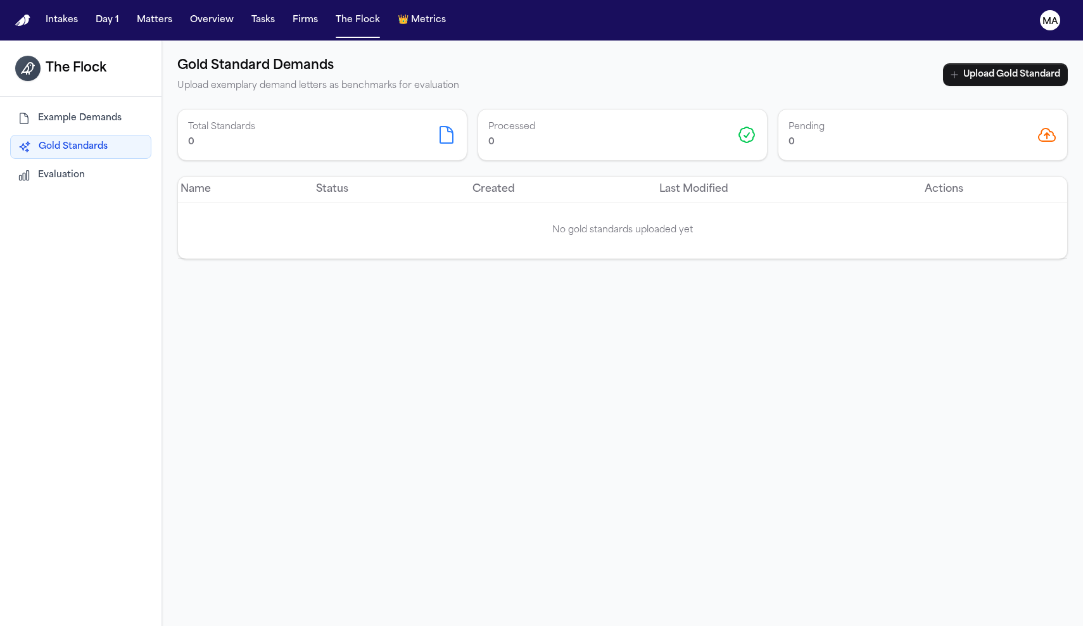
click at [45, 169] on span "Evaluation" at bounding box center [61, 175] width 47 height 13
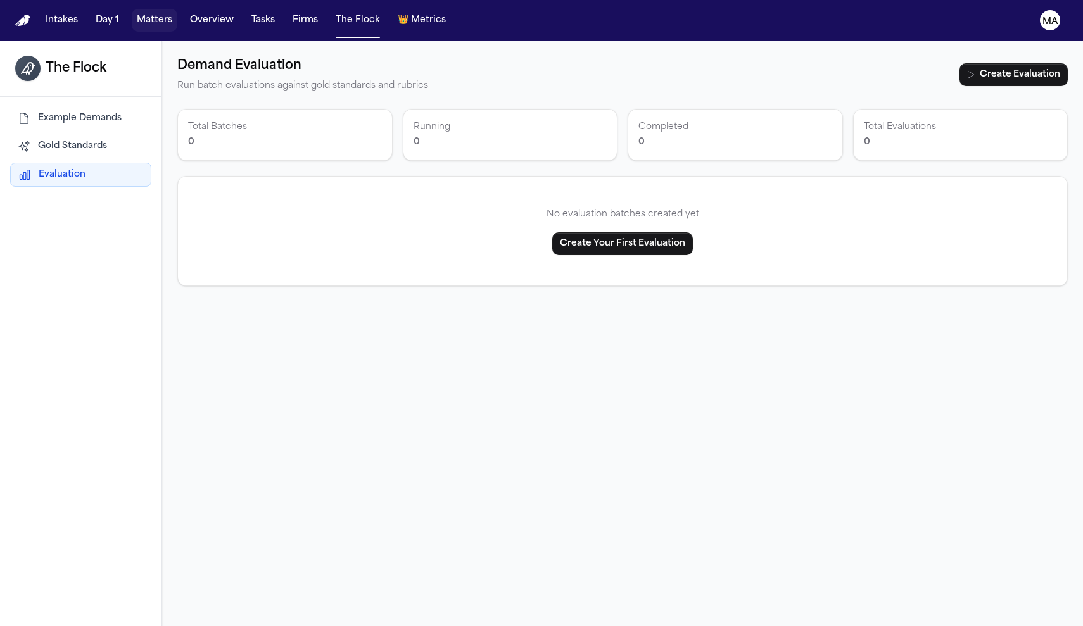
click at [132, 10] on button "Matters" at bounding box center [155, 20] width 46 height 23
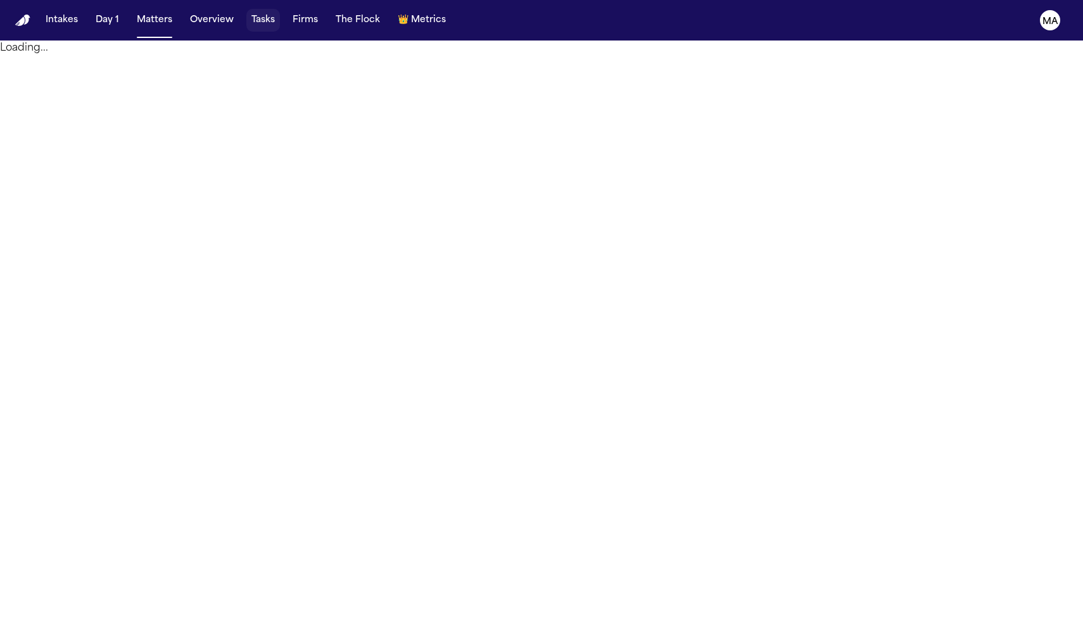
click at [246, 14] on button "Tasks" at bounding box center [263, 20] width 34 height 23
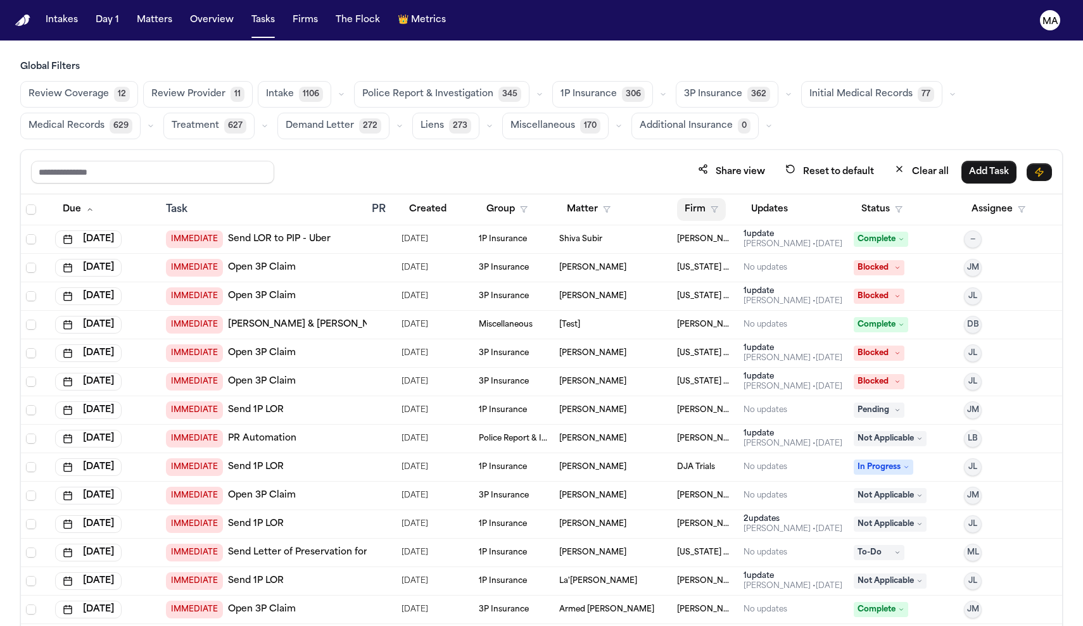
click at [710, 206] on icon "button" at bounding box center [714, 210] width 8 height 8
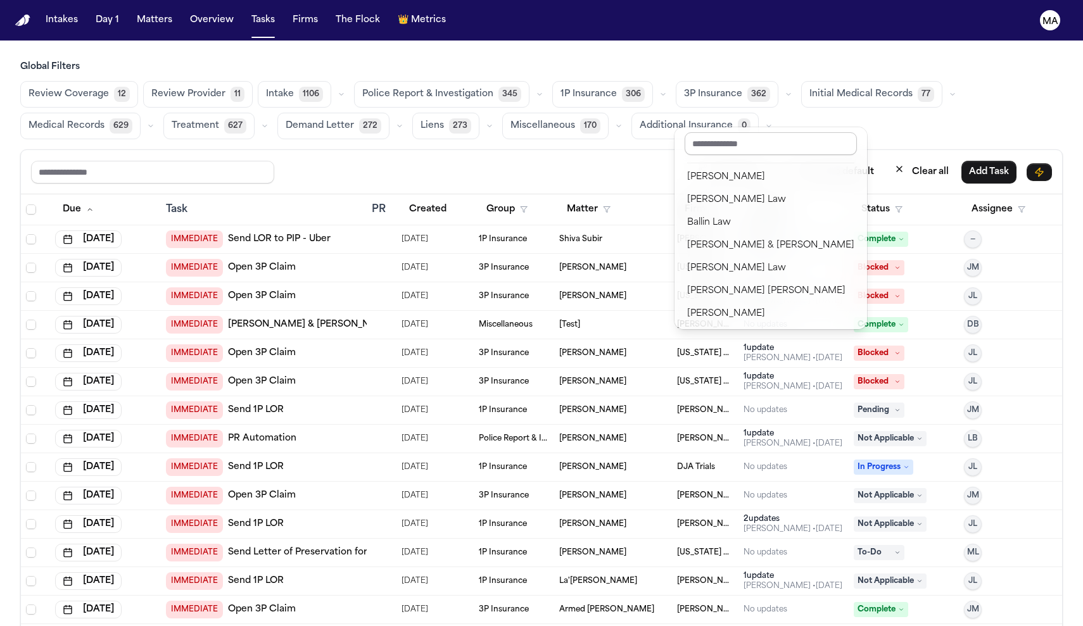
click at [716, 138] on input "text" at bounding box center [770, 143] width 172 height 23
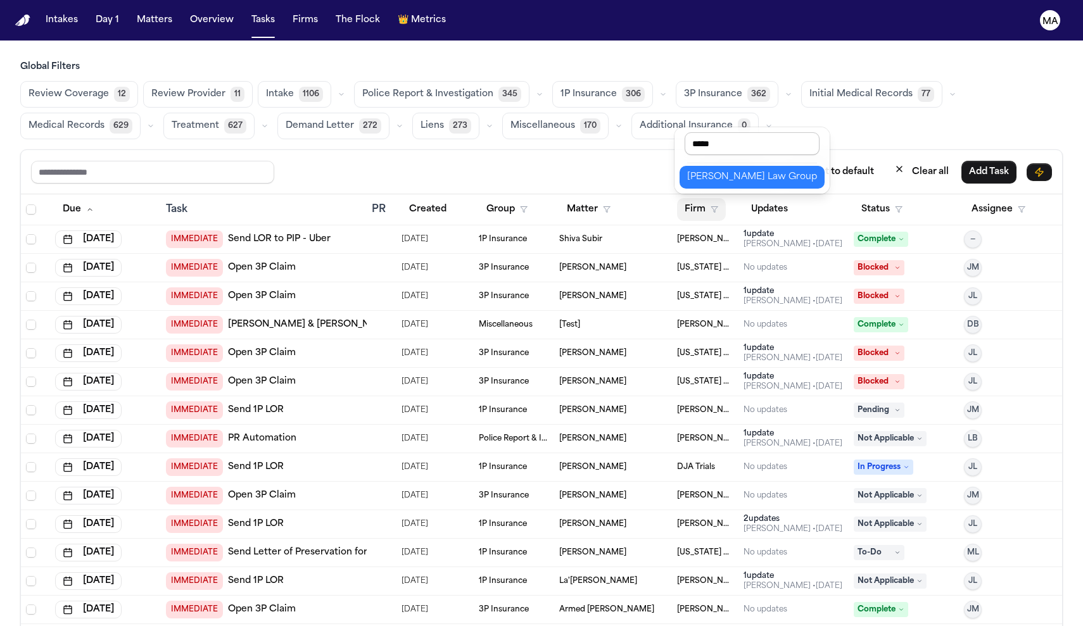
type input "******"
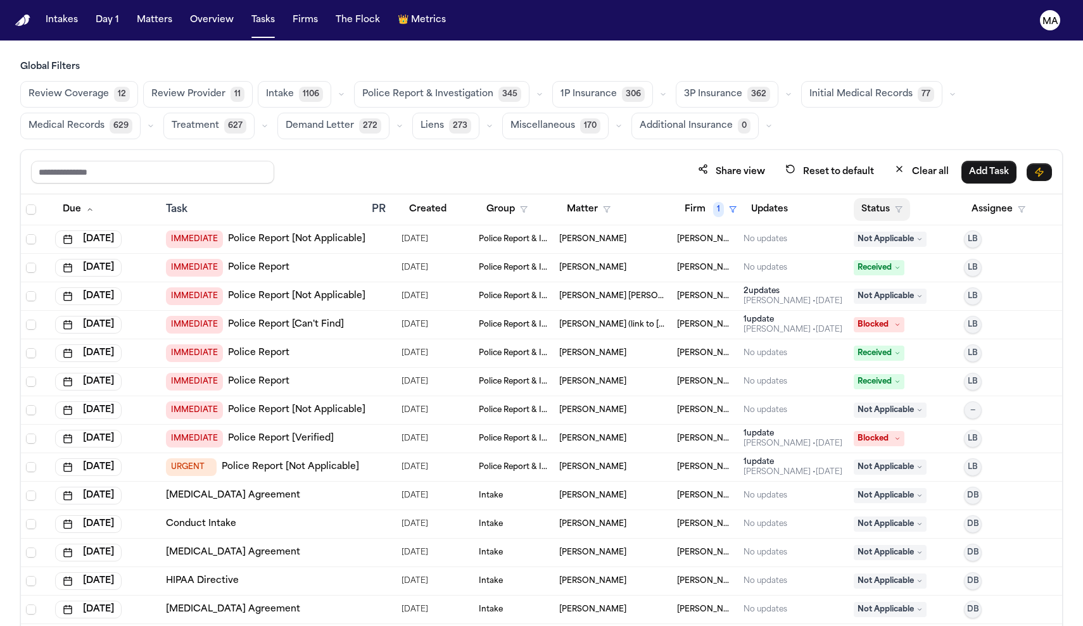
click at [876, 198] on button "Status" at bounding box center [881, 209] width 56 height 23
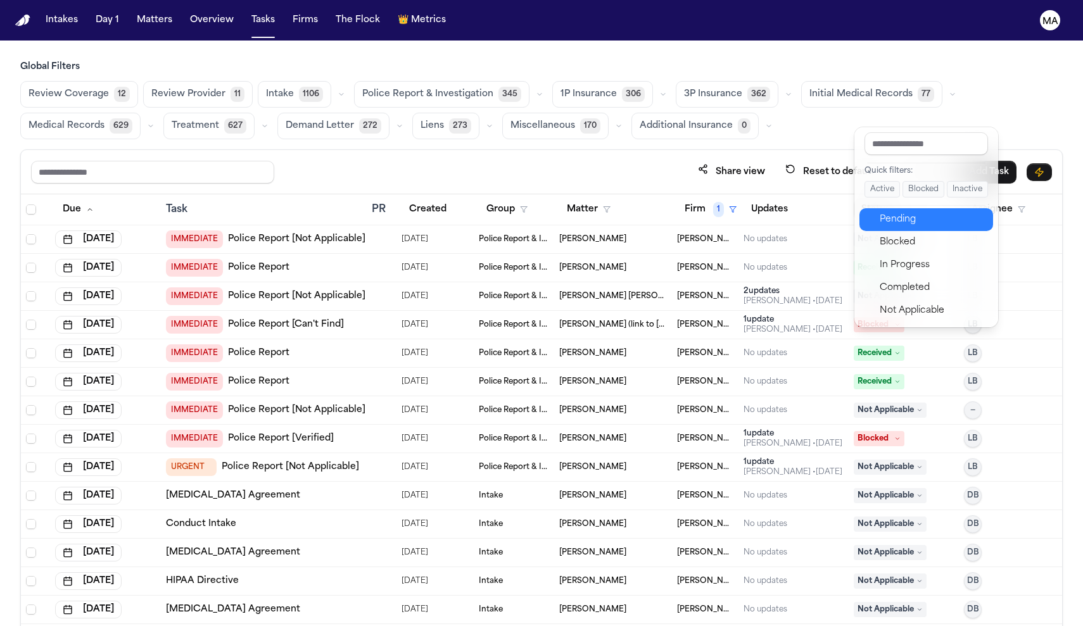
click at [886, 212] on div "Pending" at bounding box center [932, 219] width 106 height 15
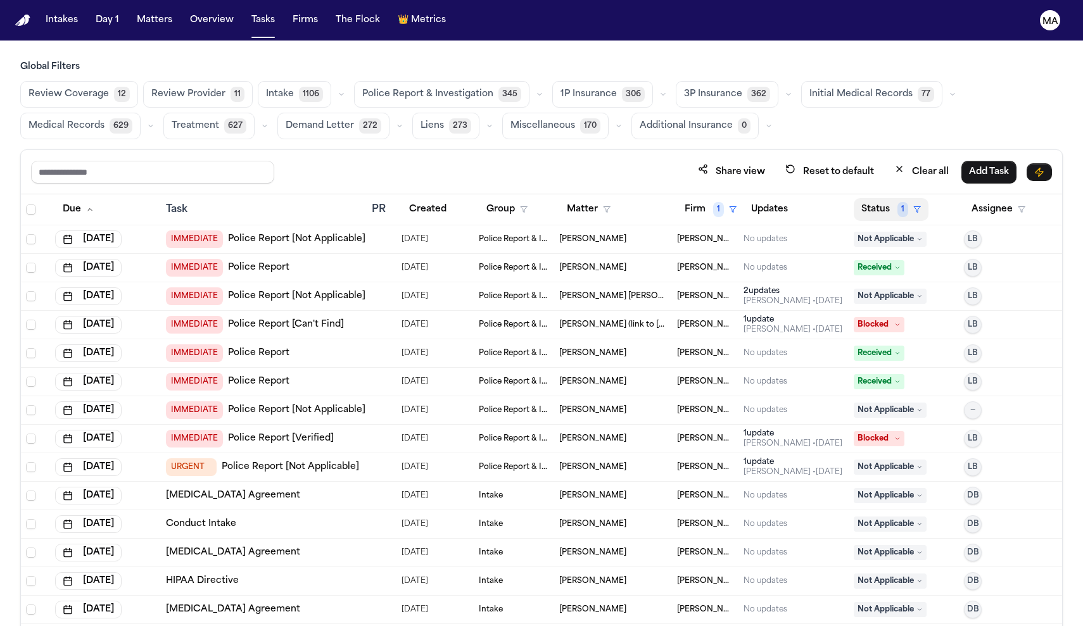
click at [876, 198] on button "Status 1" at bounding box center [890, 209] width 75 height 23
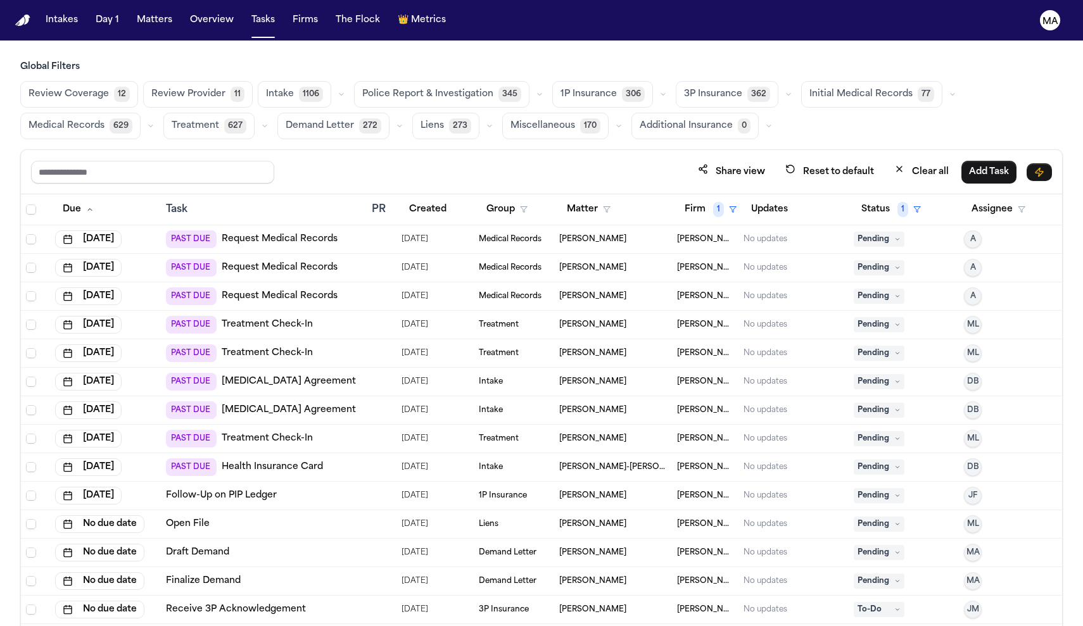
click at [878, 282] on td "Pending" at bounding box center [903, 296] width 110 height 28
click at [431, 82] on div "Global Filters Review Coverage 12 Review Provider 11 Intake 1106 Police Report …" at bounding box center [541, 371] width 1042 height 621
click at [491, 198] on button "Group" at bounding box center [507, 209] width 56 height 23
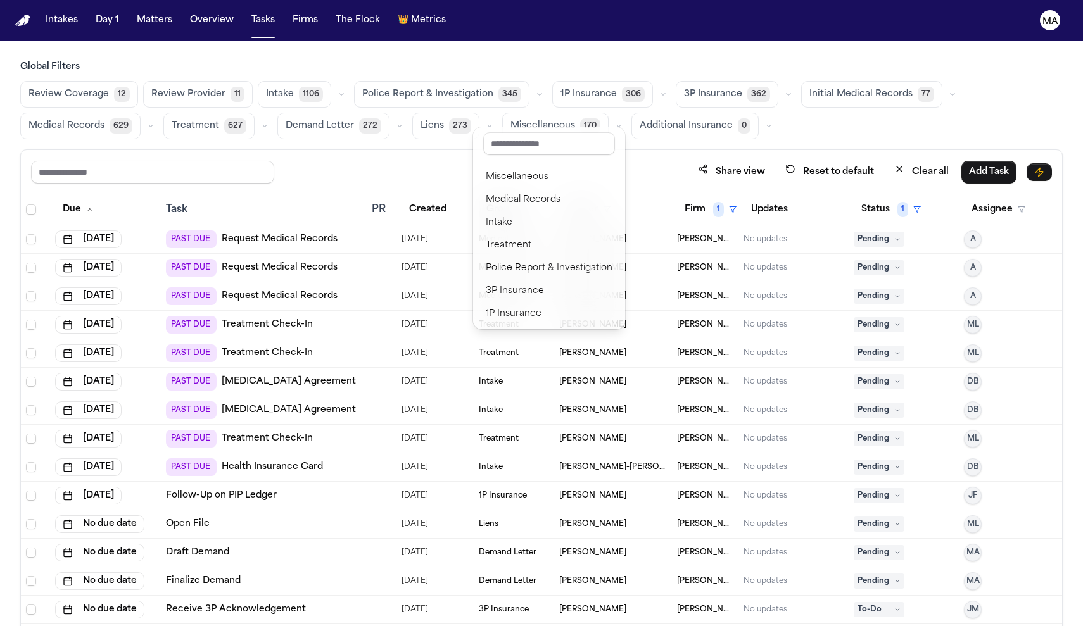
click at [482, 82] on div "Global Filters Review Coverage 12 Review Provider 11 Intake 1106 Police Report …" at bounding box center [541, 371] width 1042 height 621
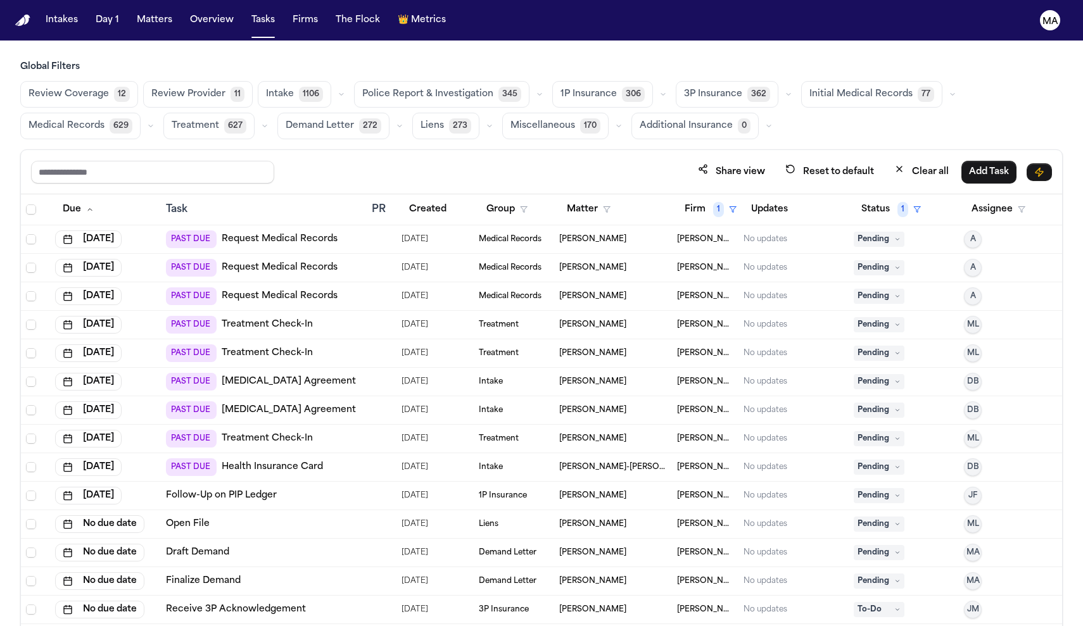
click at [482, 194] on th "Group" at bounding box center [514, 209] width 81 height 31
click at [489, 198] on button "Group" at bounding box center [507, 209] width 56 height 23
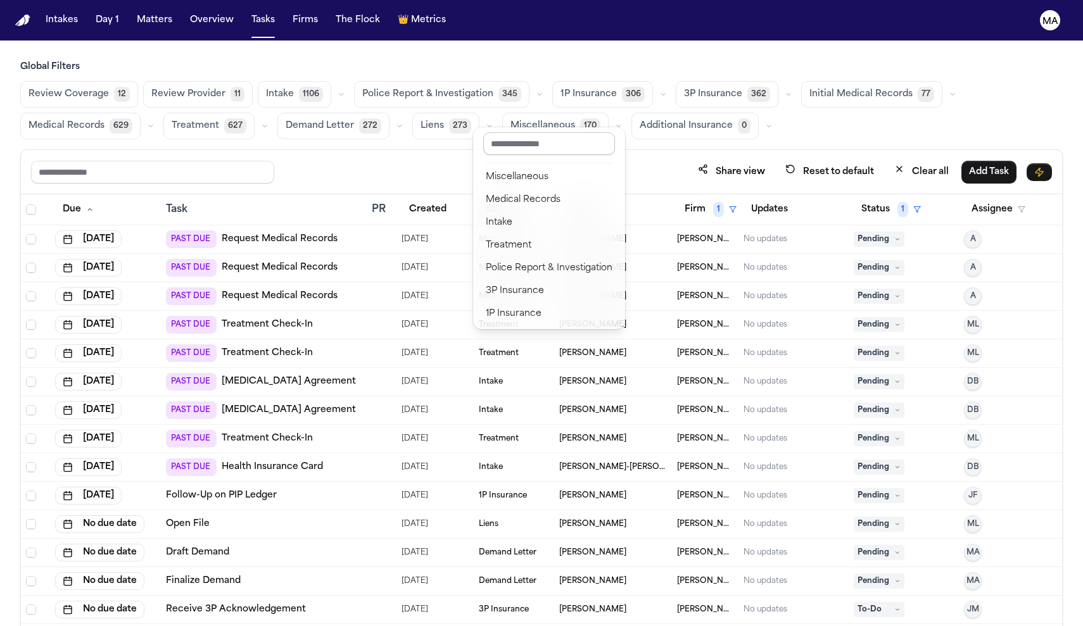
click at [522, 138] on input "text" at bounding box center [549, 143] width 132 height 23
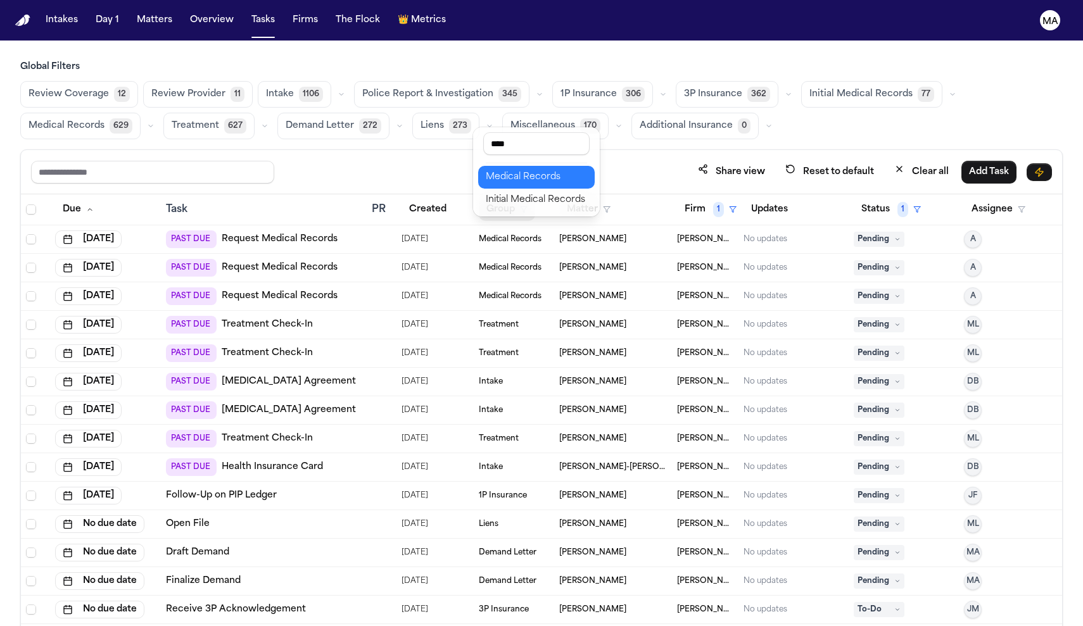
type input "****"
click at [507, 170] on div "Medical Records" at bounding box center [536, 177] width 101 height 15
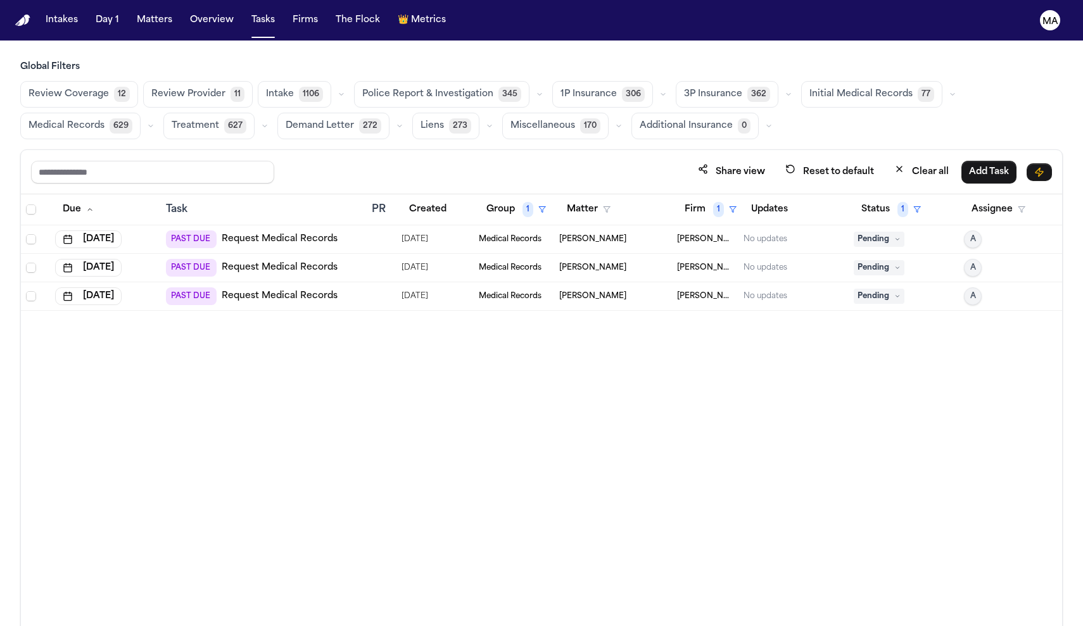
click at [870, 198] on button "Status 1" at bounding box center [890, 209] width 75 height 23
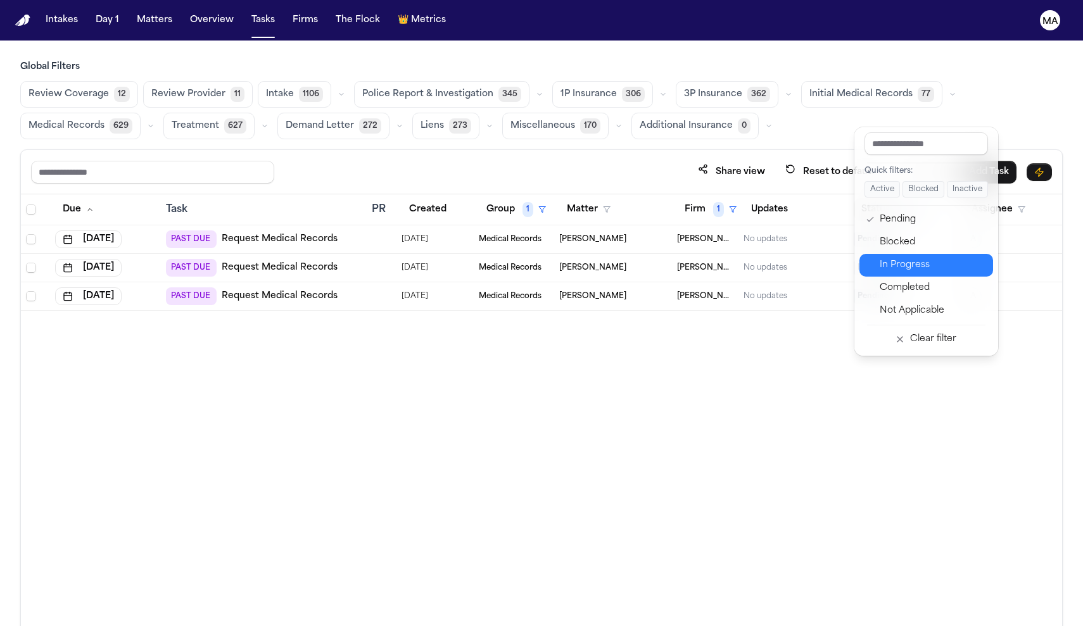
click at [883, 258] on div "In Progress" at bounding box center [932, 265] width 106 height 15
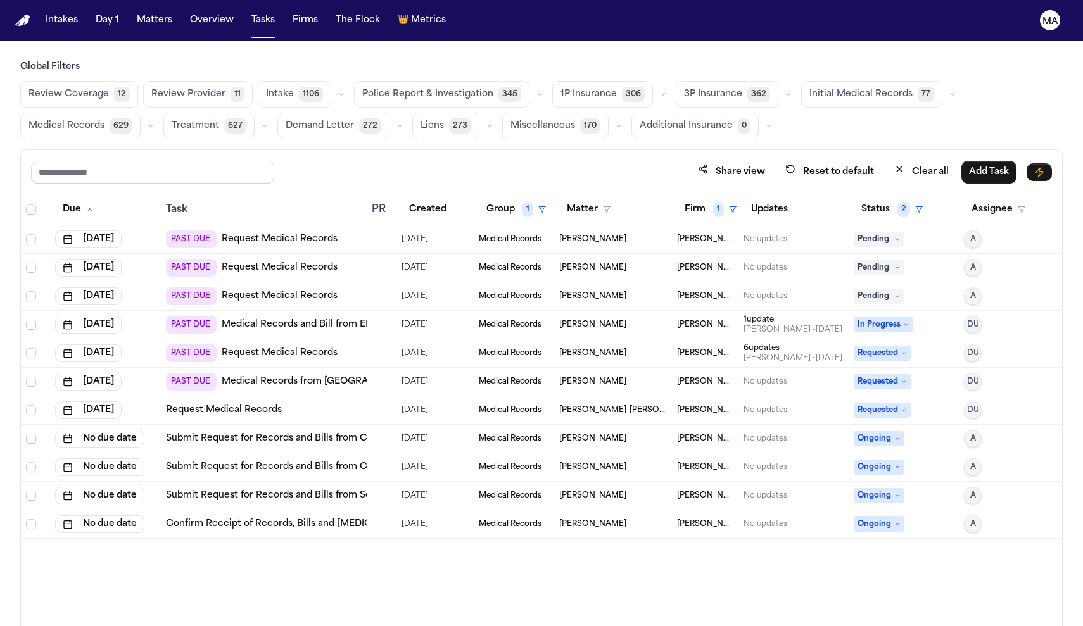
click at [235, 483] on div "Due Task PR Created Group 1 Matter Firm 1 Updates Status 2 Assignee Aug 21, 202…" at bounding box center [541, 437] width 1041 height 487
click at [270, 225] on td "PAST DUE Request Medical Records" at bounding box center [264, 239] width 206 height 28
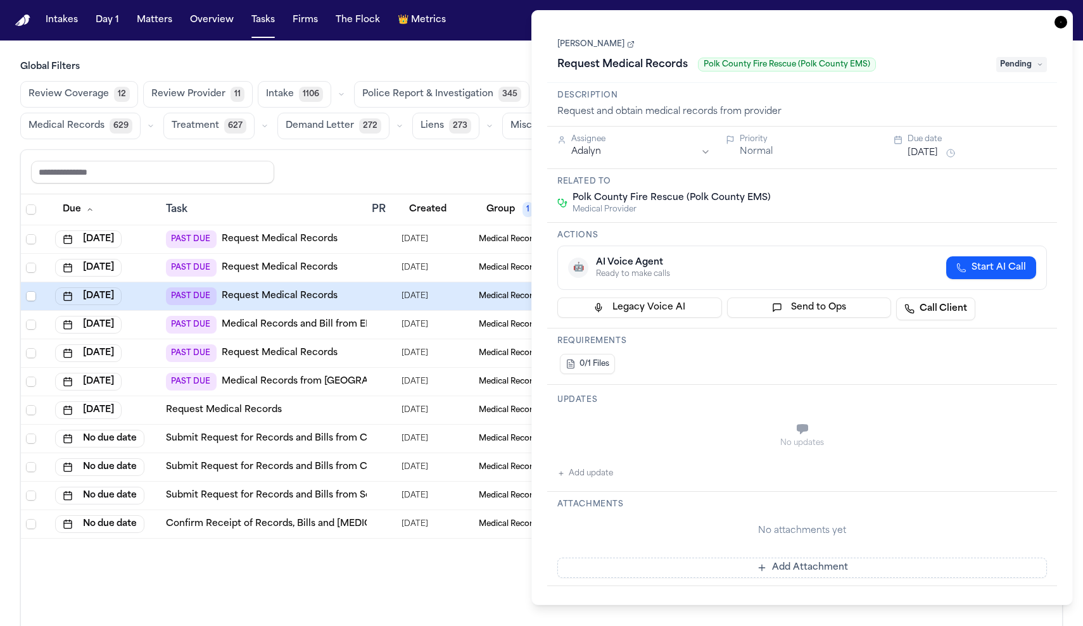
click at [1061, 22] on icon "button" at bounding box center [1060, 22] width 1 height 1
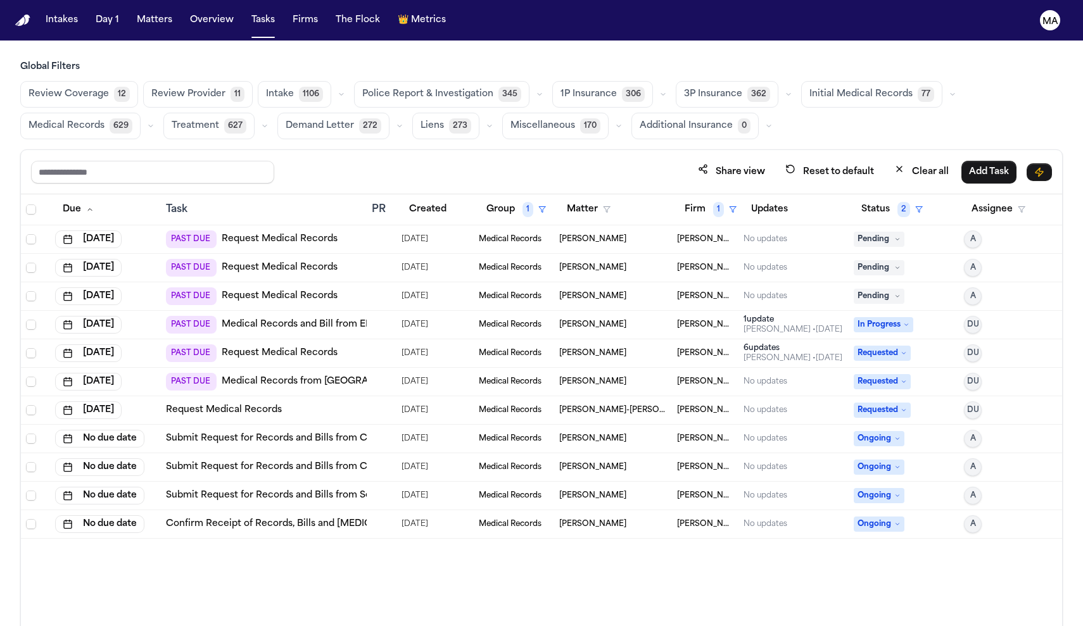
click at [672, 160] on div "Share view Reset to default Clear all Add Task" at bounding box center [541, 171] width 1021 height 23
click at [26, 205] on span "Select all" at bounding box center [31, 210] width 10 height 10
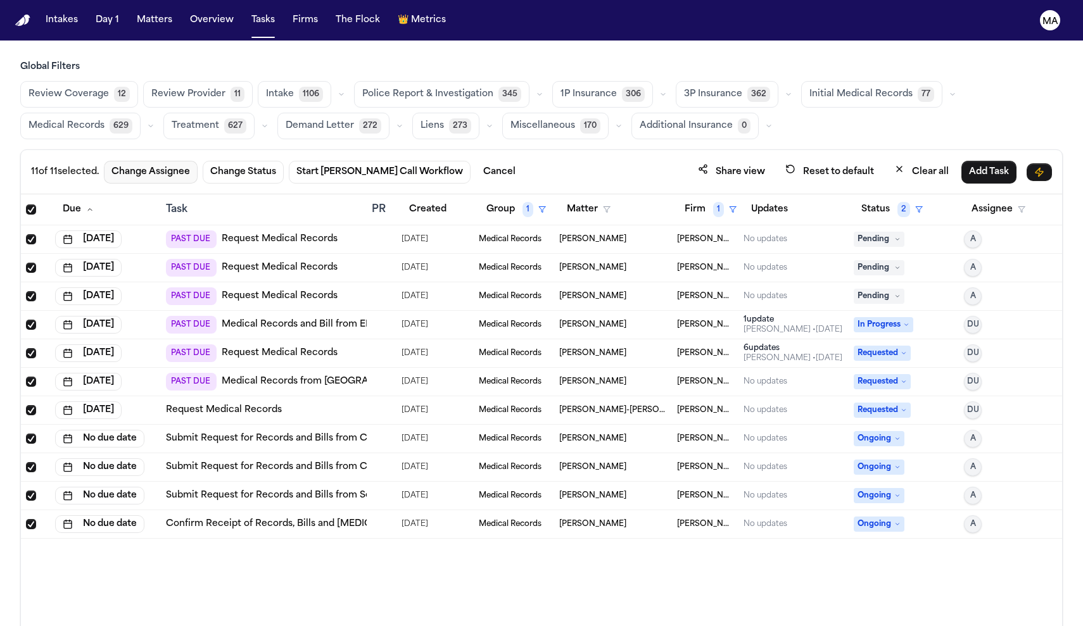
click at [104, 161] on button "Change Assignee" at bounding box center [151, 172] width 94 height 23
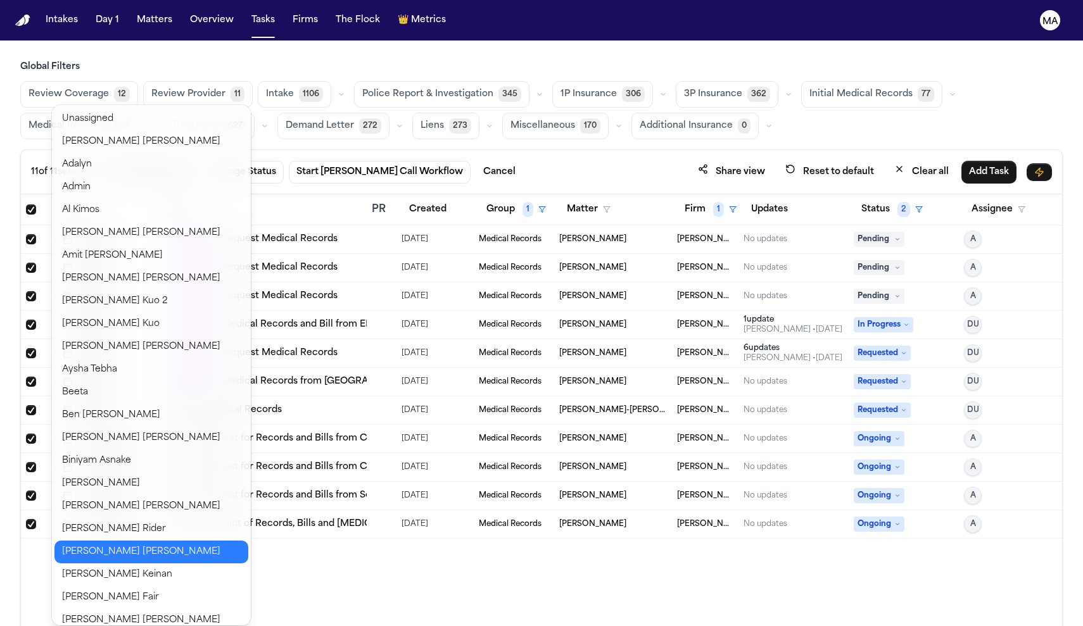
click at [80, 541] on button "Daniela Uribe" at bounding box center [151, 552] width 194 height 23
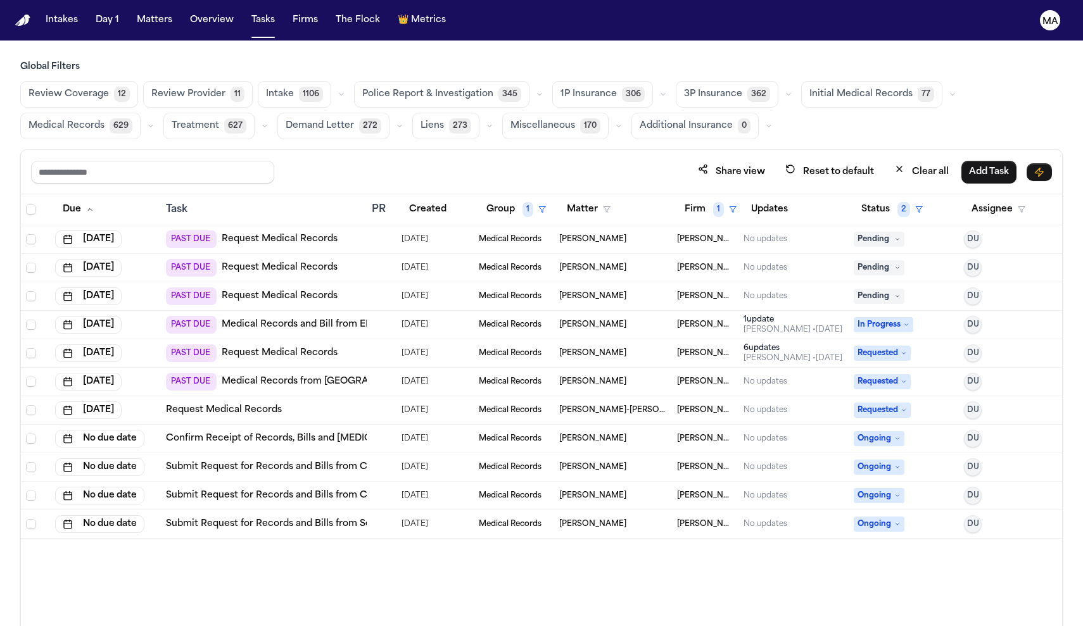
click at [926, 492] on div "Due Task PR Created Group 1 Matter Firm 1 Updates Status 2 Assignee Aug 21, 202…" at bounding box center [541, 437] width 1041 height 487
click at [897, 202] on span "2" at bounding box center [903, 209] width 13 height 15
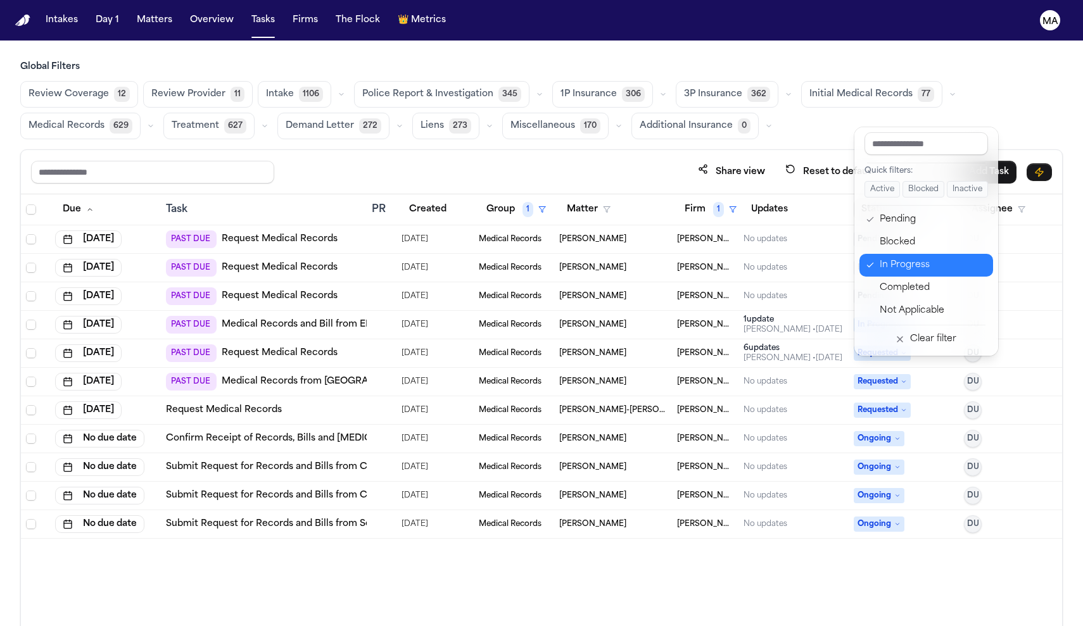
click at [879, 258] on div "In Progress" at bounding box center [932, 265] width 106 height 15
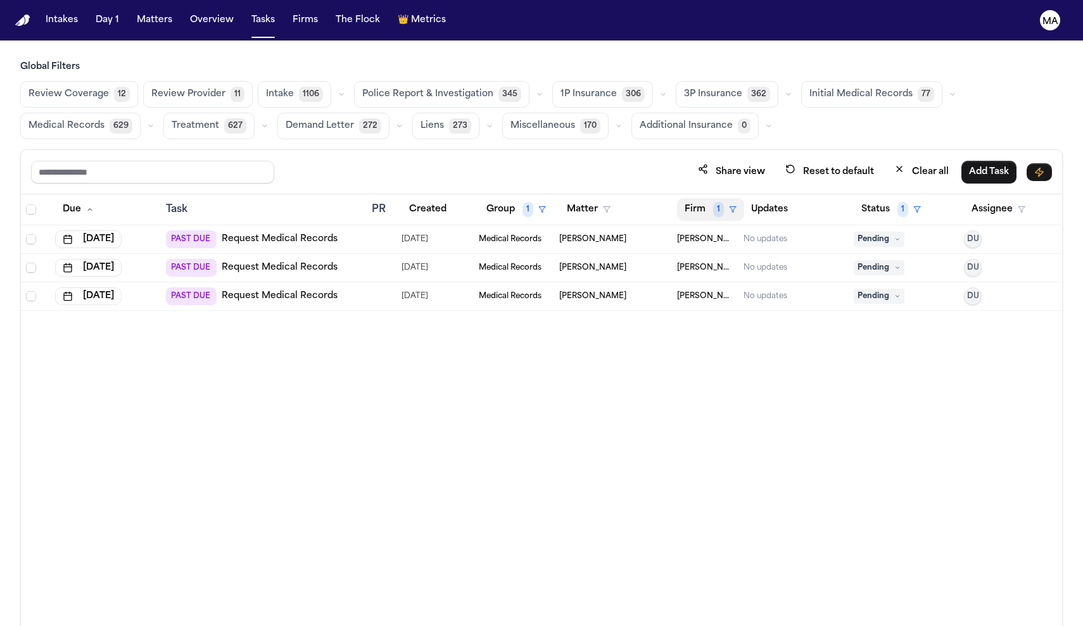
click at [688, 198] on button "Firm 1" at bounding box center [710, 209] width 67 height 23
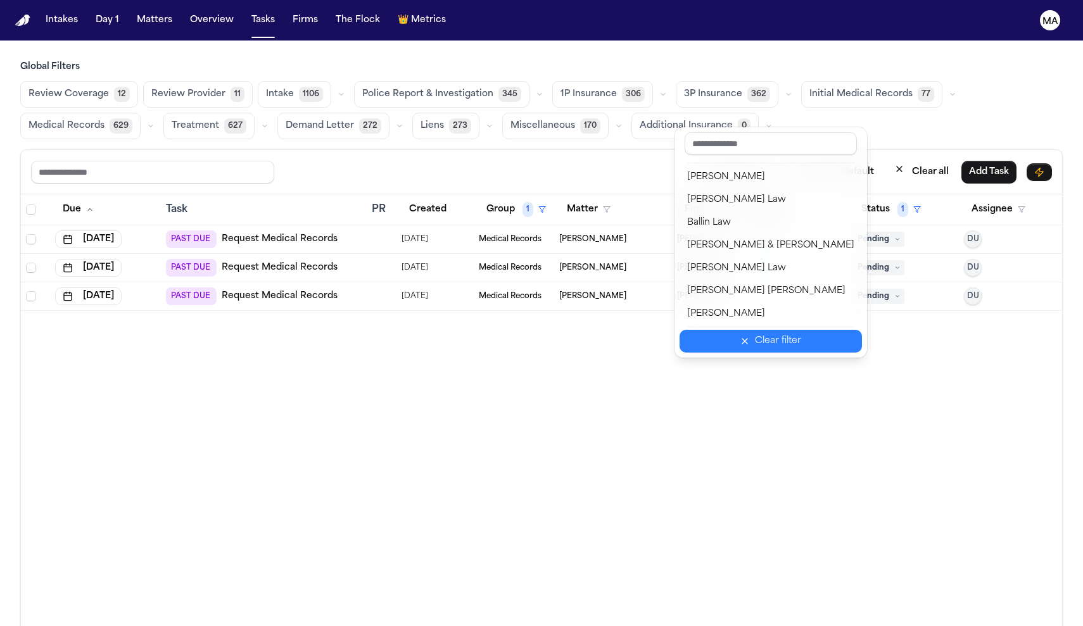
click at [717, 330] on button "Clear filter" at bounding box center [770, 341] width 182 height 23
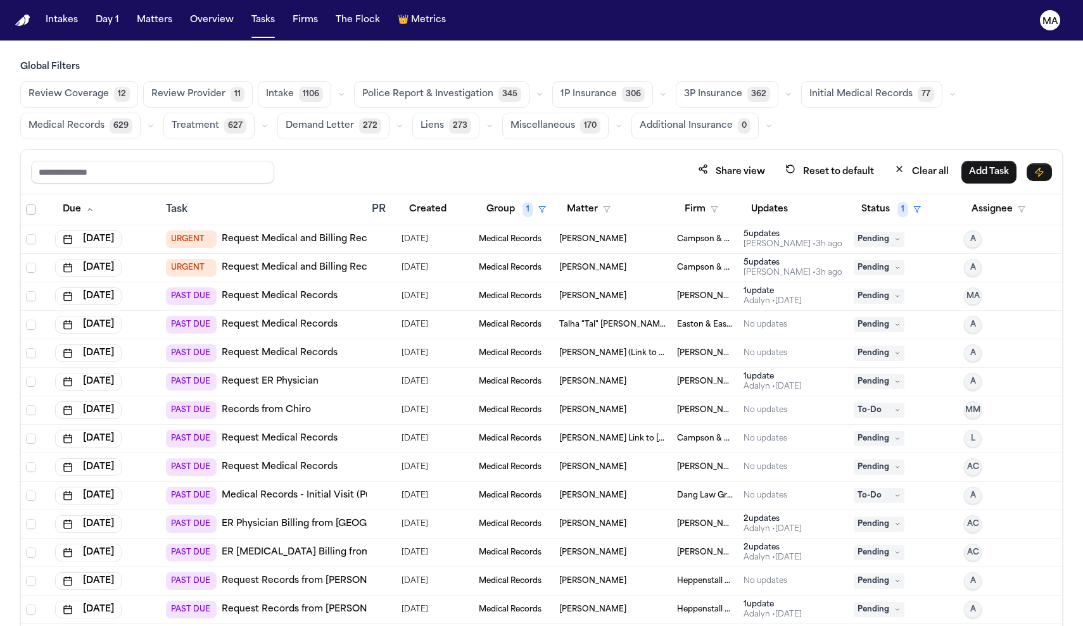
click at [26, 205] on span "Select all" at bounding box center [31, 210] width 10 height 10
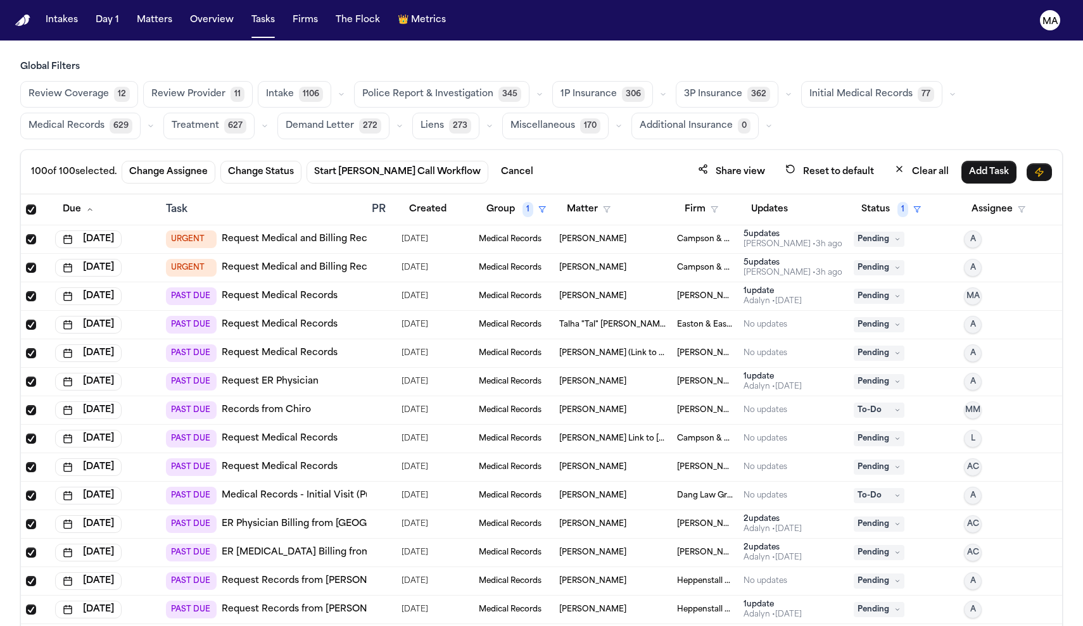
click at [104, 120] on span "Medical Records" at bounding box center [66, 126] width 76 height 13
click at [598, 81] on div "Review Coverage 12 Review Provider 11 Intake 1106 Police Report & Investigation…" at bounding box center [541, 110] width 1042 height 58
click at [26, 205] on span "Select all" at bounding box center [31, 210] width 10 height 10
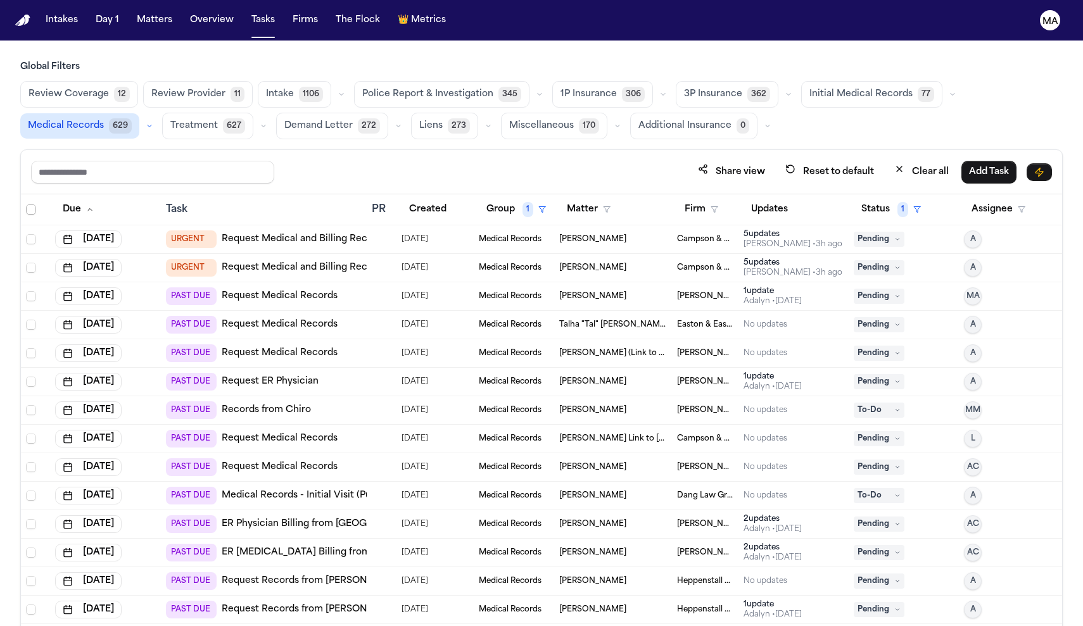
click at [104, 120] on span "Medical Records" at bounding box center [66, 126] width 76 height 13
click at [504, 194] on th "Group 1" at bounding box center [514, 209] width 81 height 31
click at [498, 198] on button "Group 1" at bounding box center [516, 209] width 75 height 23
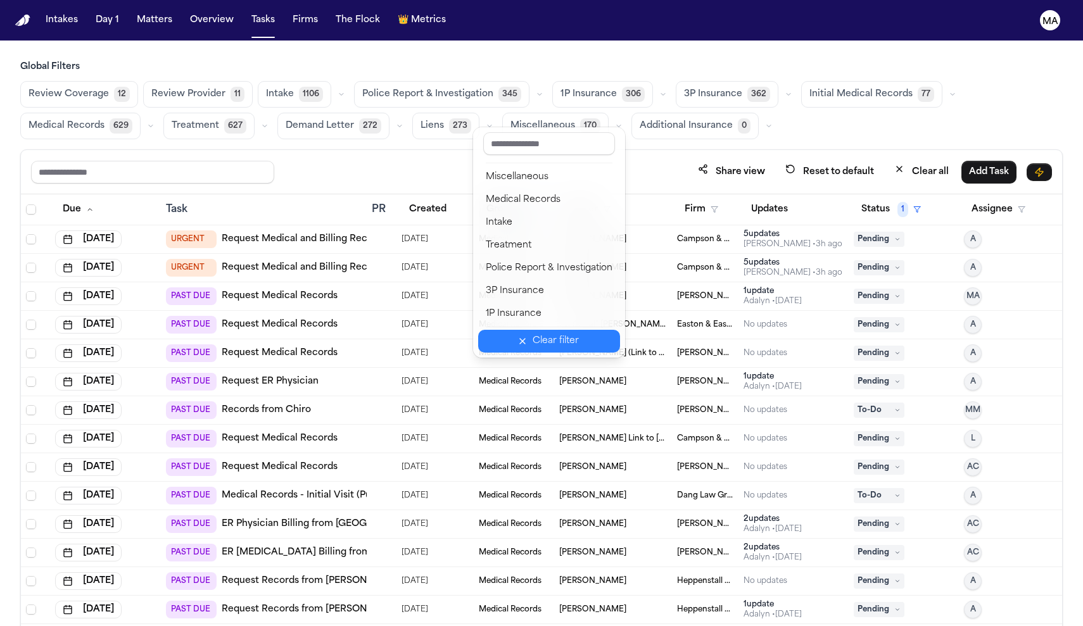
click at [532, 334] on div "Clear filter" at bounding box center [555, 341] width 46 height 15
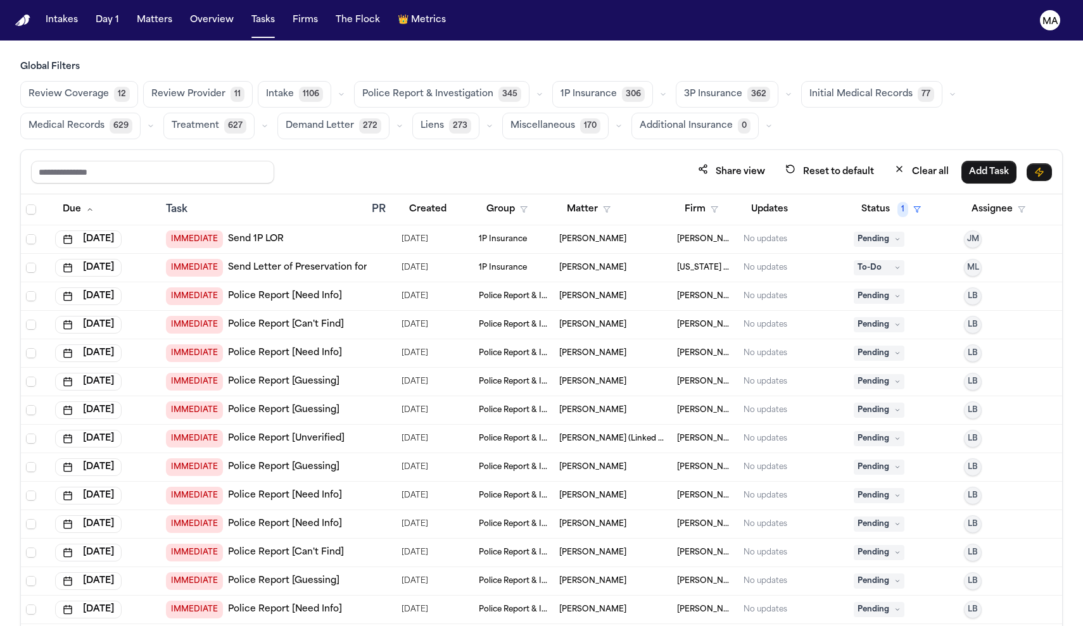
click at [640, 150] on div "Share view Reset to default Clear all Add Task" at bounding box center [541, 172] width 1041 height 44
click at [104, 120] on span "Medical Records" at bounding box center [66, 126] width 76 height 13
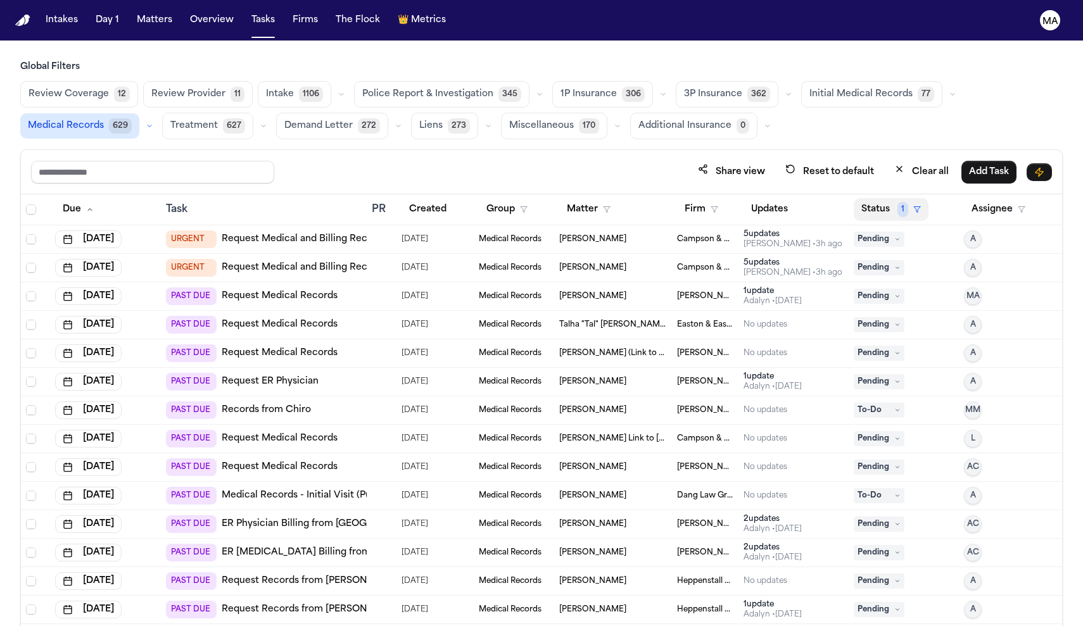
click at [883, 198] on button "Status 1" at bounding box center [890, 209] width 75 height 23
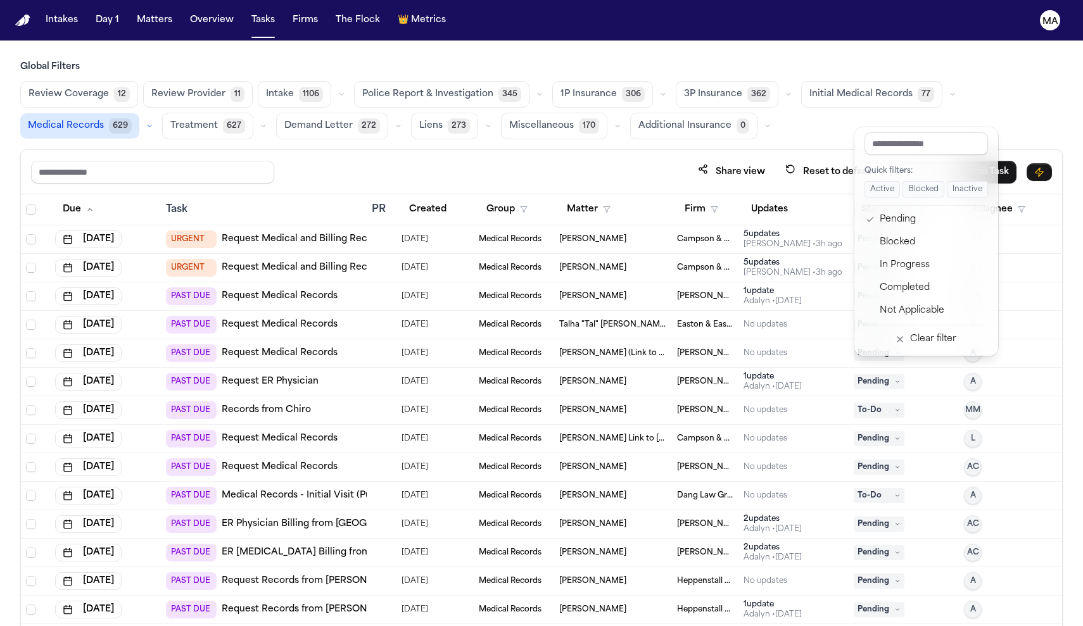
click at [643, 149] on div "Share view Reset to default Clear all Add Task Due Task PR Created Group Matter…" at bounding box center [541, 415] width 1042 height 532
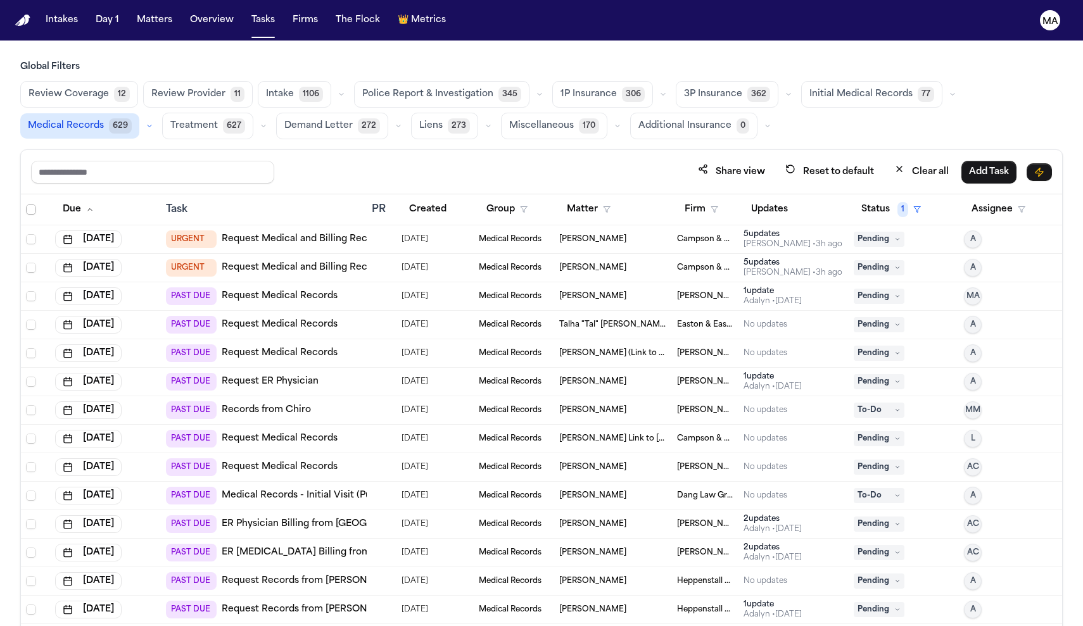
click at [26, 205] on span "Select all" at bounding box center [31, 210] width 10 height 10
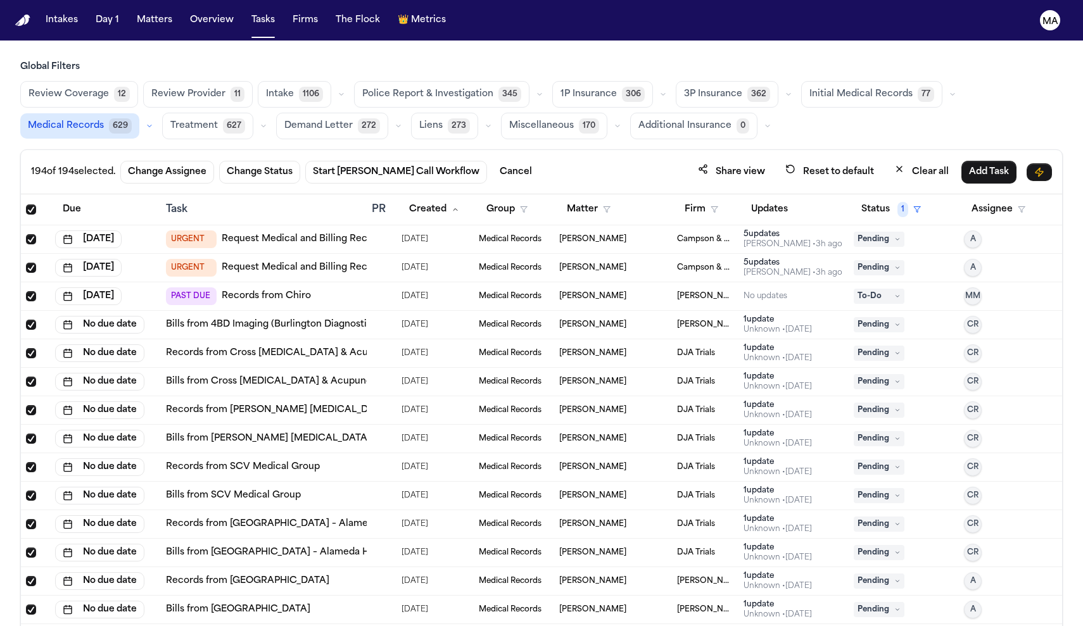
click at [613, 425] on td "[PERSON_NAME]" at bounding box center [613, 439] width 118 height 28
click at [149, 61] on h3 "Global Filters" at bounding box center [541, 67] width 1042 height 13
click at [246, 16] on button "Tasks" at bounding box center [263, 20] width 34 height 23
click at [185, 14] on button "Overview" at bounding box center [212, 20] width 54 height 23
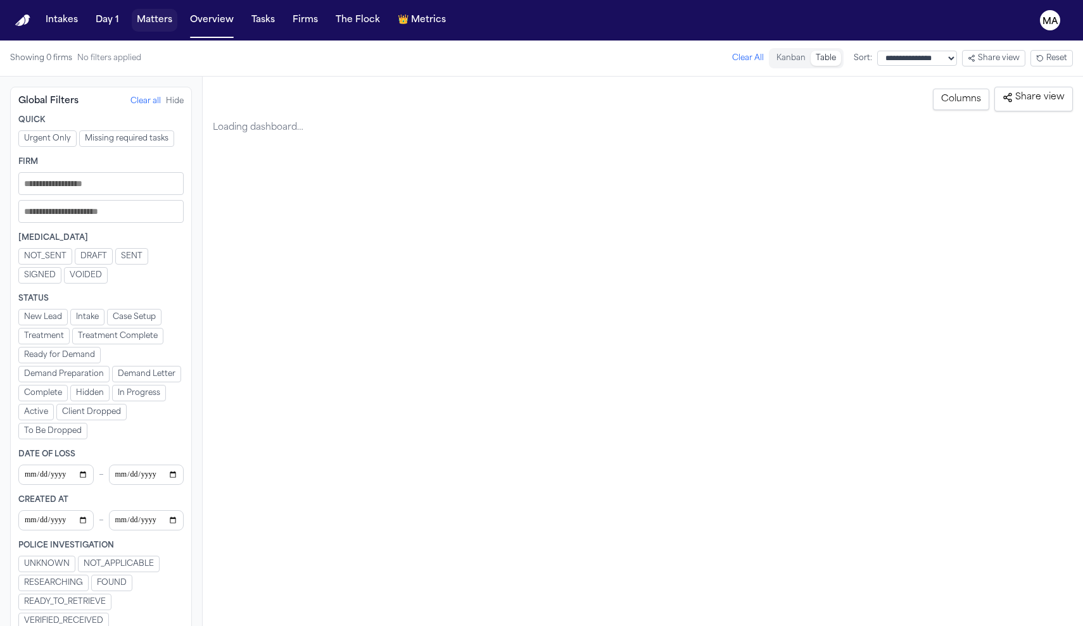
click at [132, 11] on button "Matters" at bounding box center [155, 20] width 46 height 23
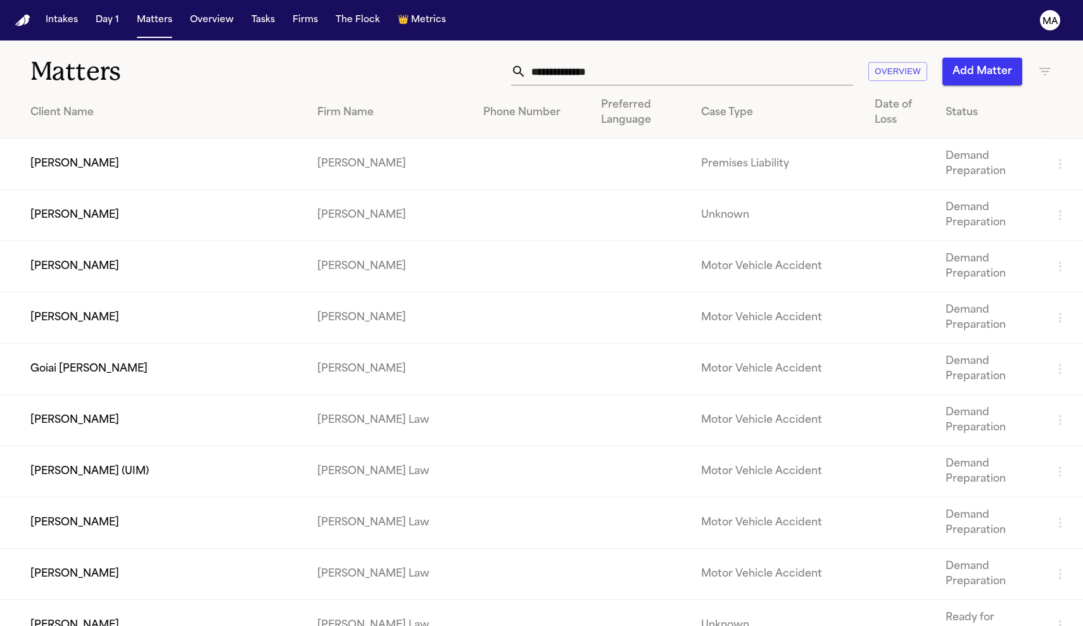
click at [1040, 64] on icon "button" at bounding box center [1044, 71] width 15 height 15
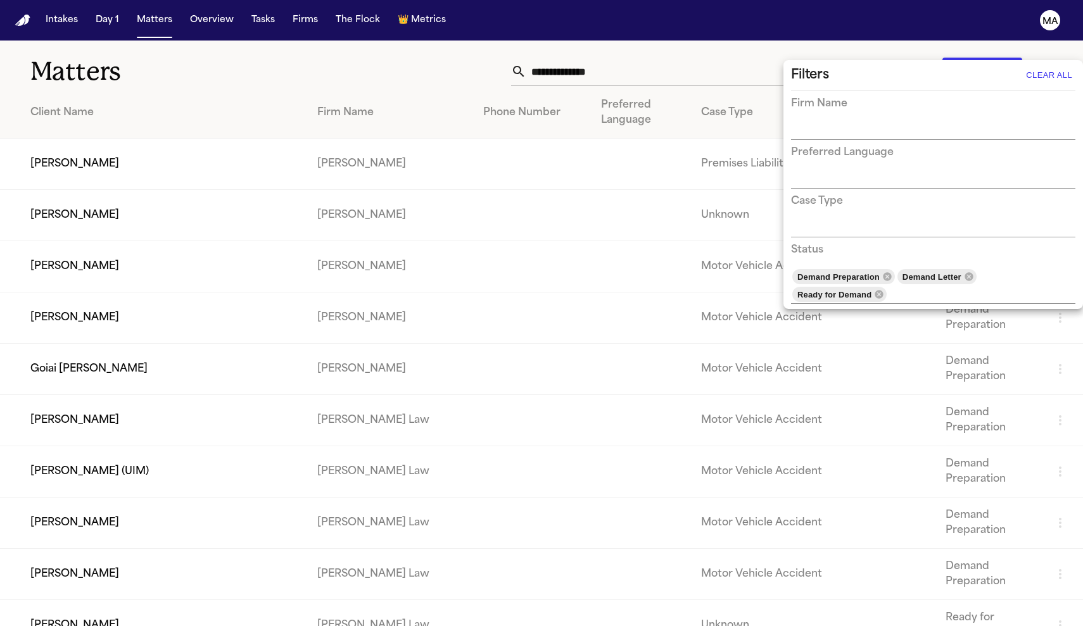
click at [347, 68] on div at bounding box center [541, 313] width 1083 height 626
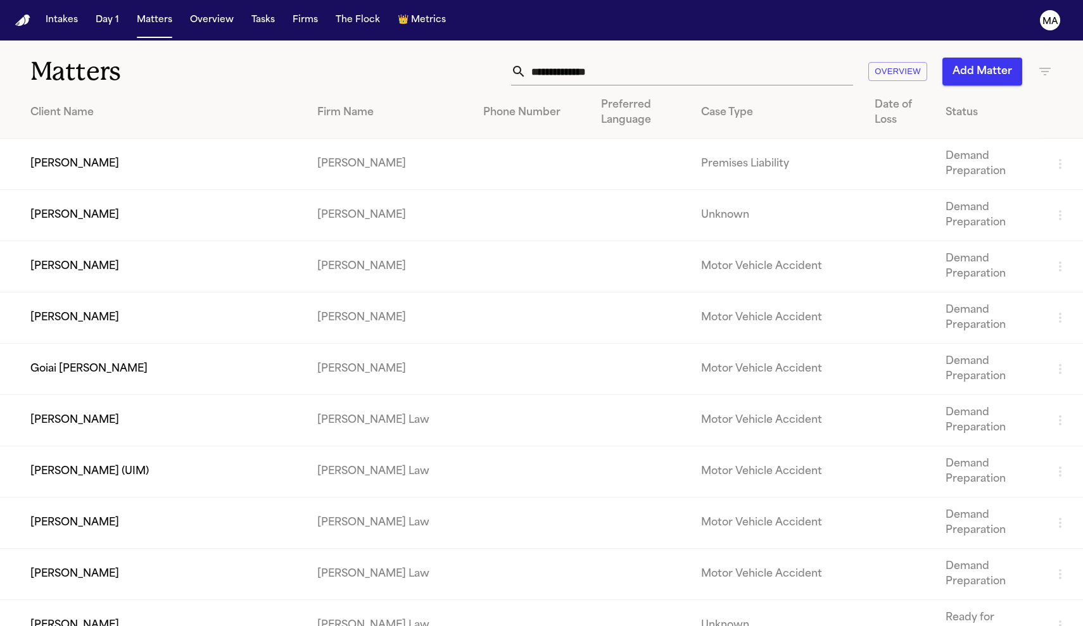
click at [129, 395] on td "[PERSON_NAME]" at bounding box center [153, 420] width 307 height 51
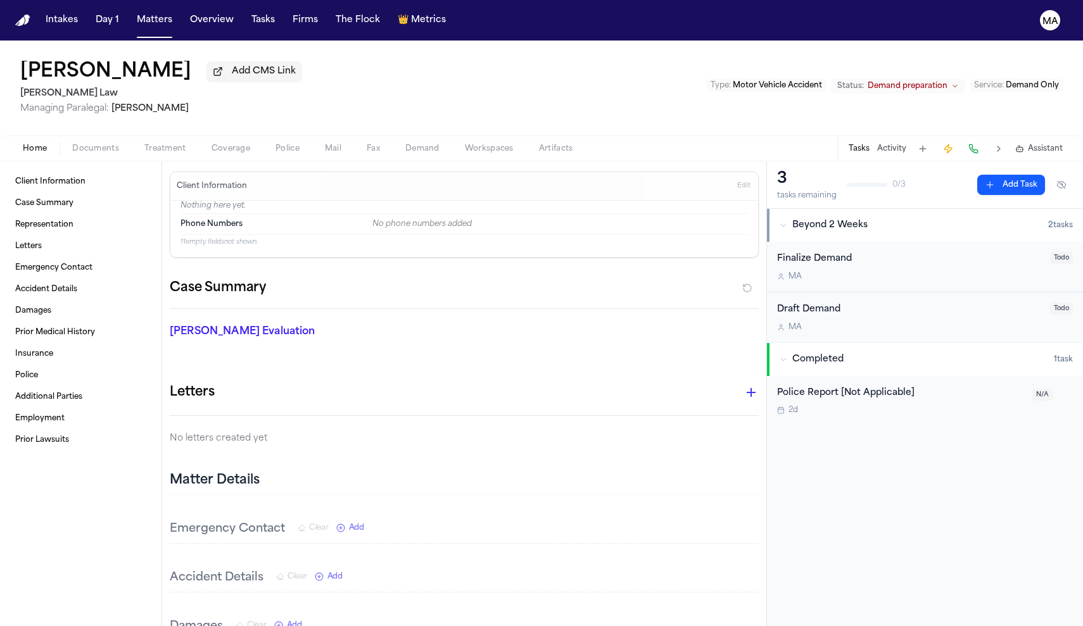
click at [405, 144] on span "Demand" at bounding box center [422, 149] width 34 height 10
select select "**********"
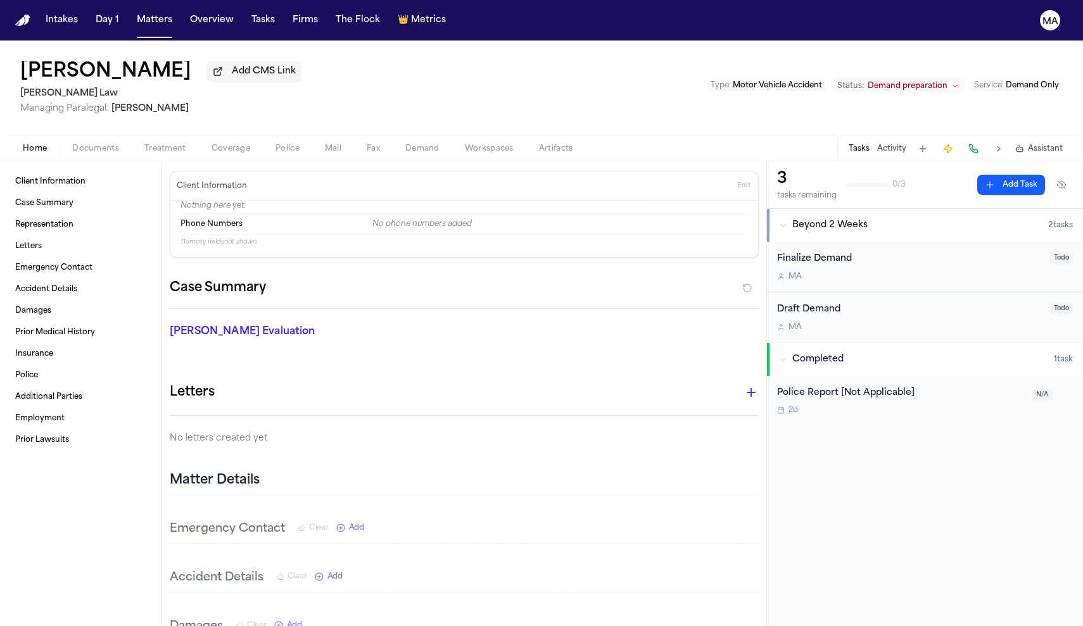
select select "**********"
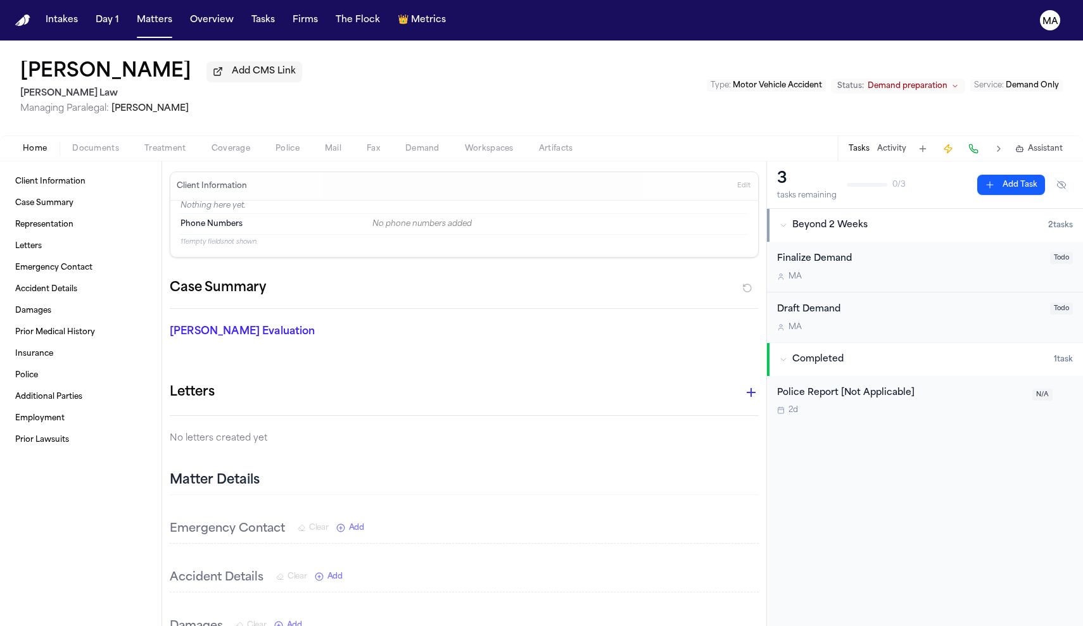
select select "**********"
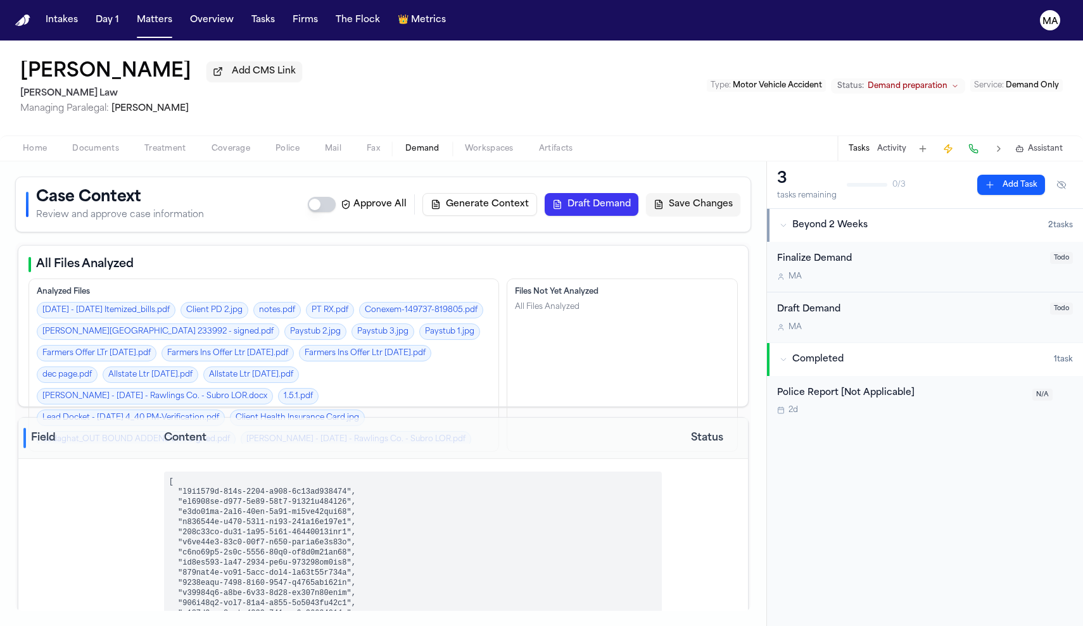
click at [1024, 144] on icon "button" at bounding box center [1019, 148] width 9 height 9
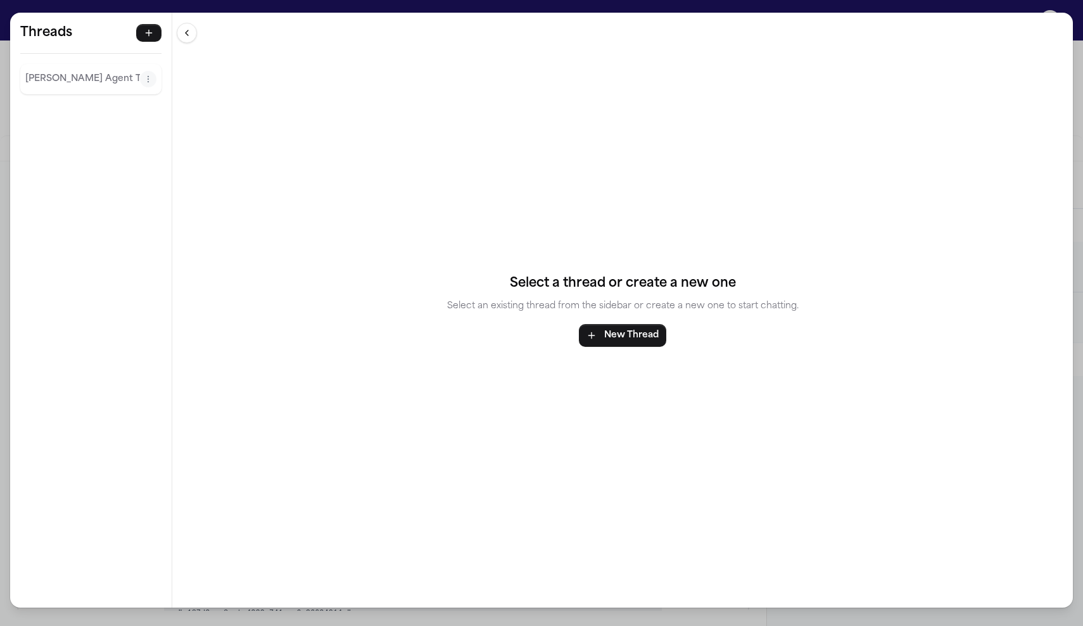
click at [45, 72] on p "Finch Agent Thread" at bounding box center [82, 79] width 115 height 15
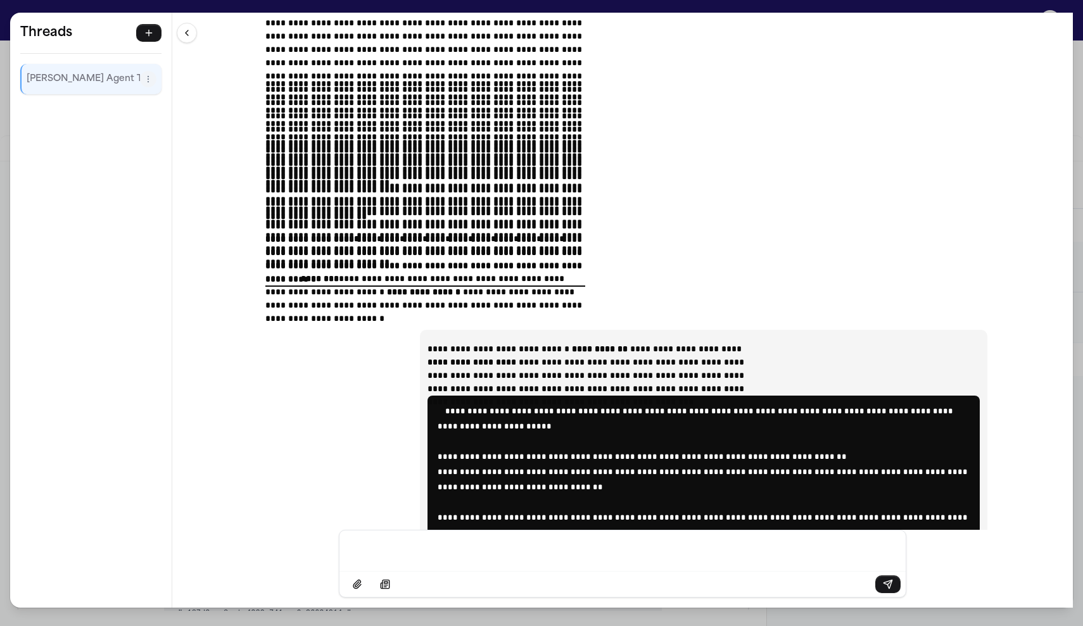
scroll to position [917, 0]
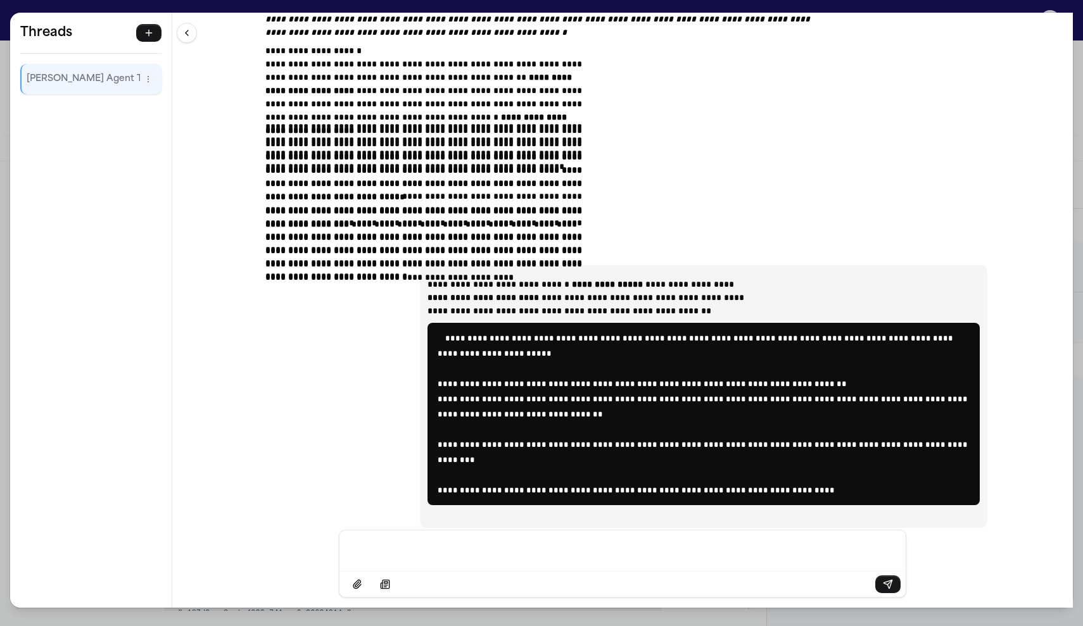
click at [210, 4] on div "**********" at bounding box center [541, 313] width 1083 height 626
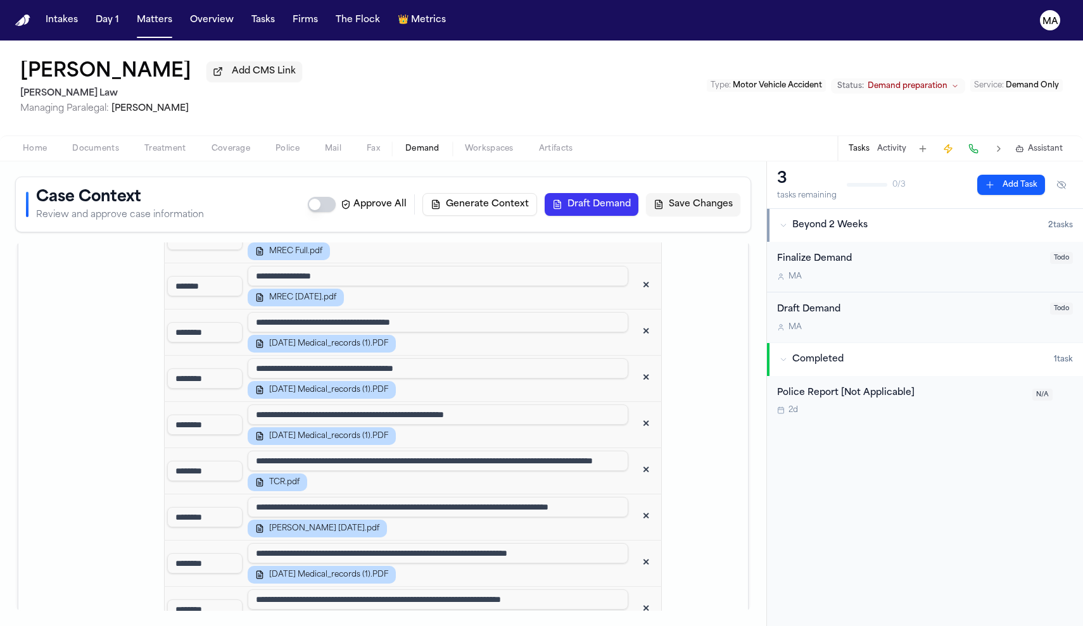
scroll to position [2610, 0]
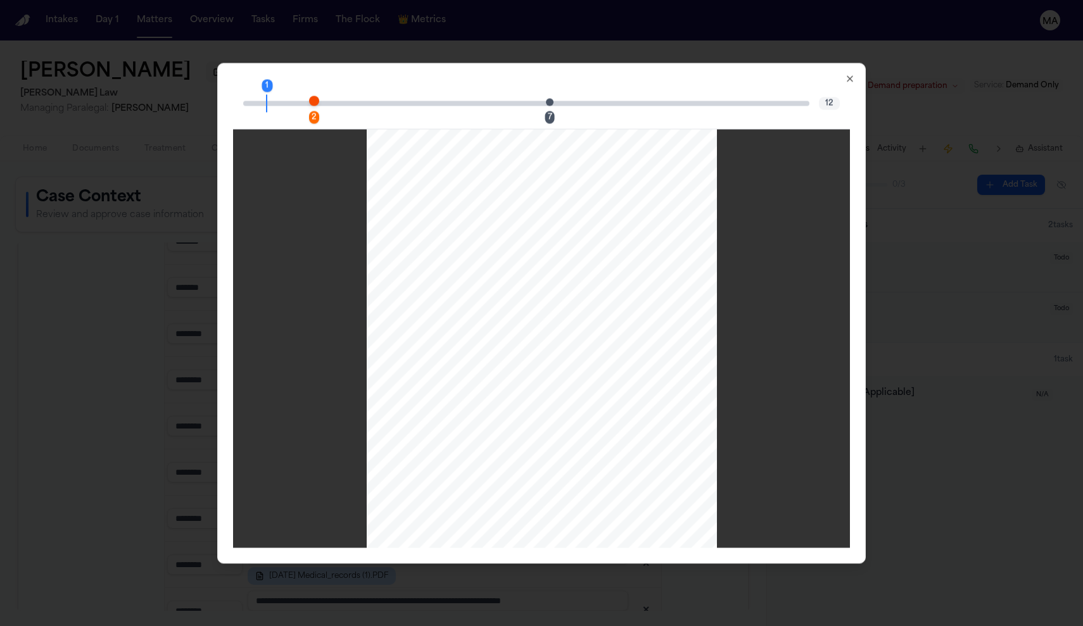
click at [319, 111] on div "2" at bounding box center [314, 117] width 10 height 13
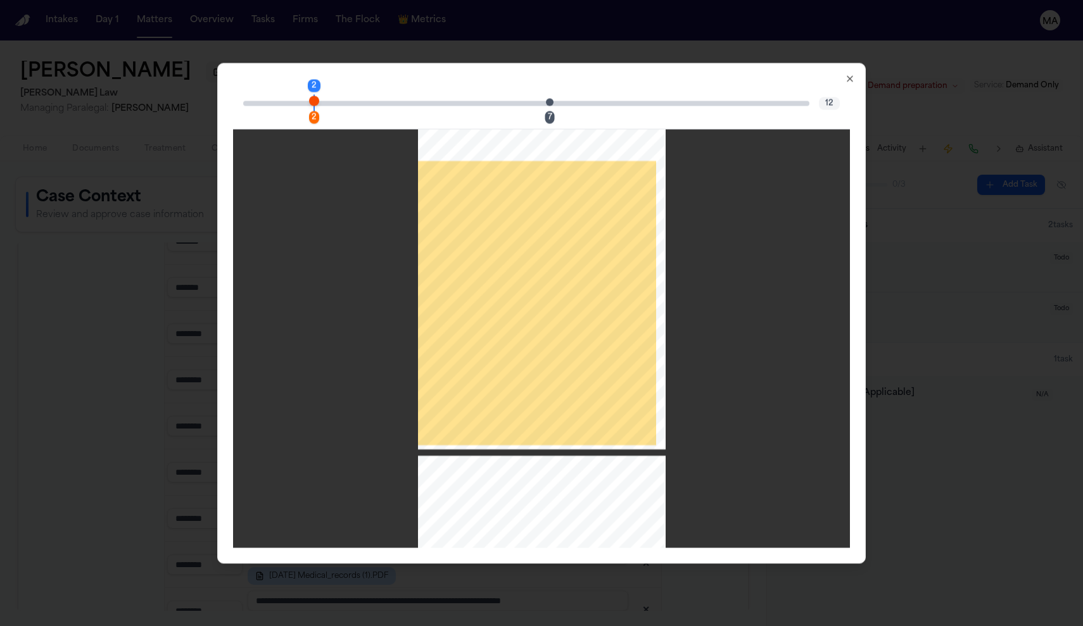
click at [545, 111] on div "7" at bounding box center [549, 117] width 9 height 13
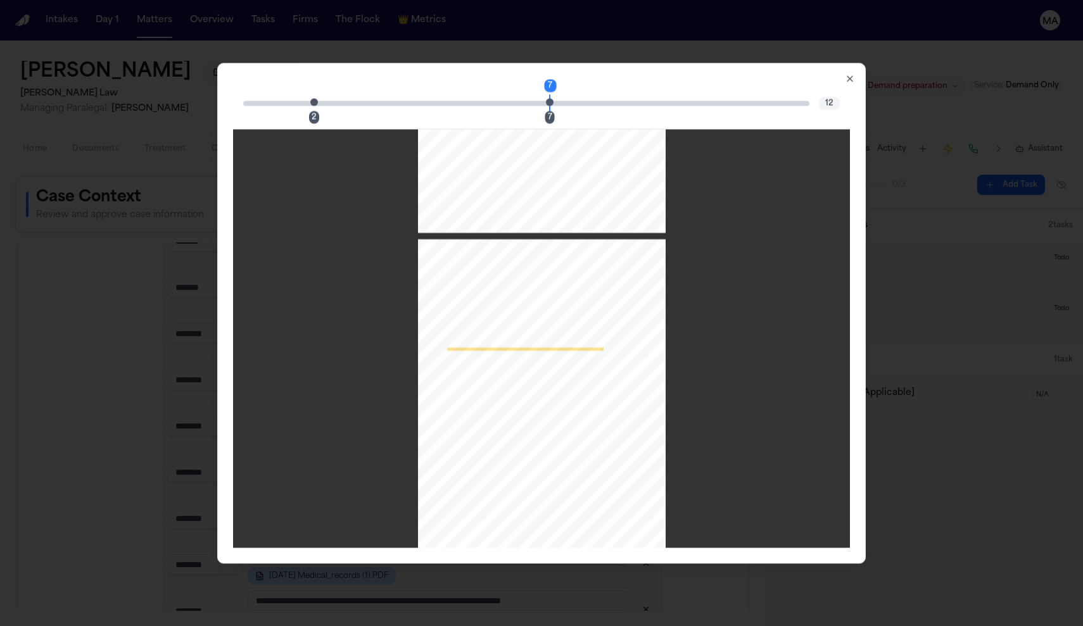
scroll to position [2027, 0]
click at [845, 73] on icon "button" at bounding box center [850, 78] width 10 height 10
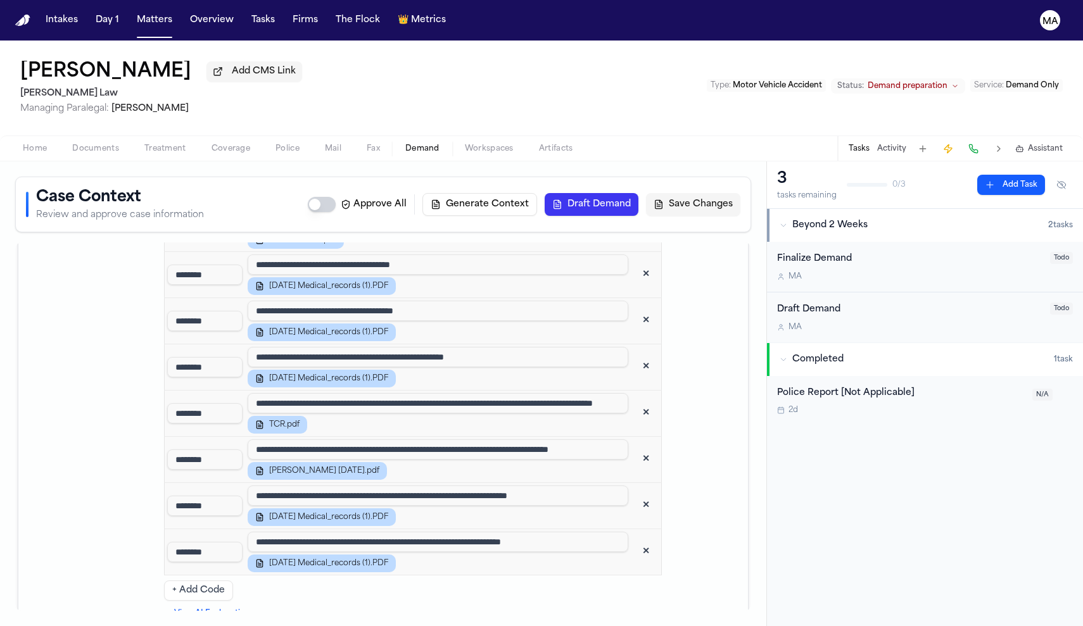
scroll to position [2682, 0]
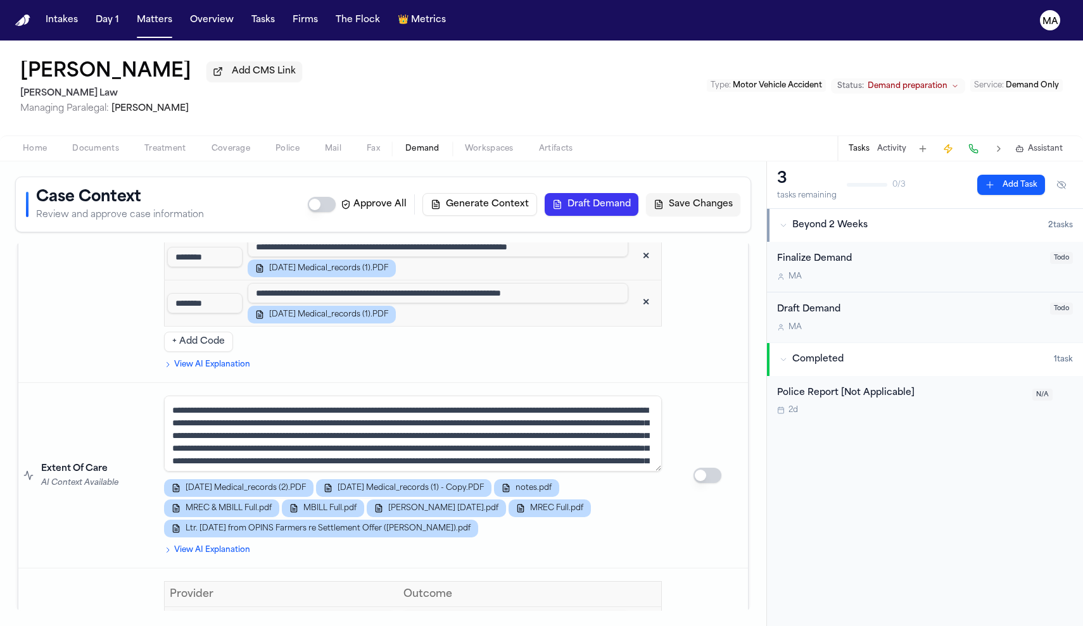
scroll to position [2919, 0]
drag, startPoint x: 63, startPoint y: 351, endPoint x: 25, endPoint y: 350, distance: 38.0
drag, startPoint x: 179, startPoint y: 213, endPoint x: 655, endPoint y: 234, distance: 476.5
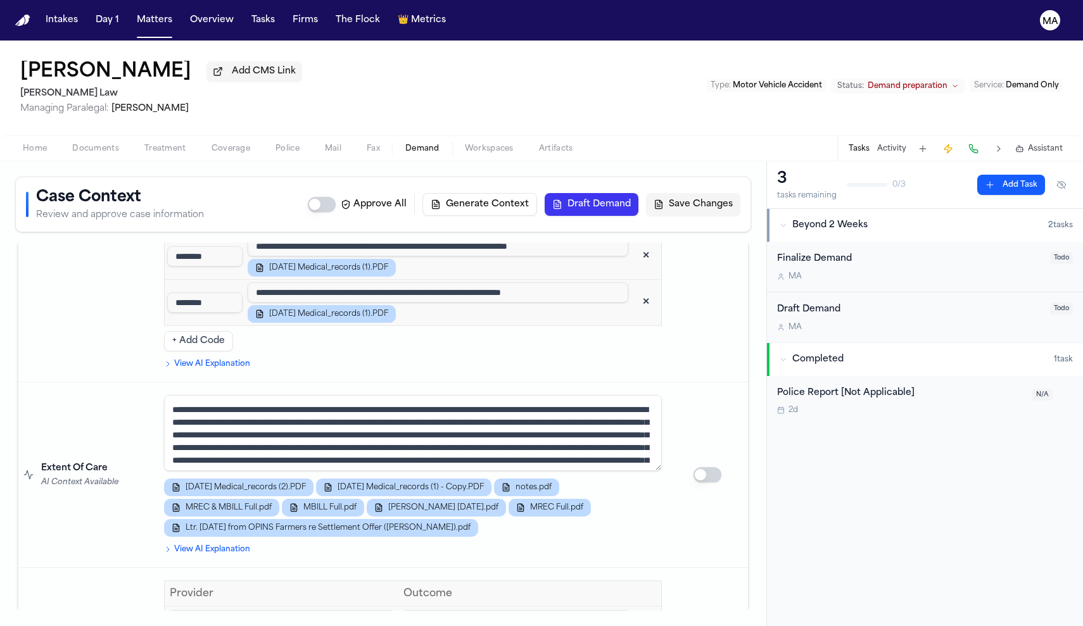
drag, startPoint x: 178, startPoint y: 403, endPoint x: 470, endPoint y: 401, distance: 291.9
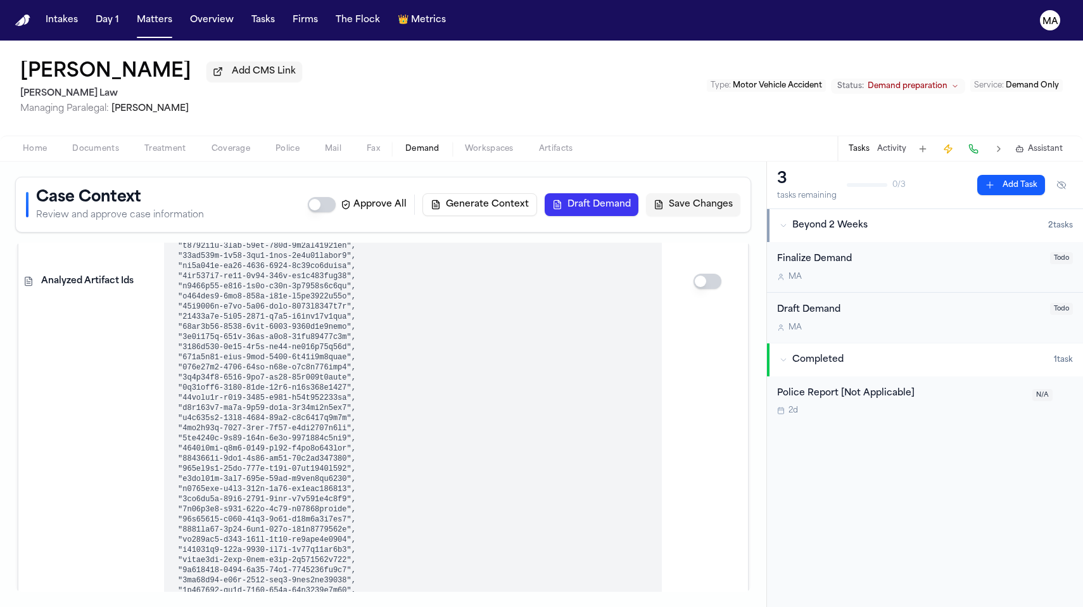
scroll to position [2876, 0]
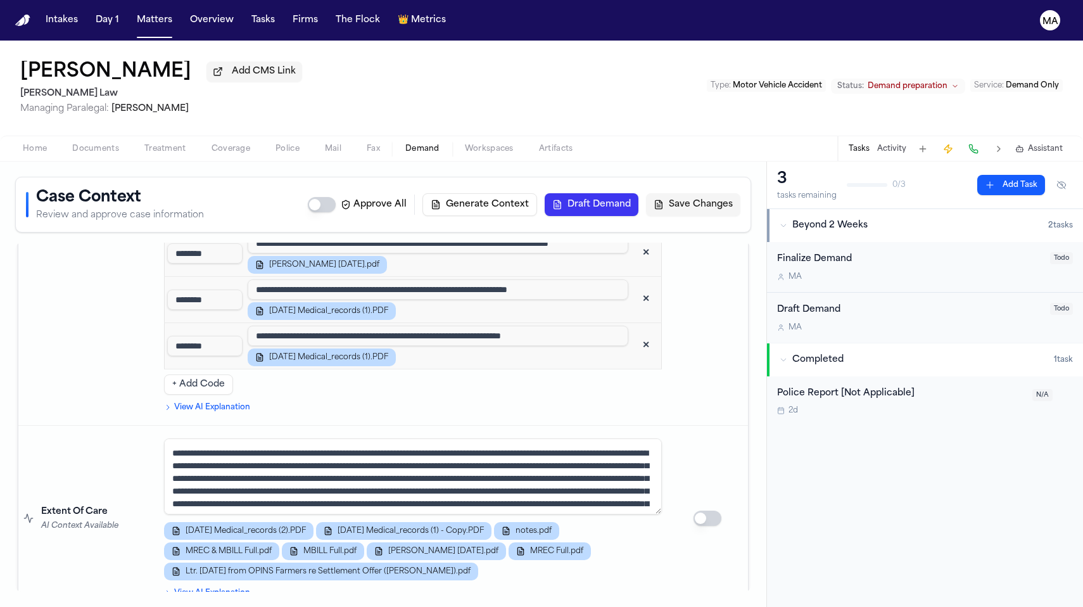
click at [139, 86] on h2 "[PERSON_NAME] Law" at bounding box center [161, 93] width 282 height 15
click at [72, 144] on span "Documents" at bounding box center [95, 149] width 47 height 10
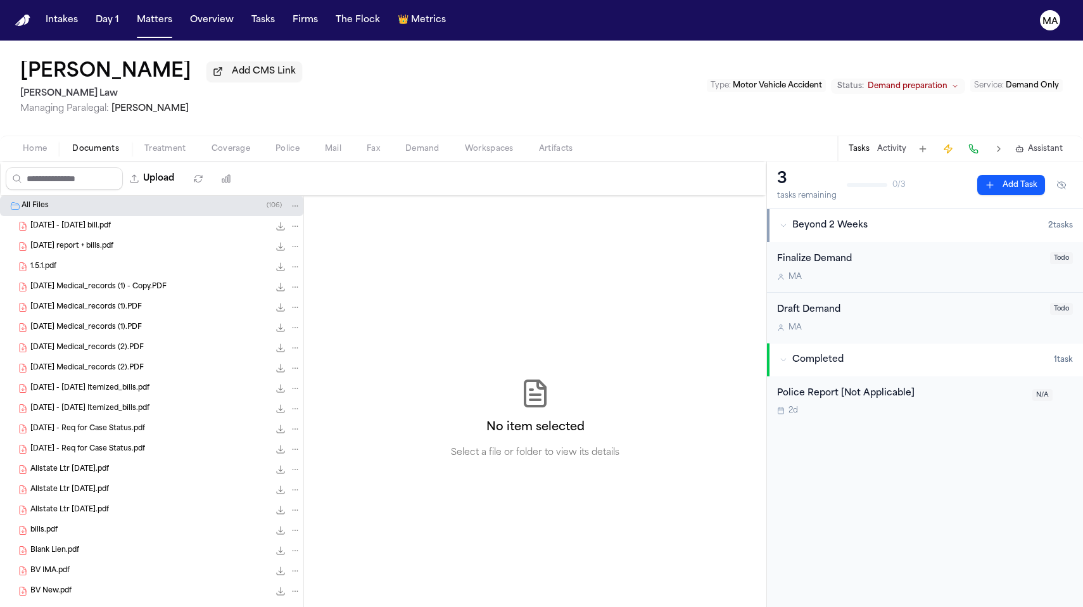
click at [68, 241] on span "[DATE] report + bills.pdf" at bounding box center [71, 246] width 83 height 11
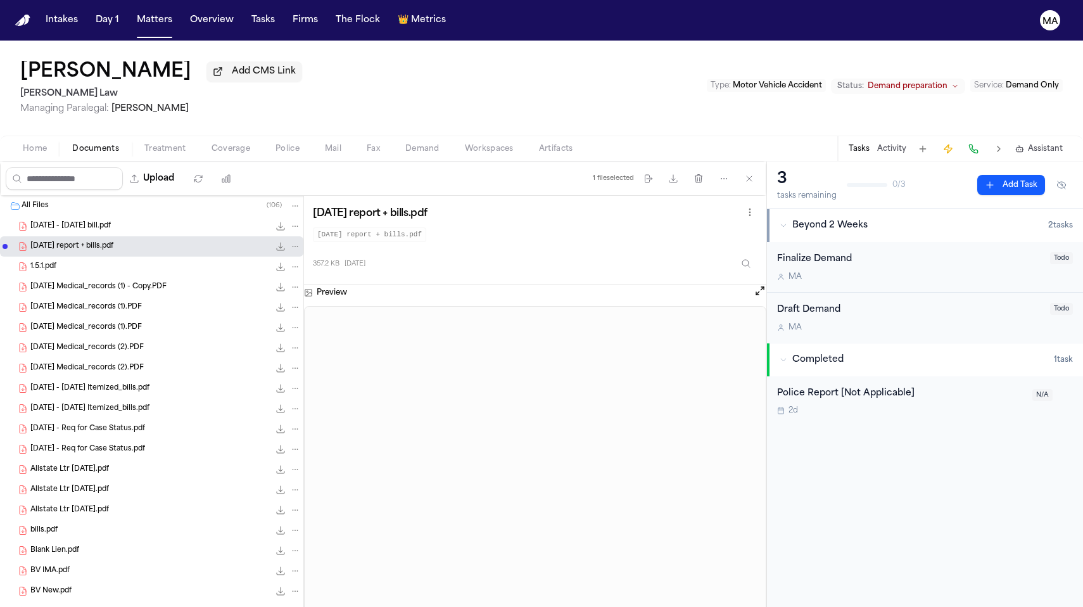
select select "**********"
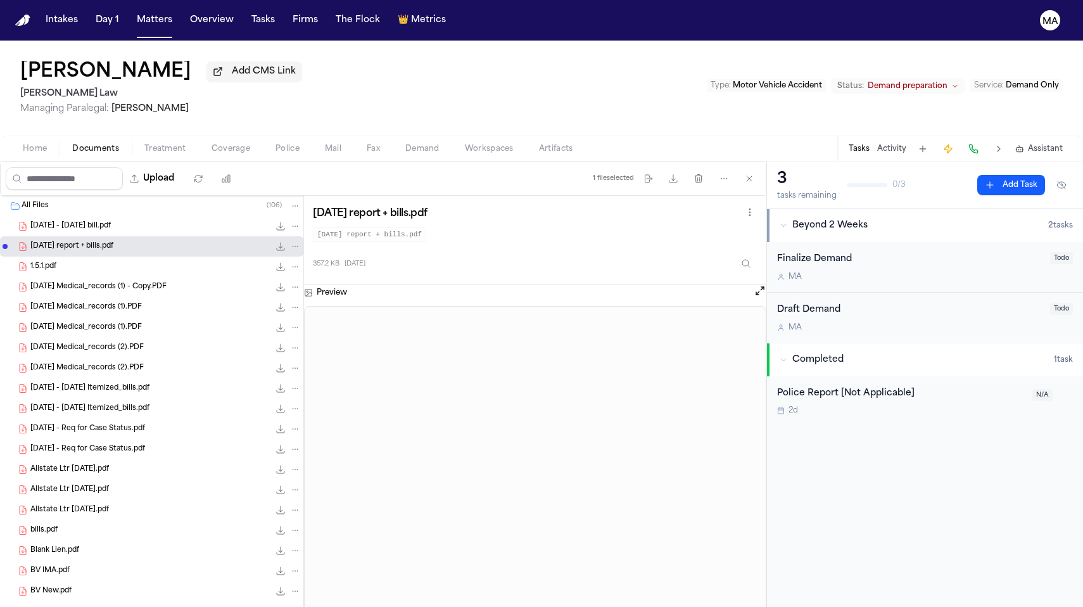
select select "**********"
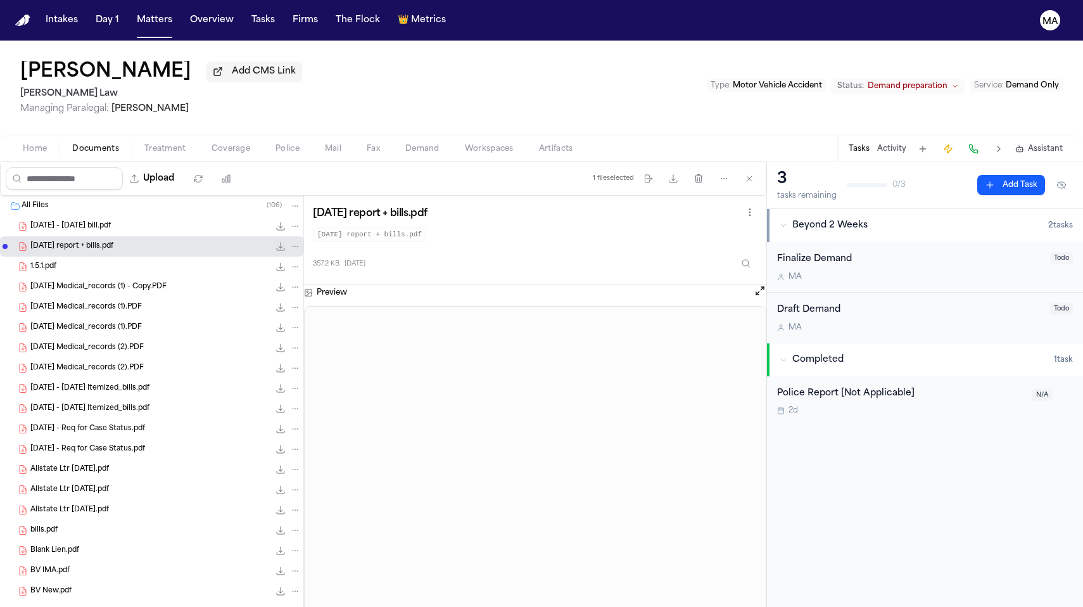
select select "**********"
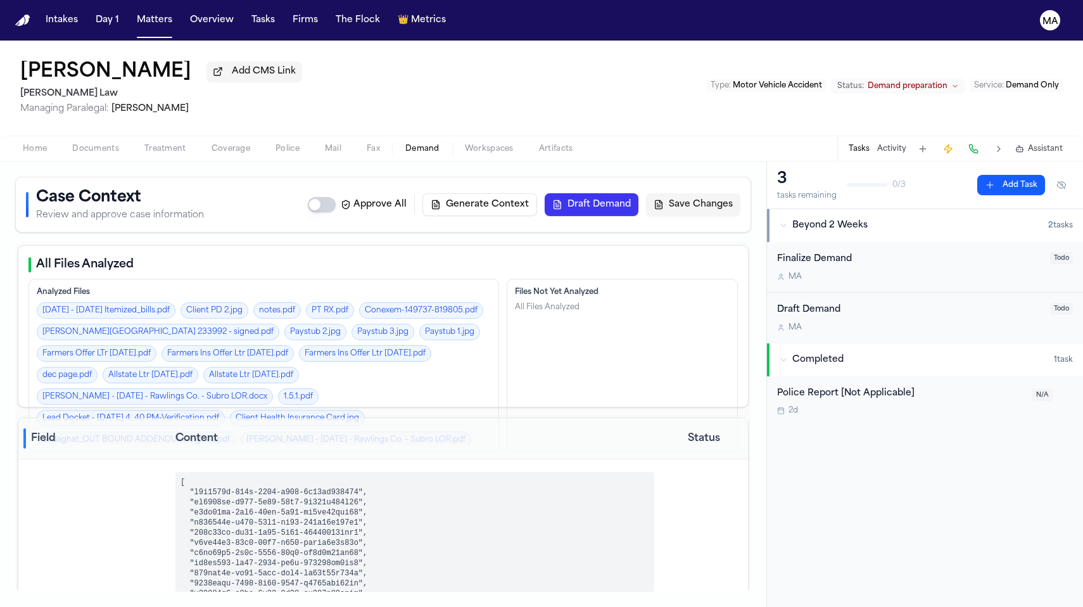
click at [405, 144] on span "Demand" at bounding box center [422, 149] width 34 height 10
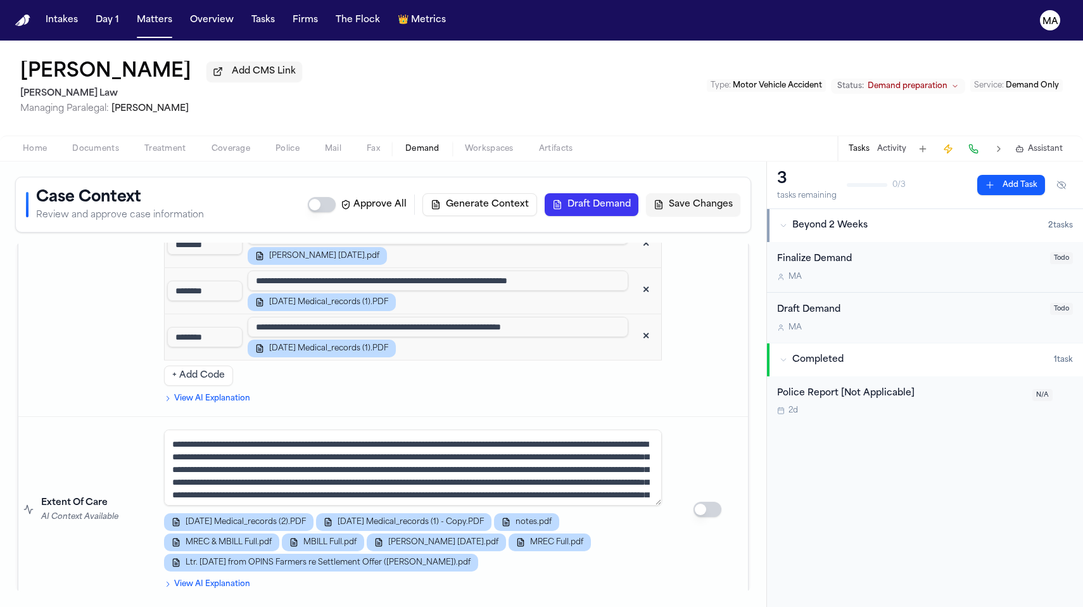
scroll to position [2912, 0]
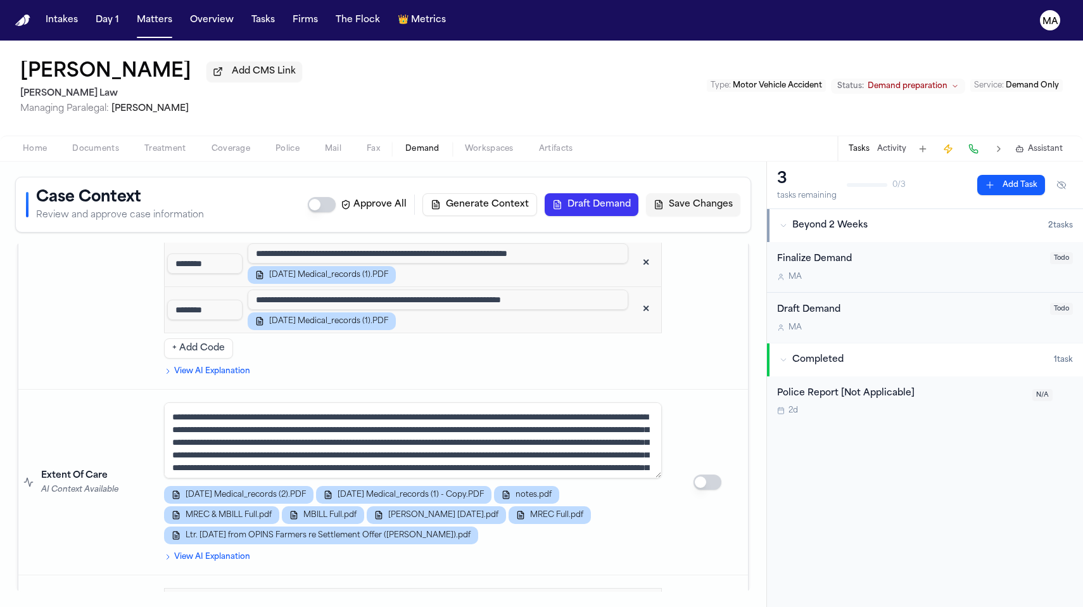
drag, startPoint x: 300, startPoint y: 344, endPoint x: 355, endPoint y: 344, distance: 55.1
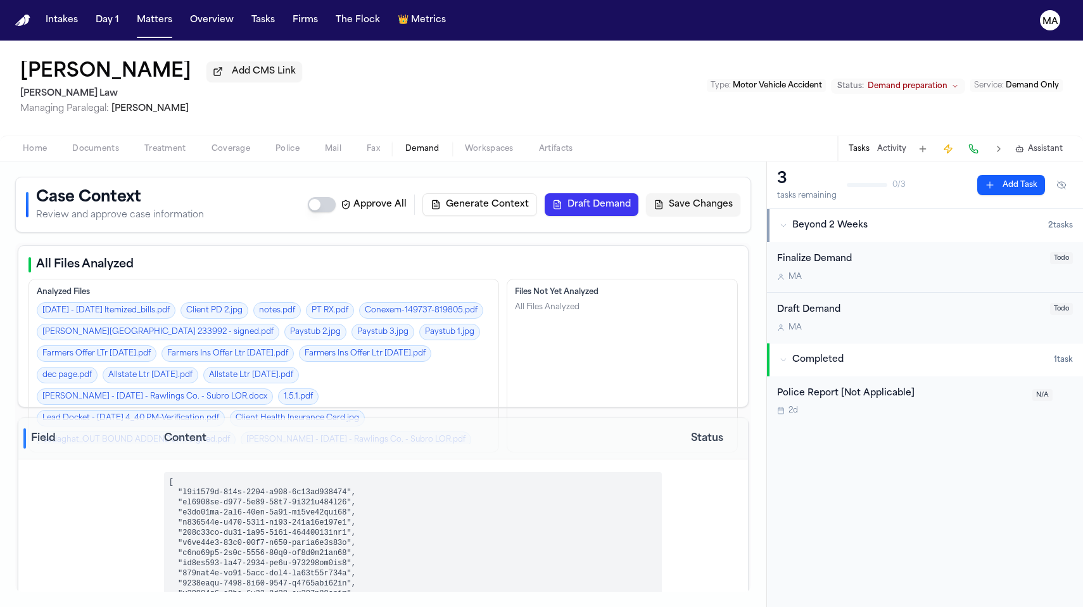
scroll to position [0, 0]
click at [914, 367] on div "3 tasks remaining 0 / 3 Add Task Beyond 2 Weeks 2 task s Finalize Demand M A To…" at bounding box center [925, 383] width 316 height 445
